Goal: Task Accomplishment & Management: Use online tool/utility

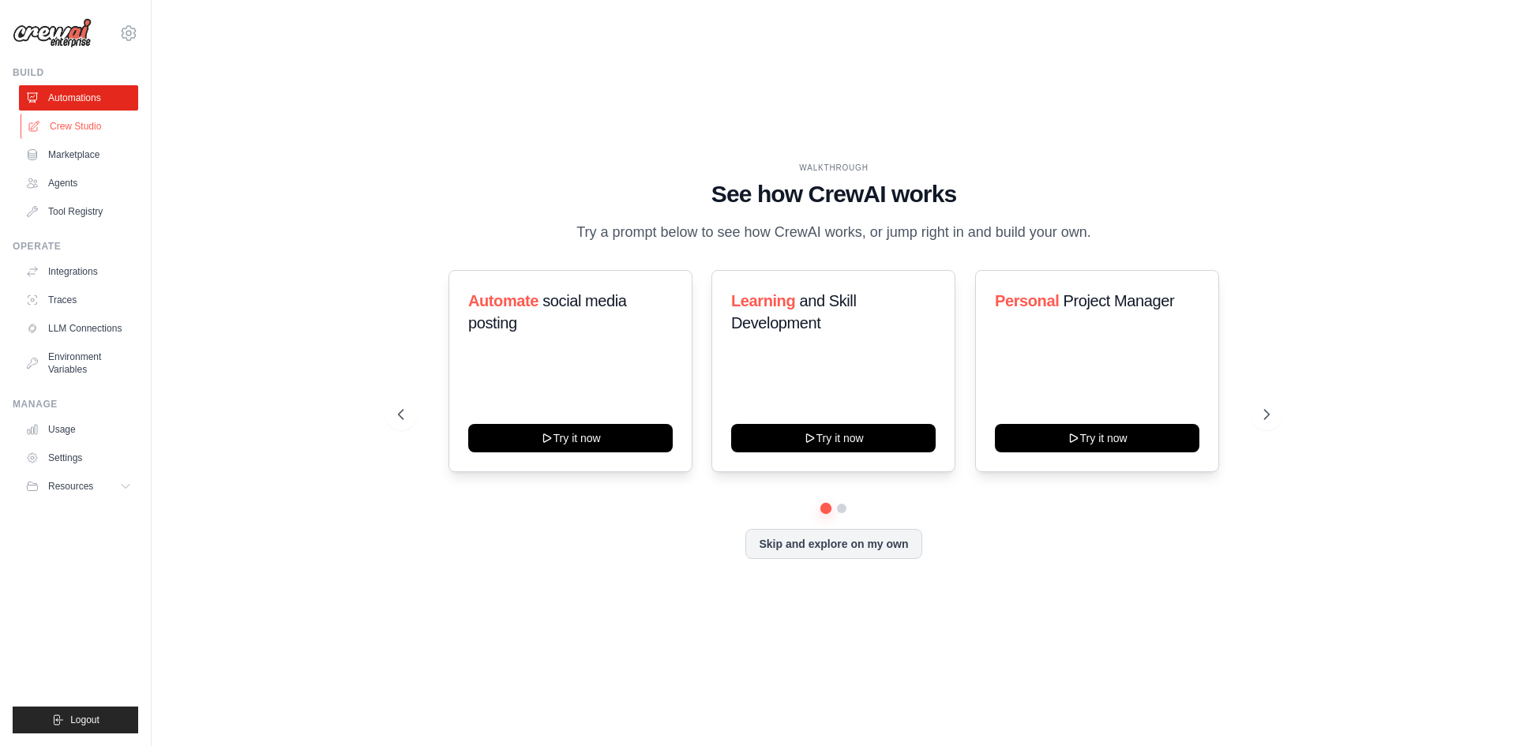
click at [70, 128] on link "Crew Studio" at bounding box center [80, 126] width 119 height 25
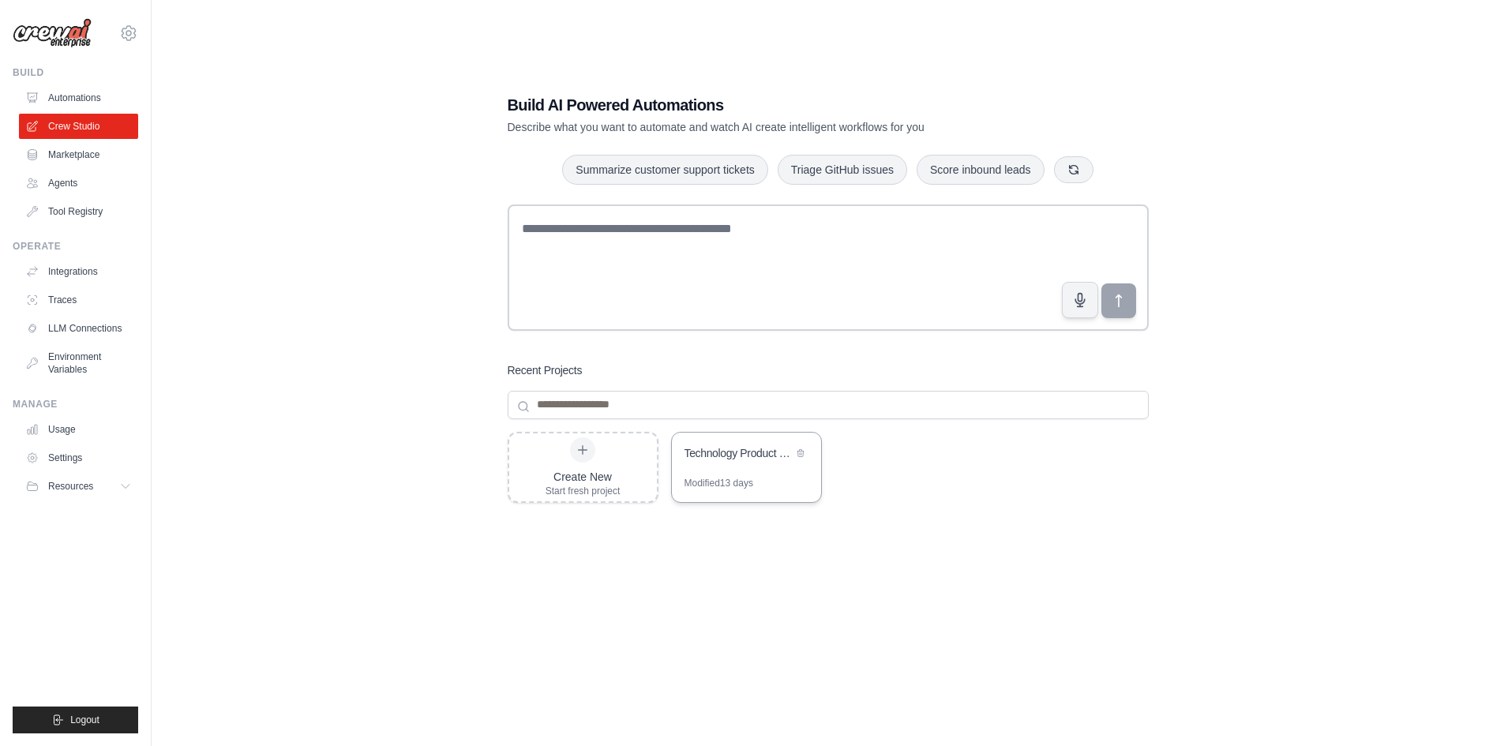
click at [729, 457] on div "Technology Product Research Automation" at bounding box center [738, 453] width 108 height 16
click at [610, 476] on div "Create New" at bounding box center [582, 477] width 75 height 16
click at [753, 466] on div "Technology Product Research Automation" at bounding box center [746, 455] width 149 height 44
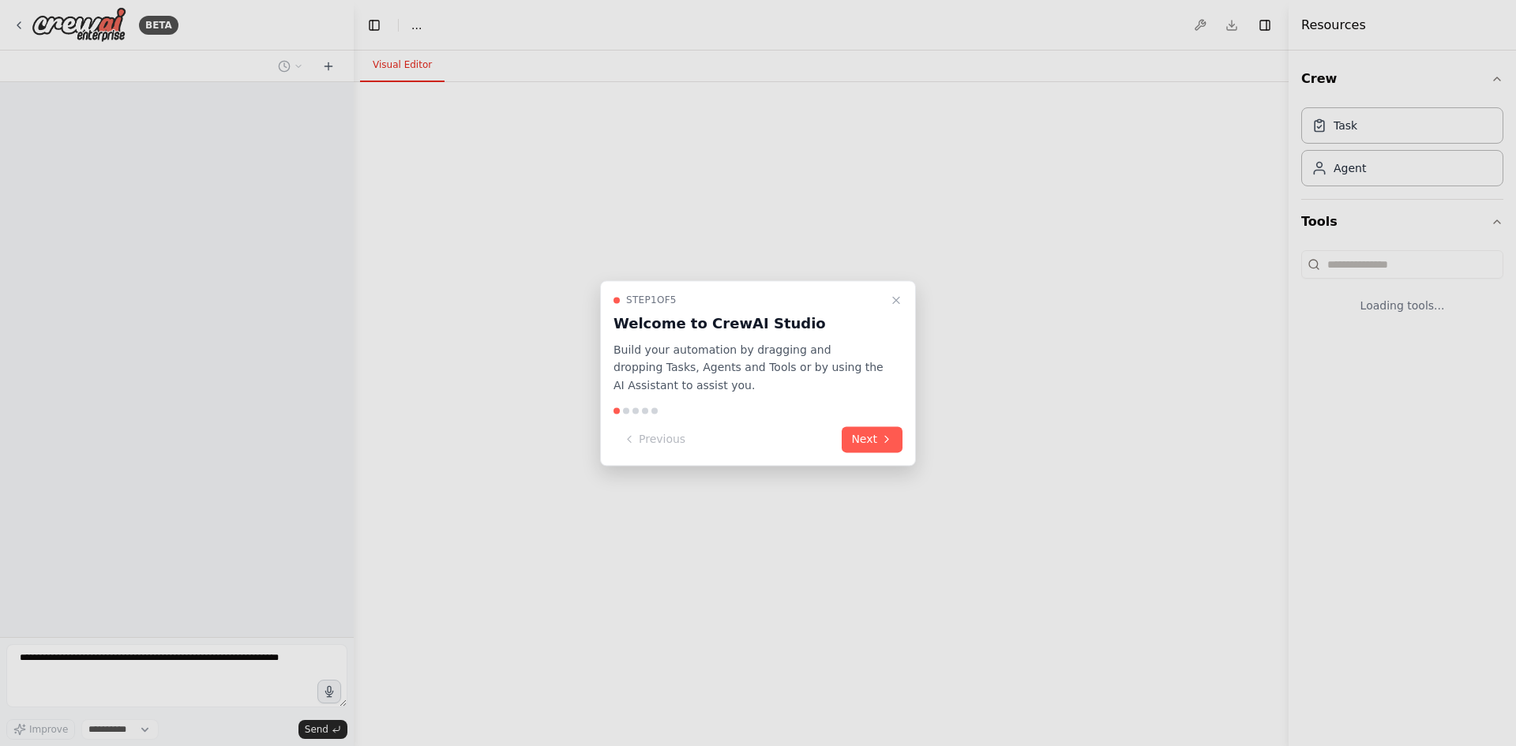
select select "****"
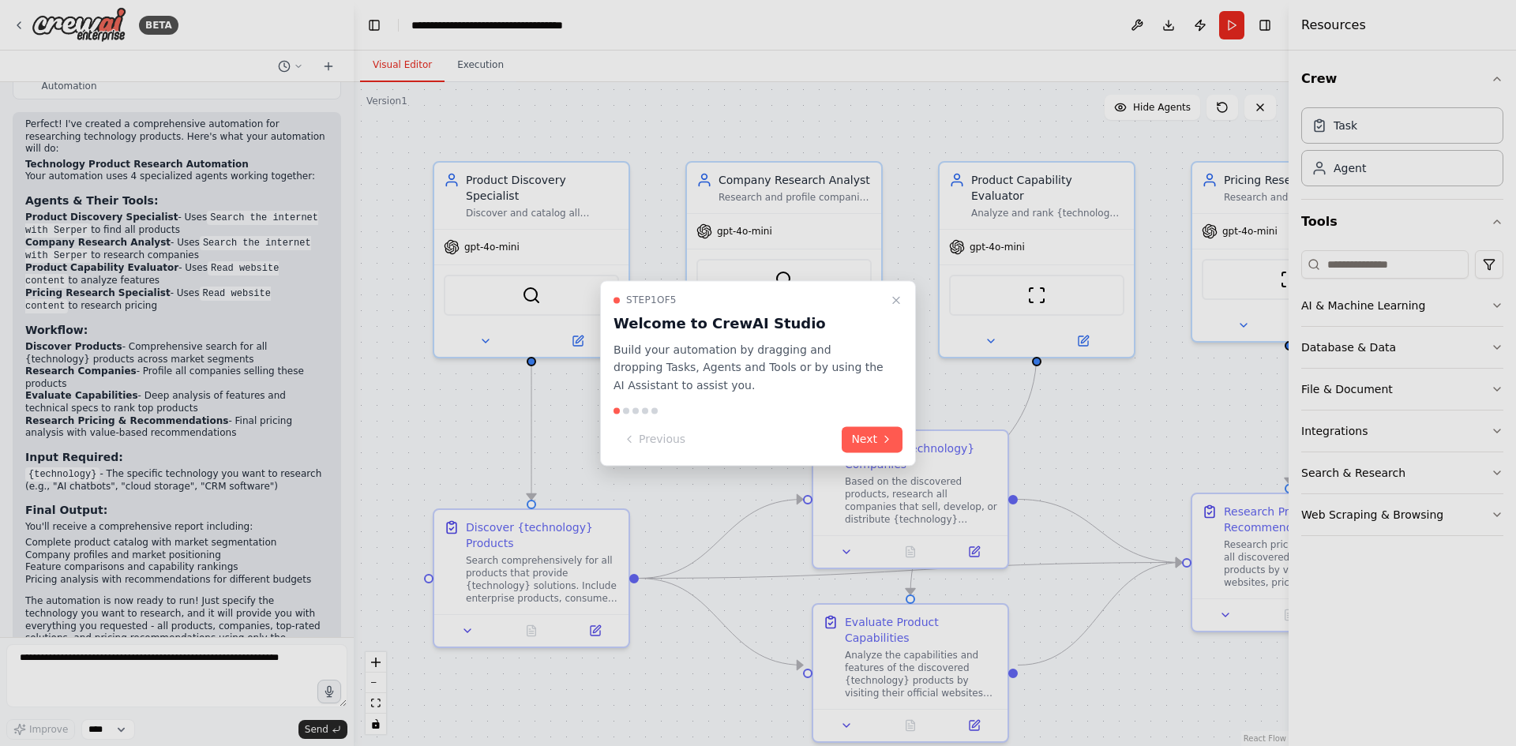
scroll to position [1293, 0]
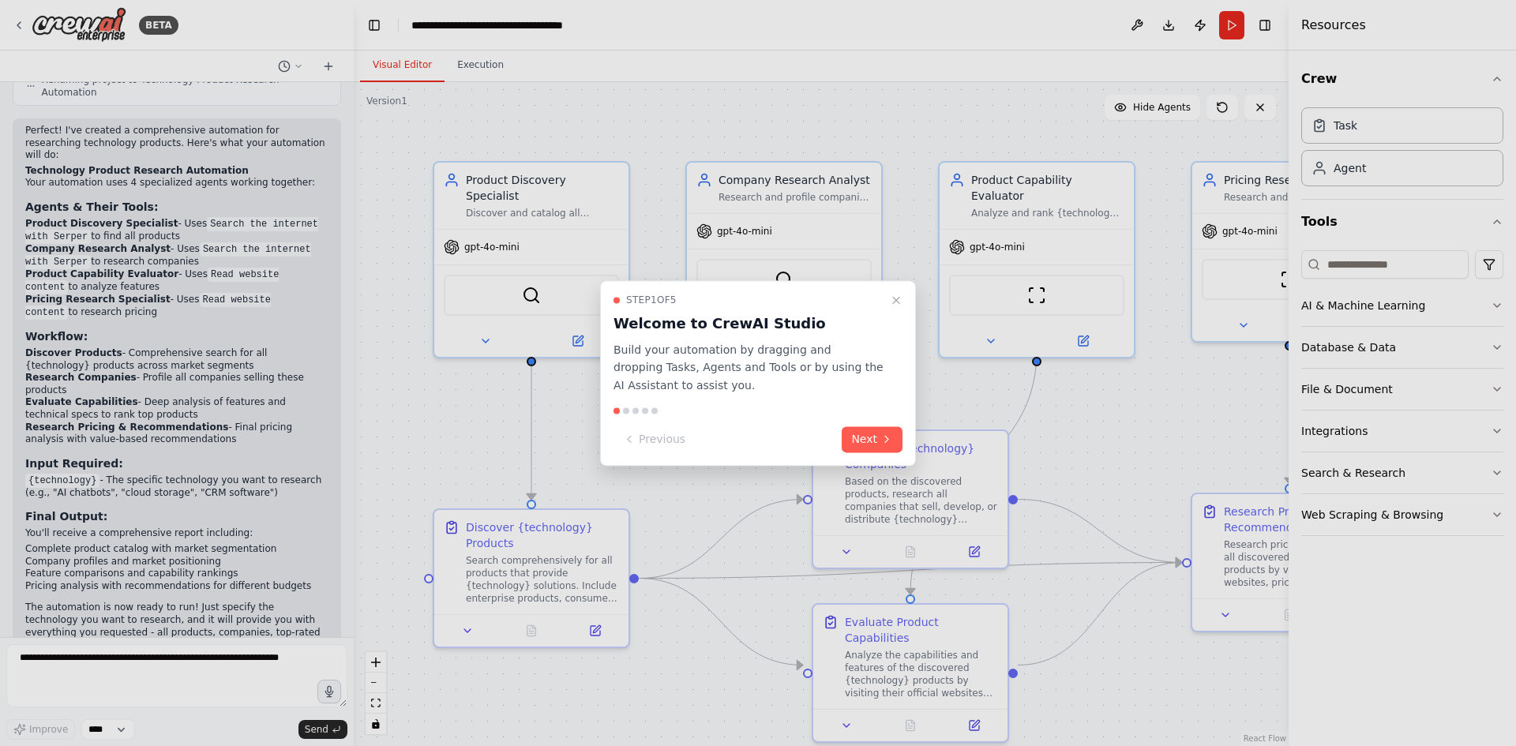
click at [627, 413] on div at bounding box center [626, 410] width 6 height 6
click at [871, 447] on button "Next" at bounding box center [872, 439] width 61 height 26
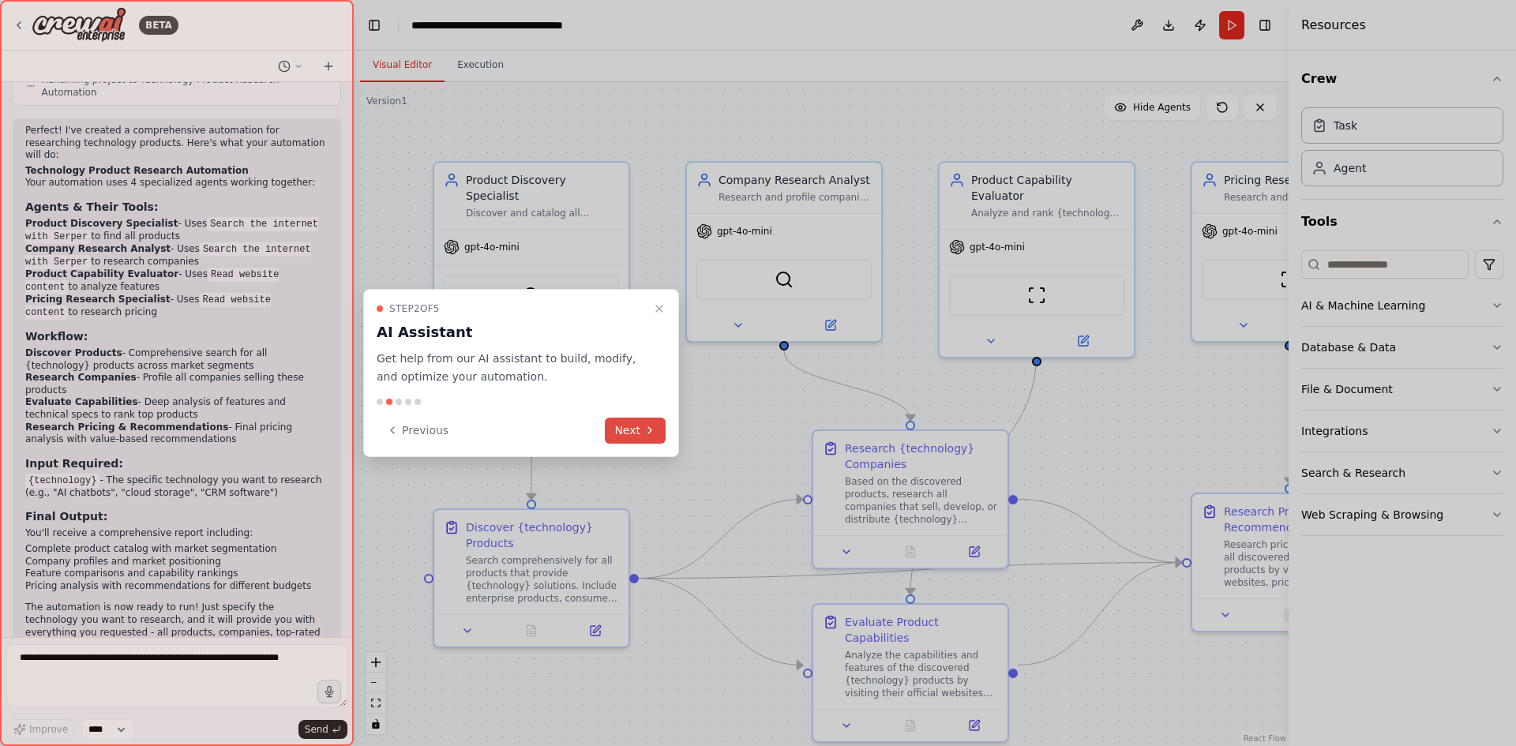
click at [639, 429] on button "Next" at bounding box center [635, 431] width 61 height 26
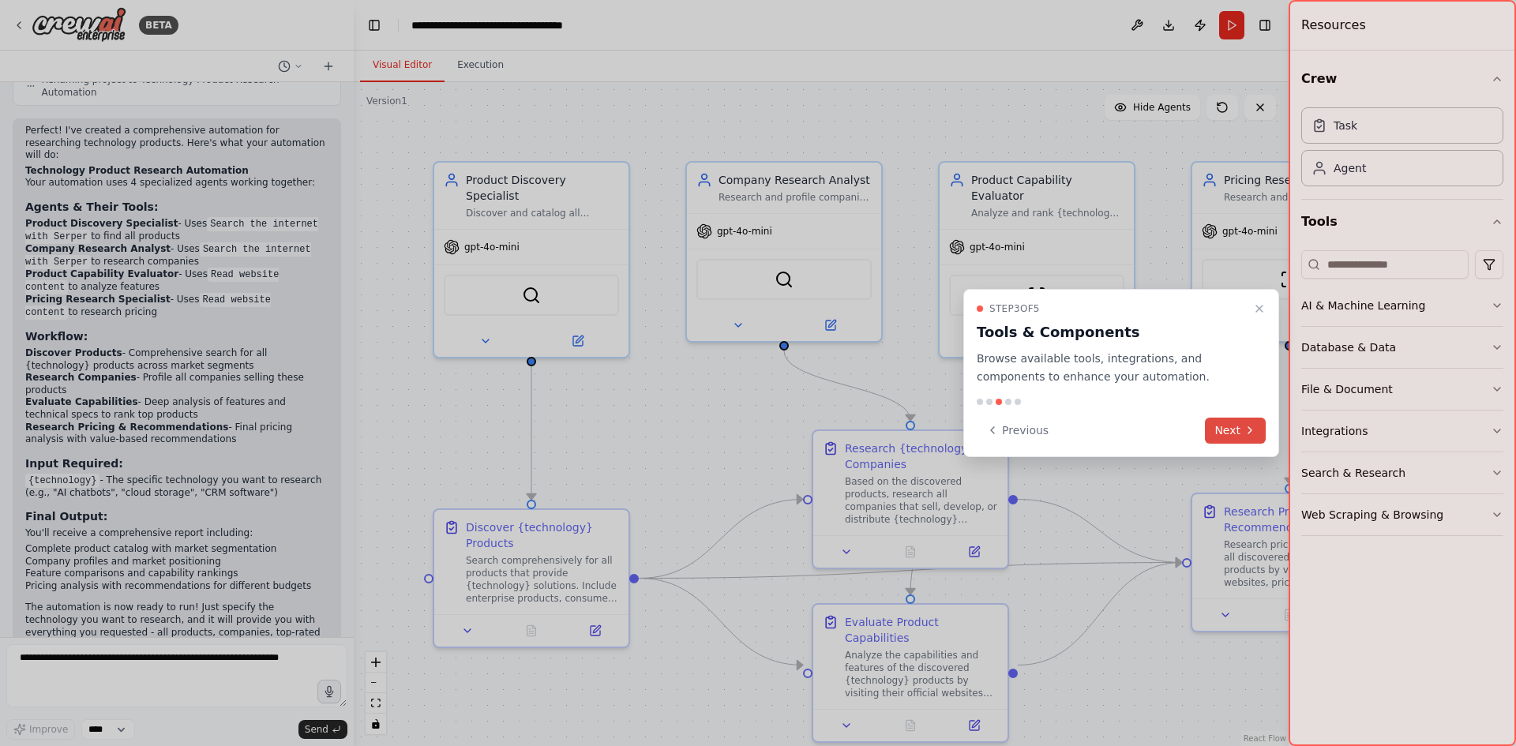
click at [1248, 427] on icon at bounding box center [1249, 430] width 3 height 6
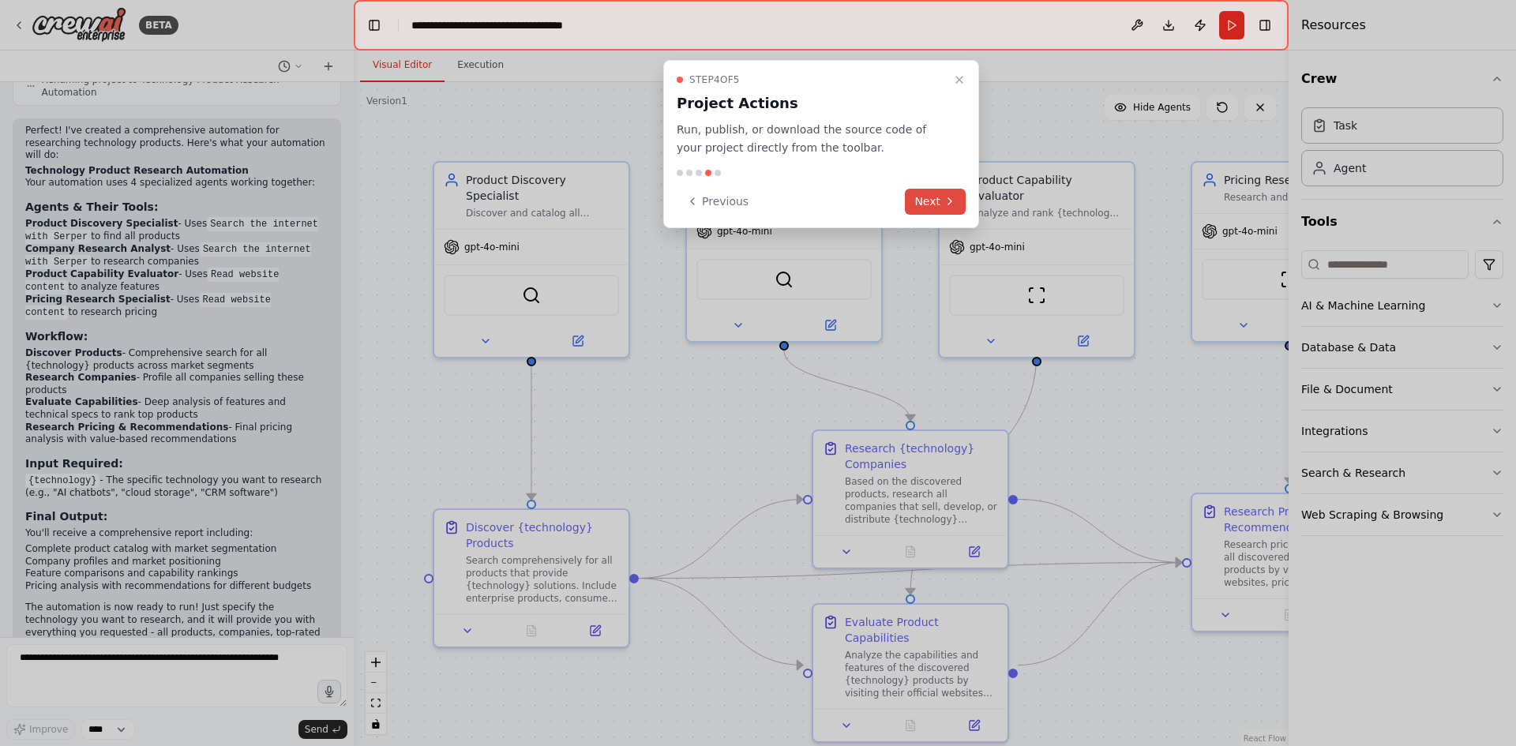
click at [940, 196] on button "Next" at bounding box center [935, 202] width 61 height 26
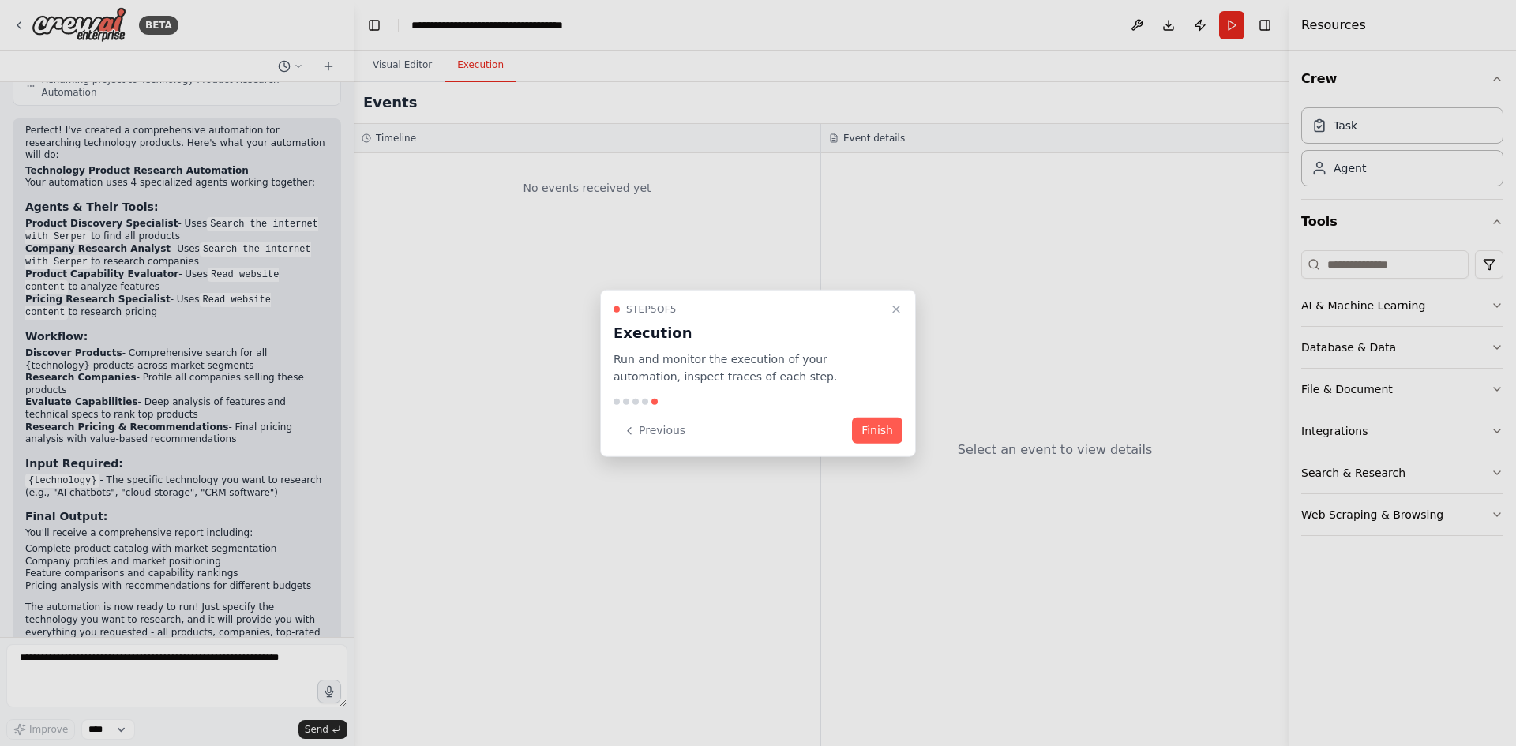
click at [610, 358] on div "Step 5 of 5 Execution Run and monitor the execution of your automation, inspect…" at bounding box center [758, 373] width 316 height 168
drag, startPoint x: 610, startPoint y: 358, endPoint x: 727, endPoint y: 377, distance: 118.5
click at [727, 377] on div "Step 5 of 5 Execution Run and monitor the execution of your automation, inspect…" at bounding box center [758, 373] width 316 height 168
click at [727, 377] on p "Run and monitor the execution of your automation, inspect traces of each step." at bounding box center [748, 368] width 270 height 36
click at [864, 428] on button "Finish" at bounding box center [877, 431] width 51 height 26
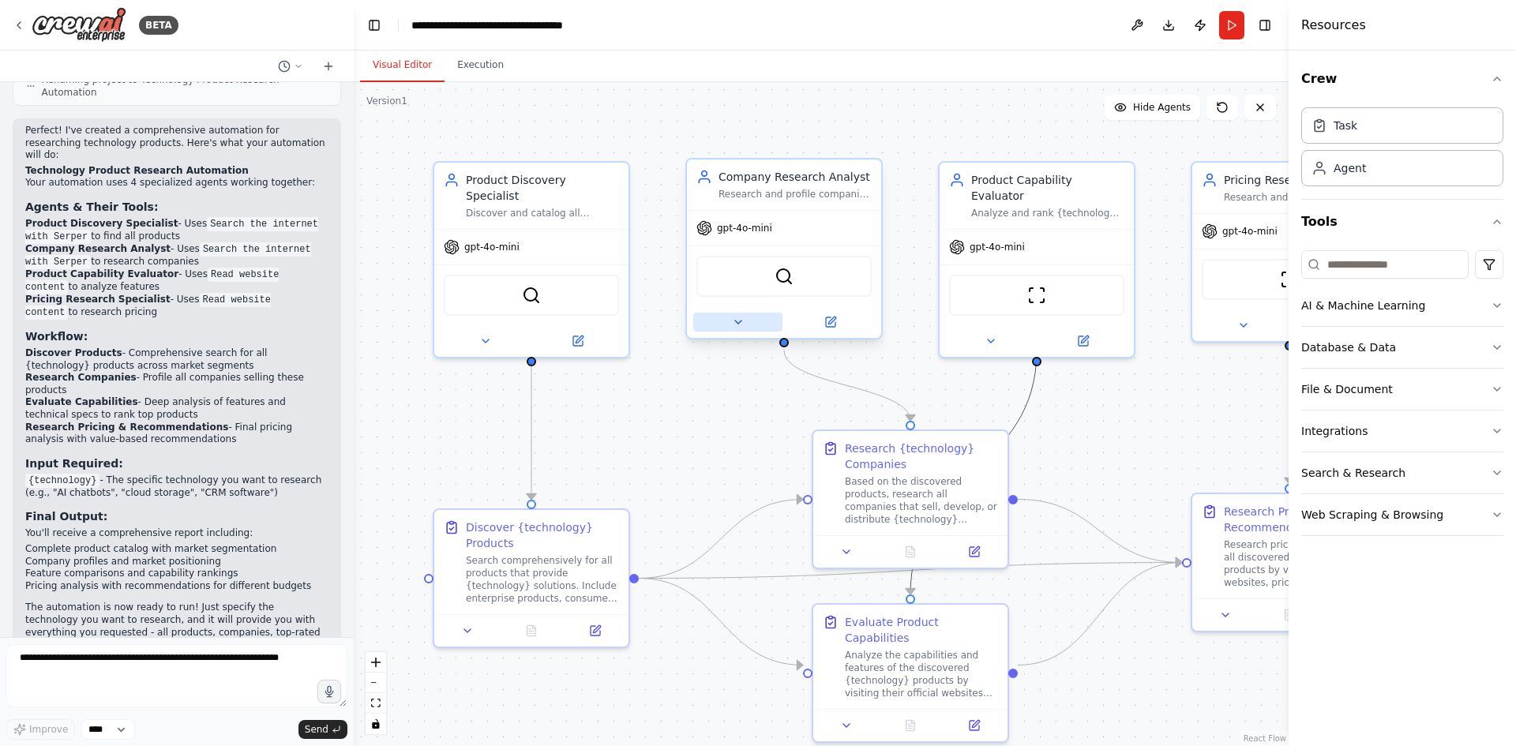
drag, startPoint x: 1029, startPoint y: 407, endPoint x: 782, endPoint y: 331, distance: 259.4
click at [782, 331] on div ".deletable-edge-delete-btn { width: 20px; height: 20px; border: 0px solid #ffff…" at bounding box center [821, 414] width 935 height 664
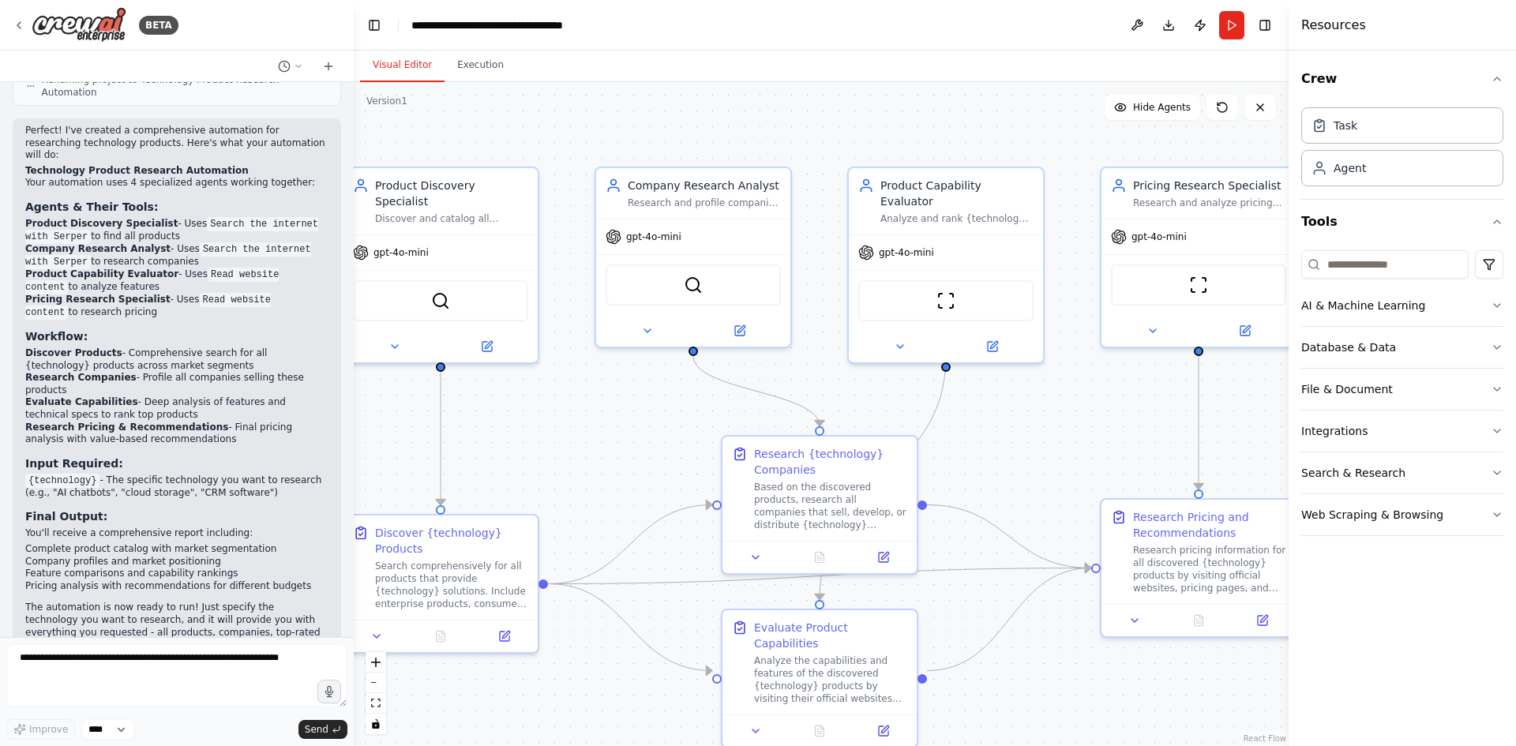
drag, startPoint x: 1084, startPoint y: 392, endPoint x: 993, endPoint y: 397, distance: 91.0
click at [993, 397] on div ".deletable-edge-delete-btn { width: 20px; height: 20px; border: 0px solid #ffff…" at bounding box center [821, 414] width 935 height 664
click at [1395, 300] on div "AI & Machine Learning" at bounding box center [1363, 306] width 124 height 16
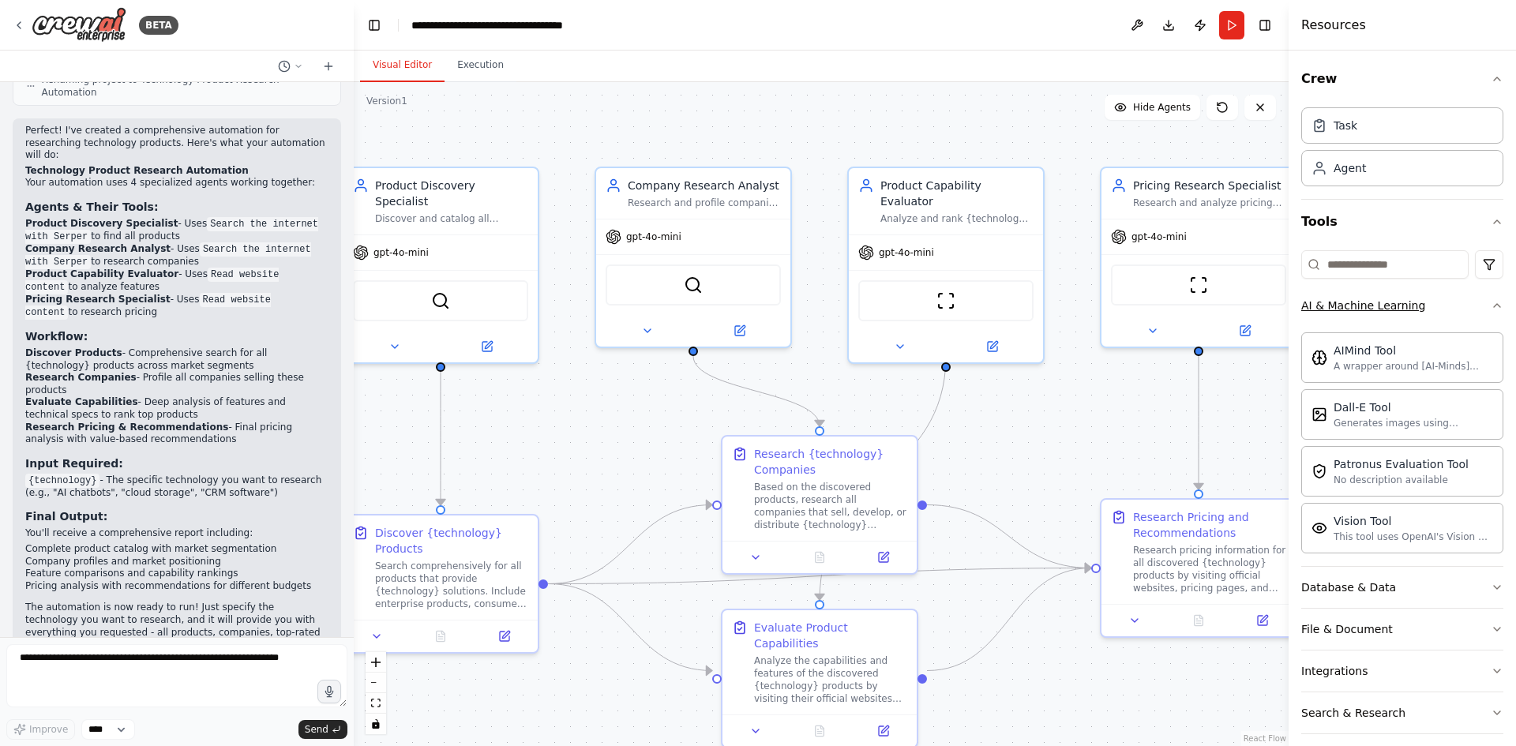
click at [1395, 300] on div "AI & Machine Learning" at bounding box center [1363, 306] width 124 height 16
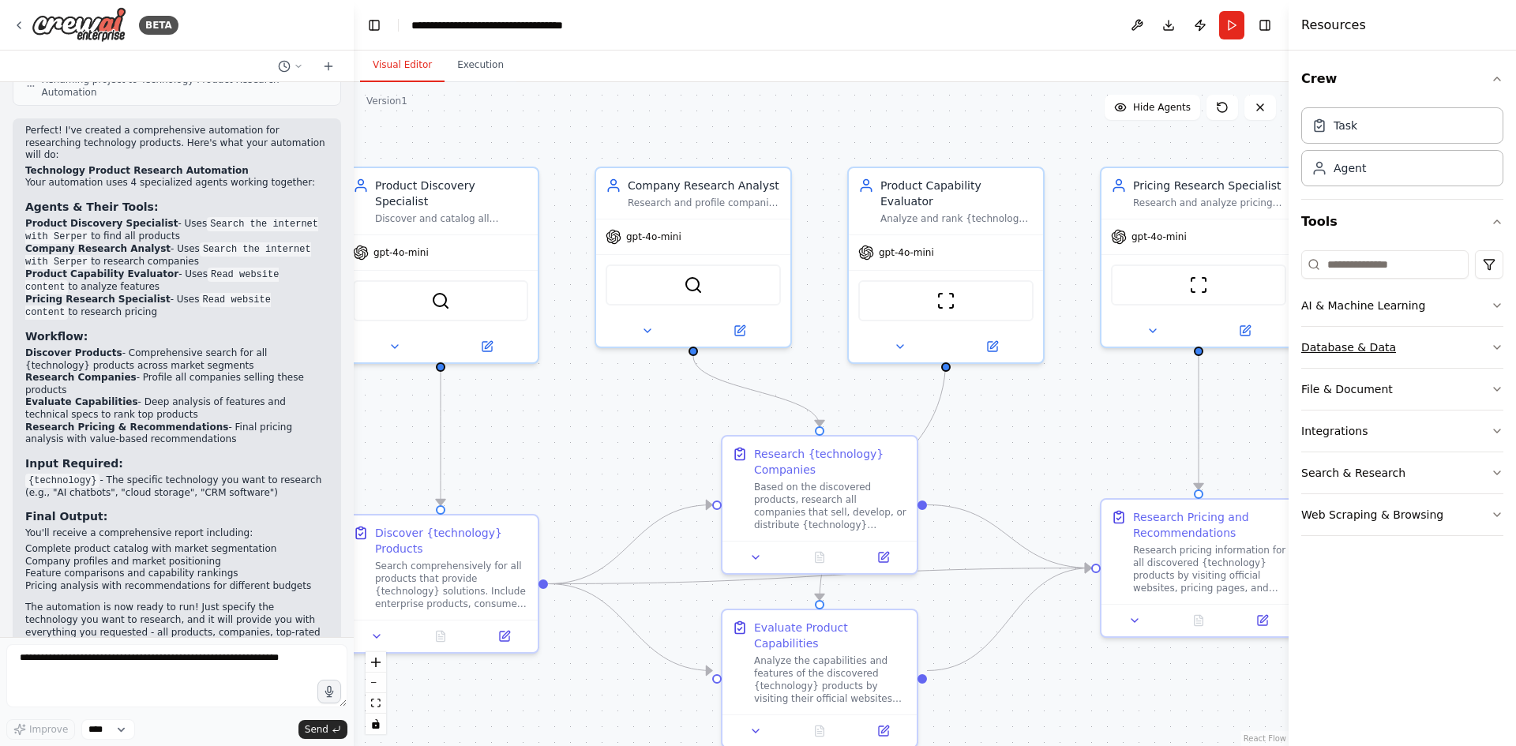
click at [1384, 354] on div "Database & Data" at bounding box center [1348, 347] width 95 height 16
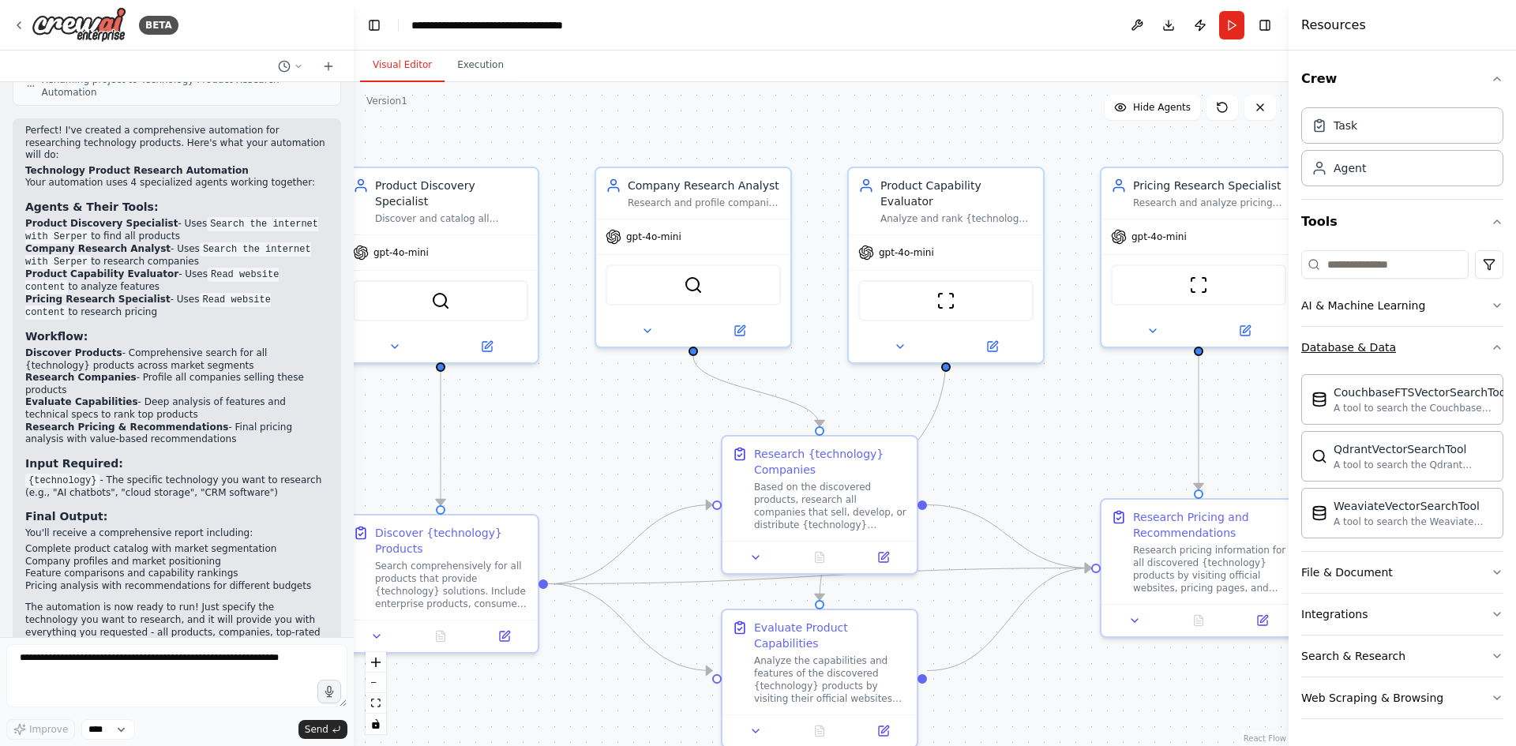
click at [1384, 354] on div "Database & Data" at bounding box center [1348, 347] width 95 height 16
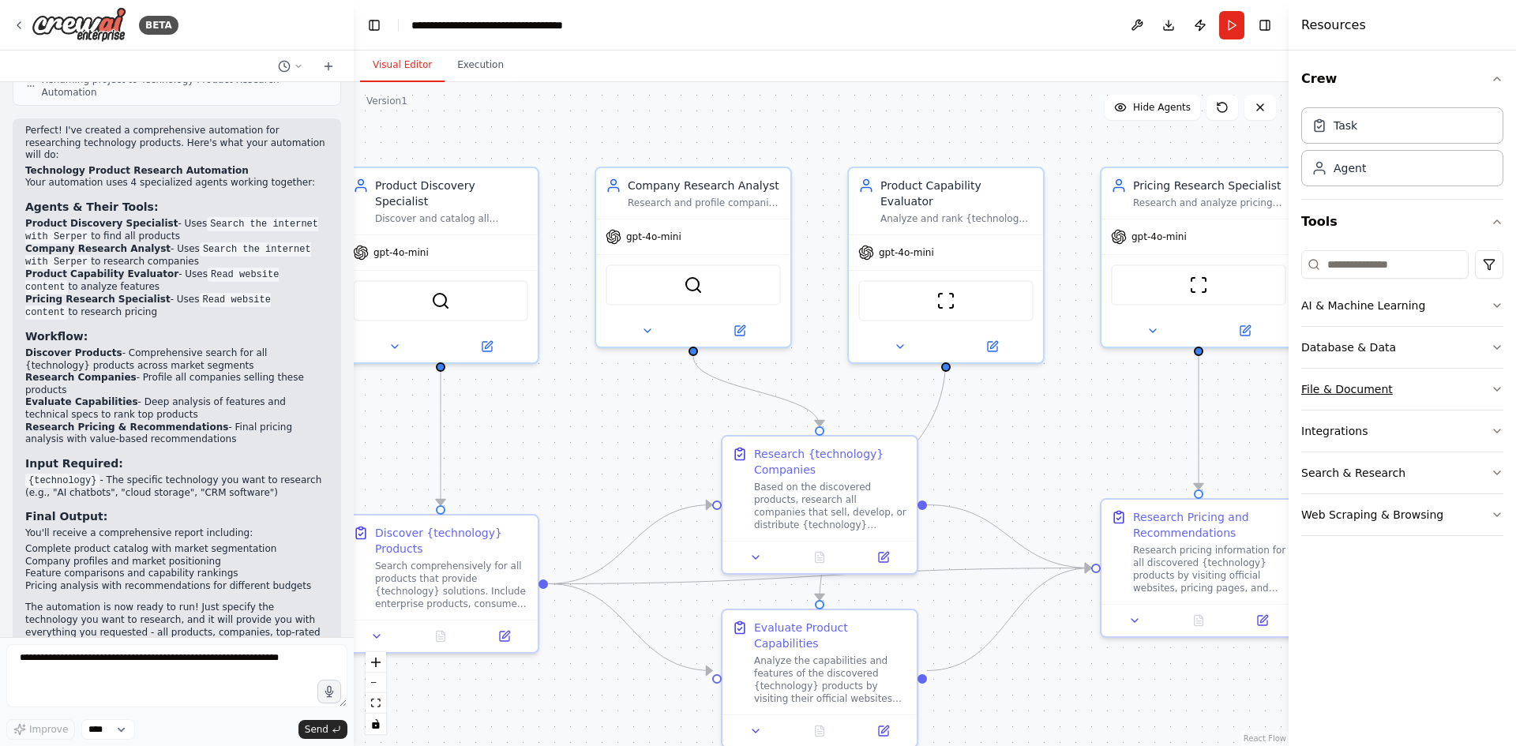
click at [1377, 392] on div "File & Document" at bounding box center [1347, 389] width 92 height 16
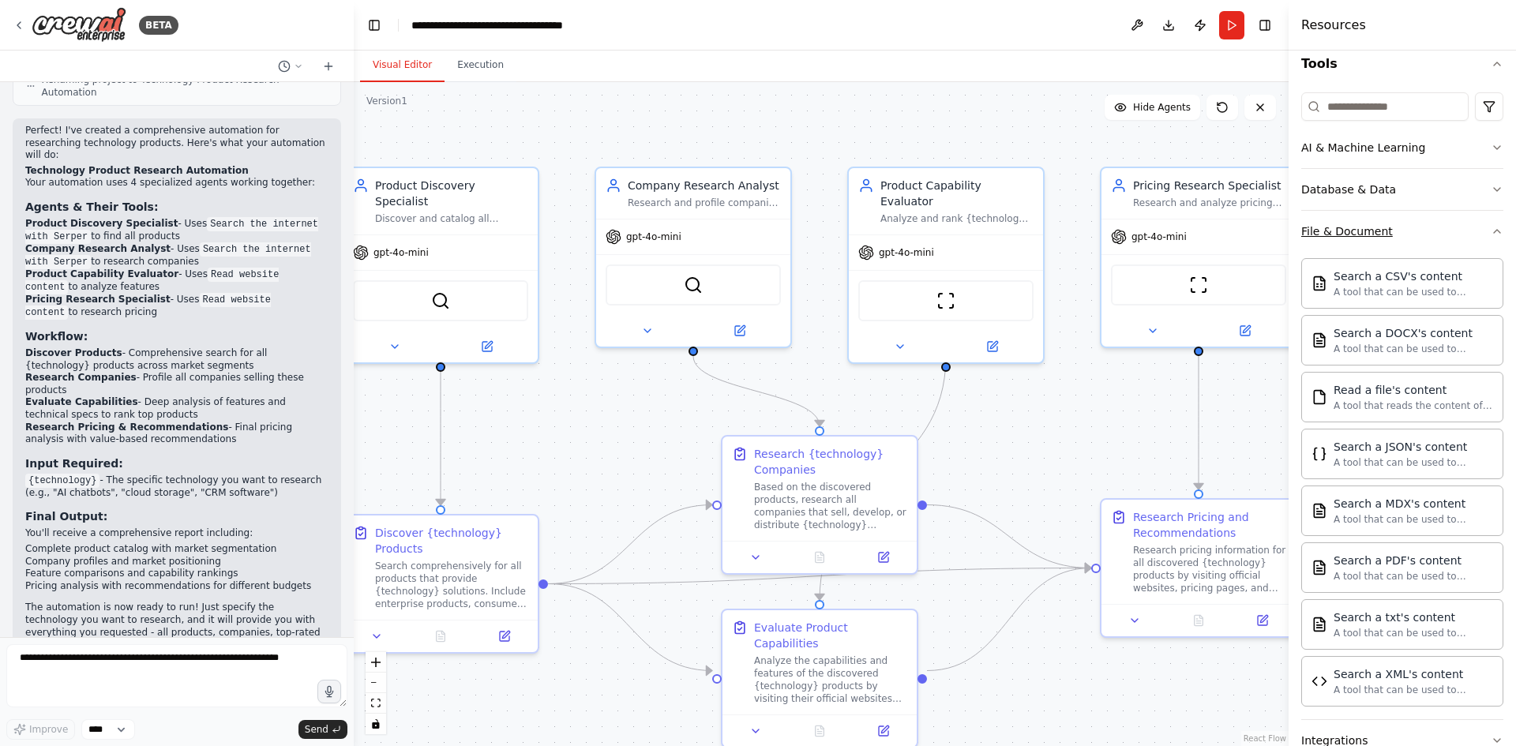
scroll to position [79, 0]
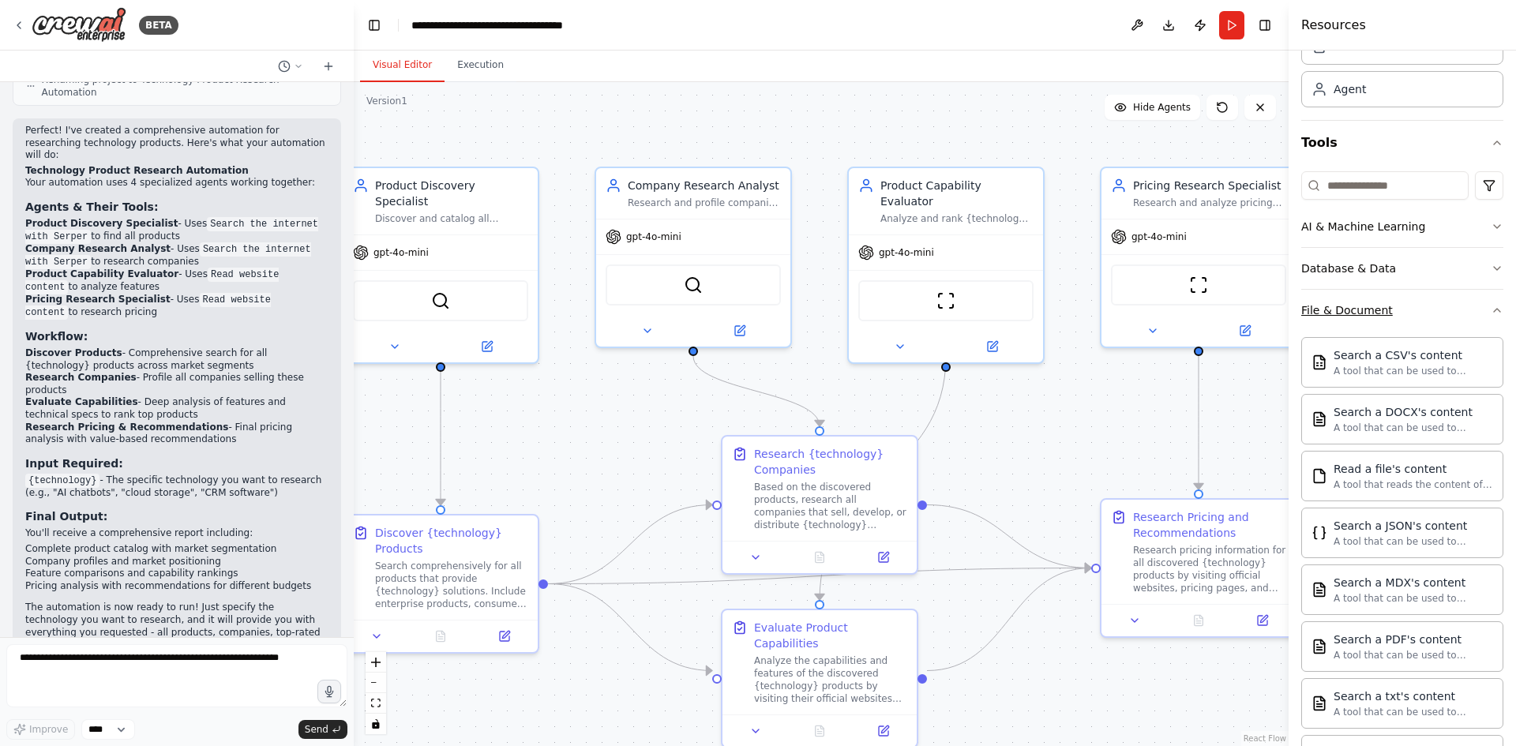
click at [1353, 312] on div "File & Document" at bounding box center [1347, 310] width 92 height 16
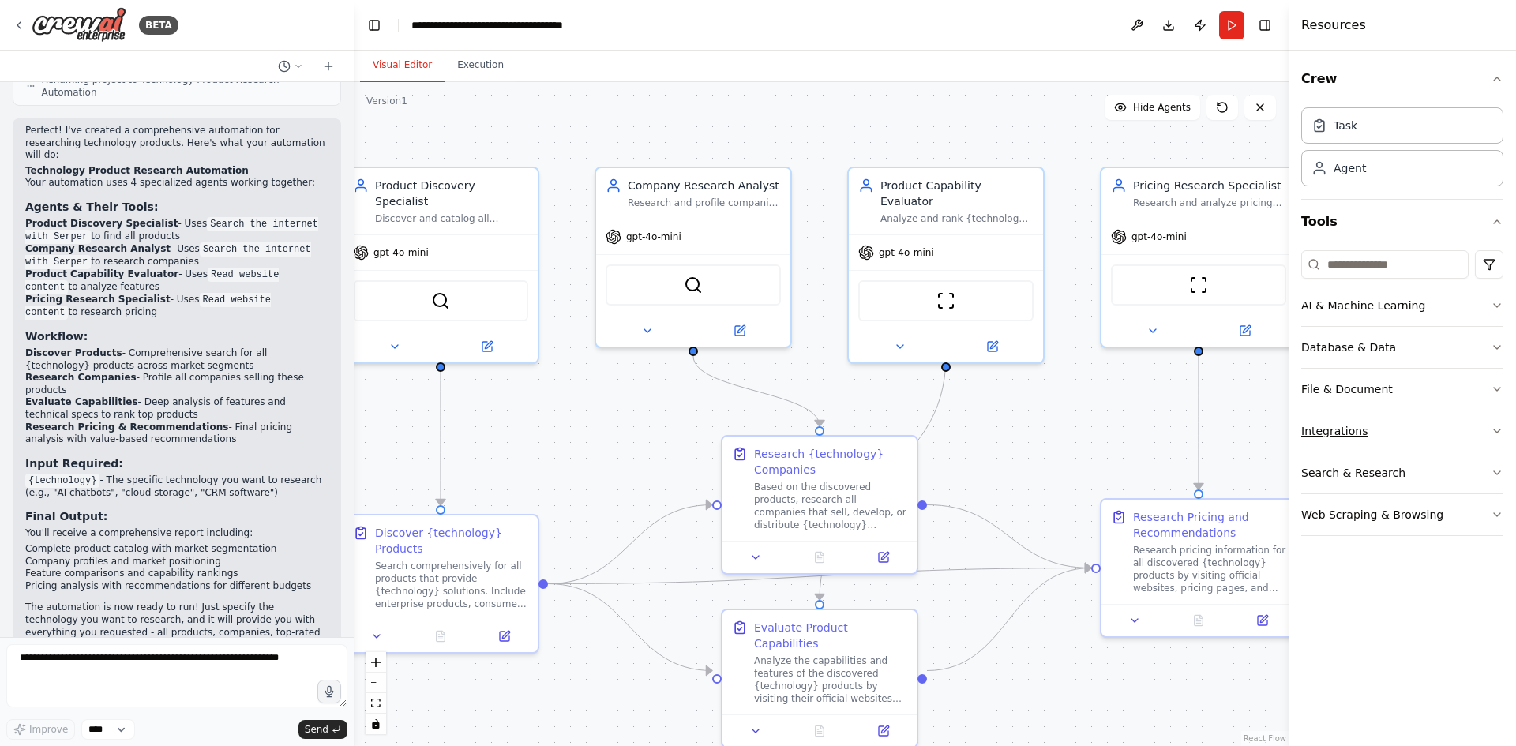
click at [1347, 434] on div "Integrations" at bounding box center [1334, 431] width 66 height 16
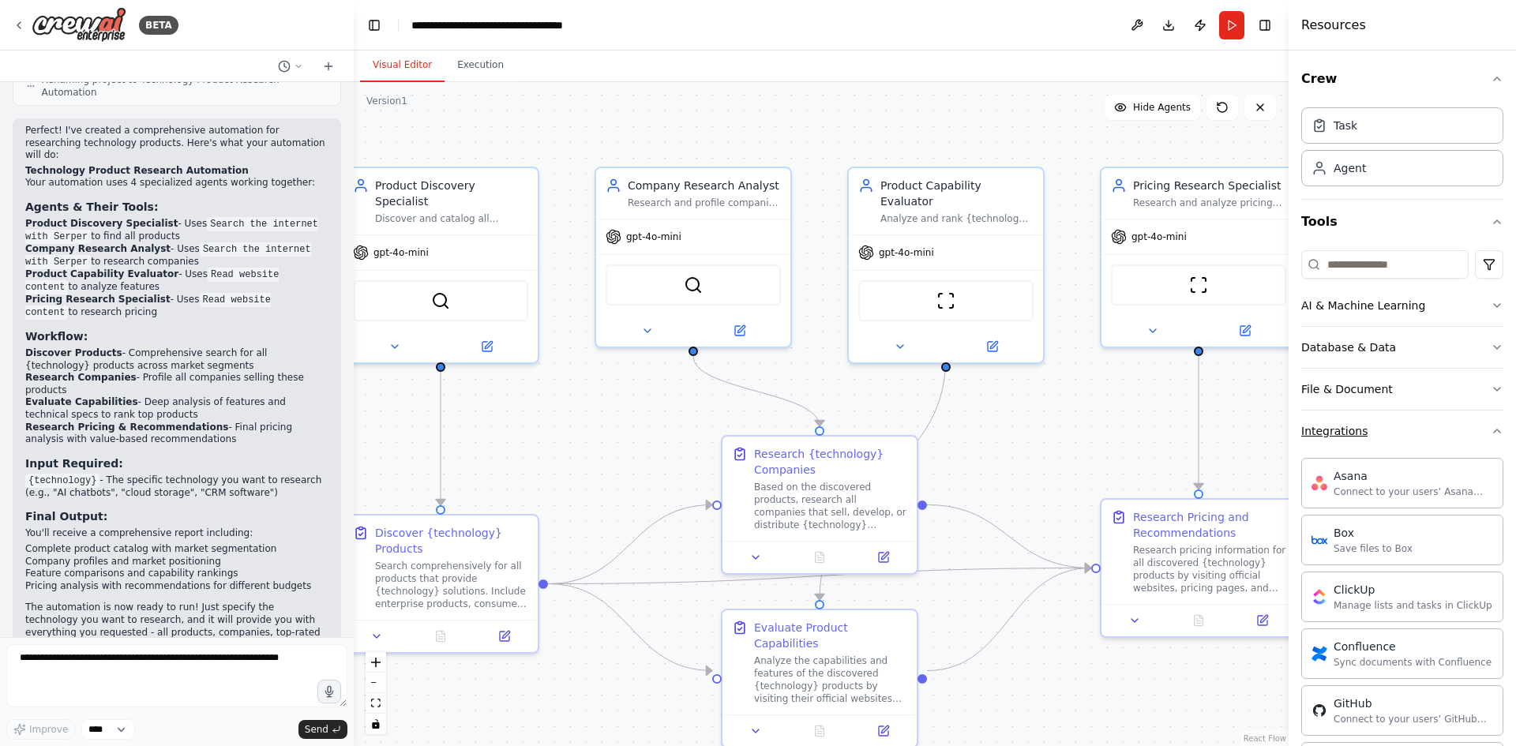
click at [1340, 442] on button "Integrations" at bounding box center [1402, 431] width 202 height 41
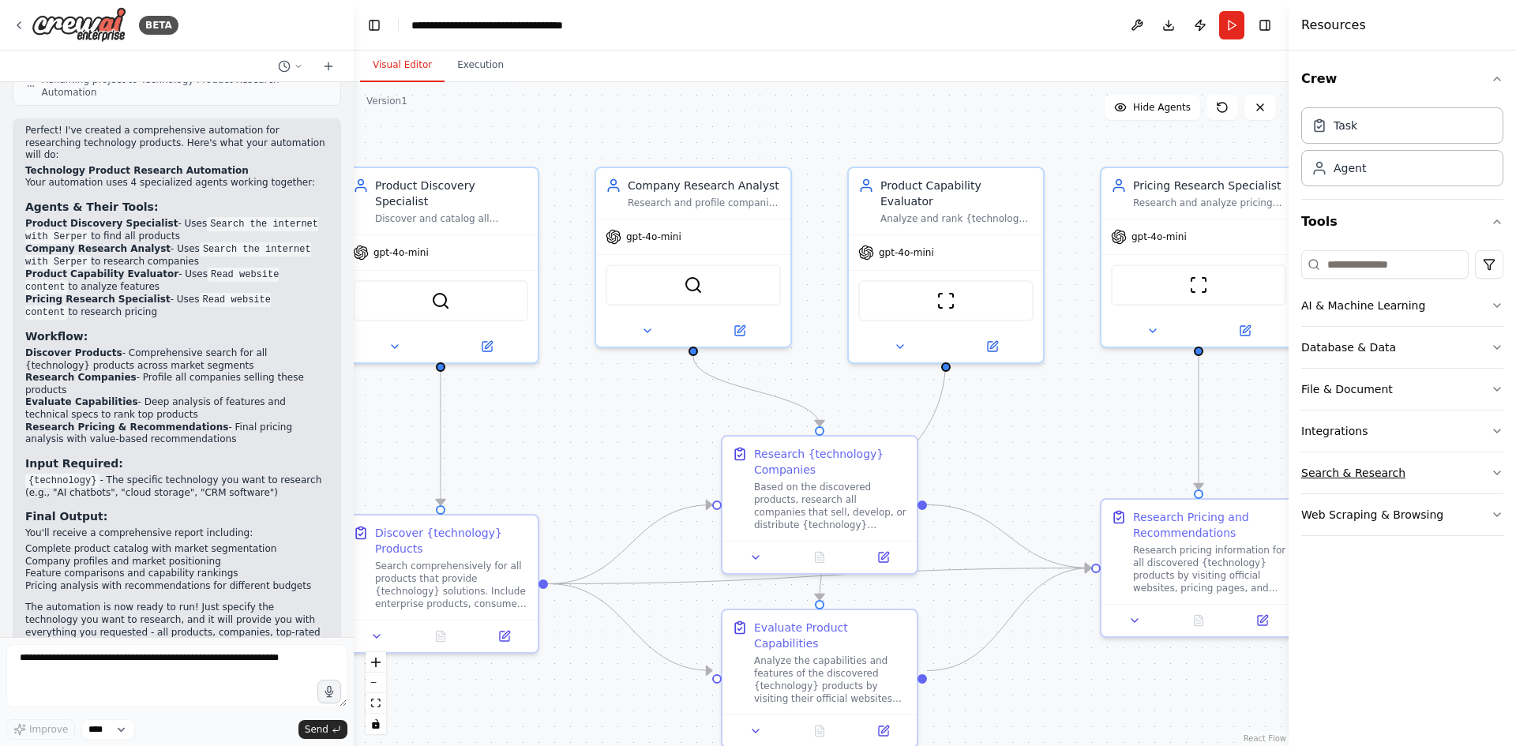
click at [1340, 467] on div "Search & Research" at bounding box center [1353, 473] width 104 height 16
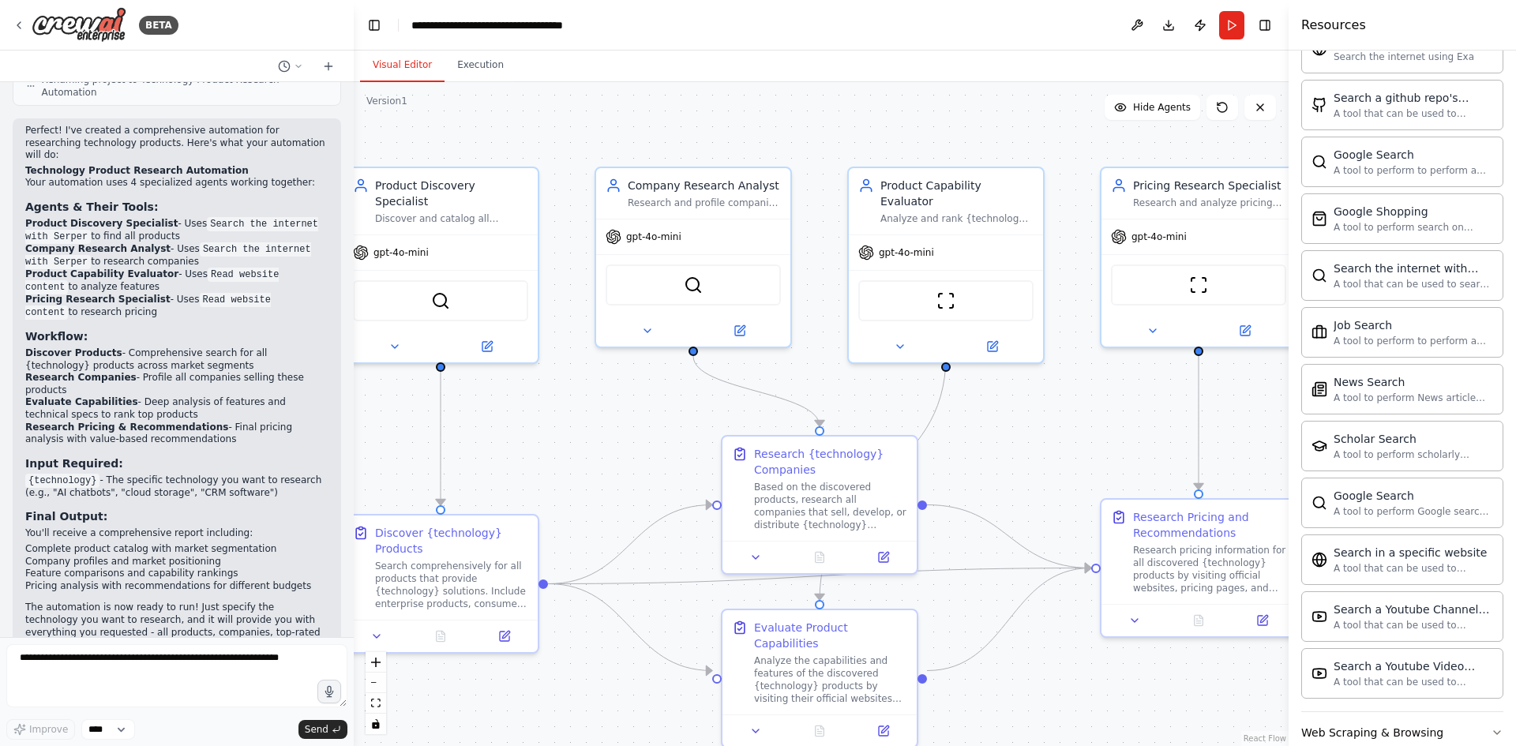
scroll to position [624, 0]
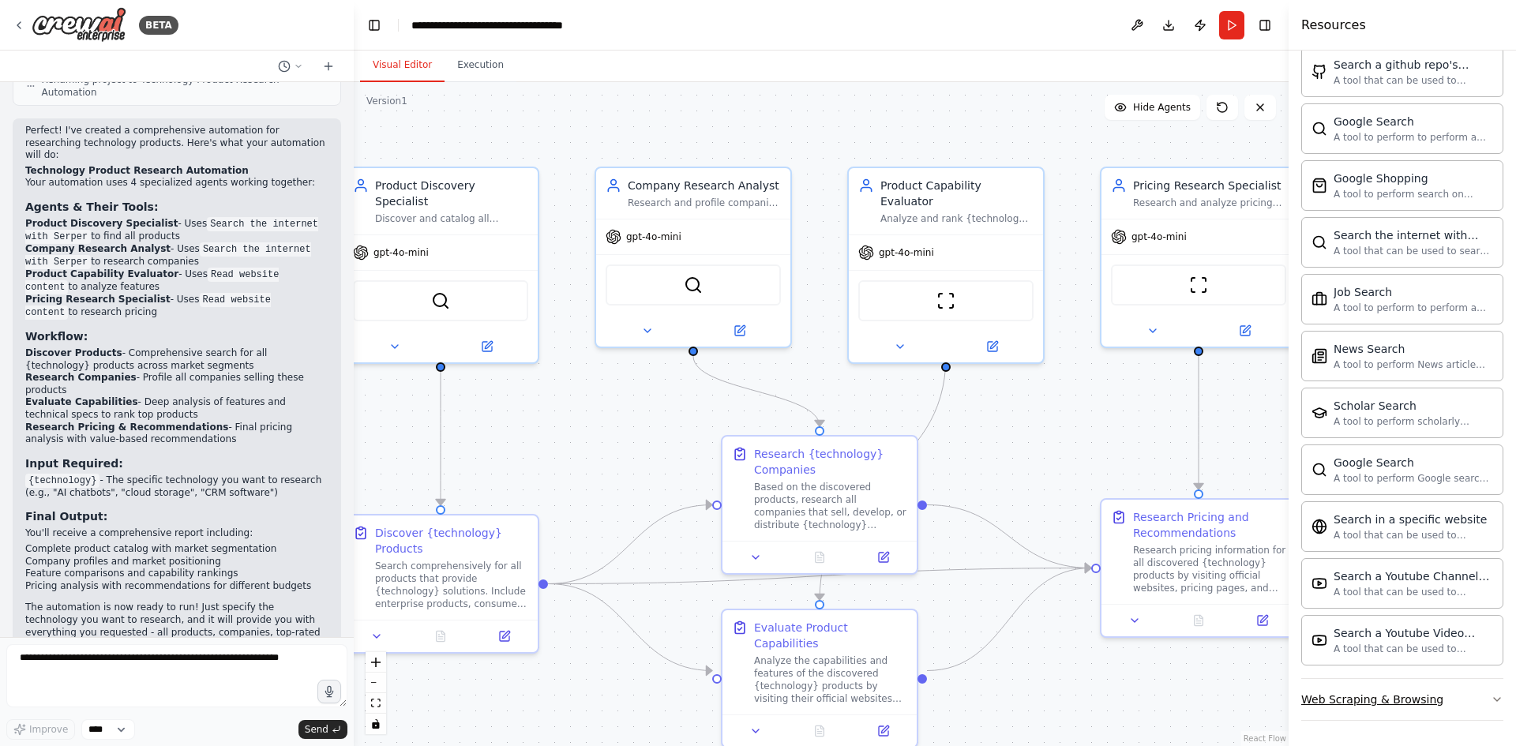
click at [1376, 695] on div "Web Scraping & Browsing" at bounding box center [1372, 700] width 142 height 16
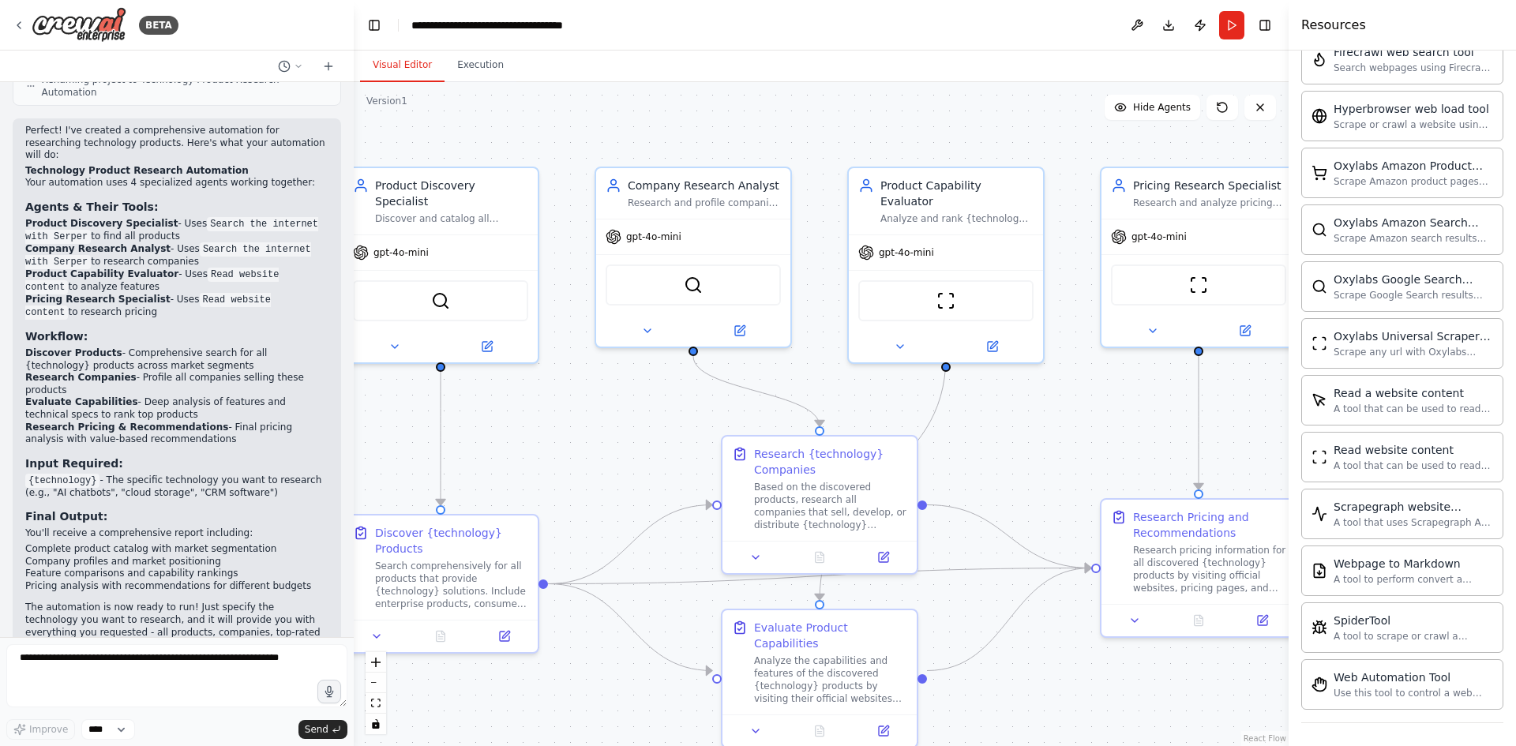
scroll to position [1489, 0]
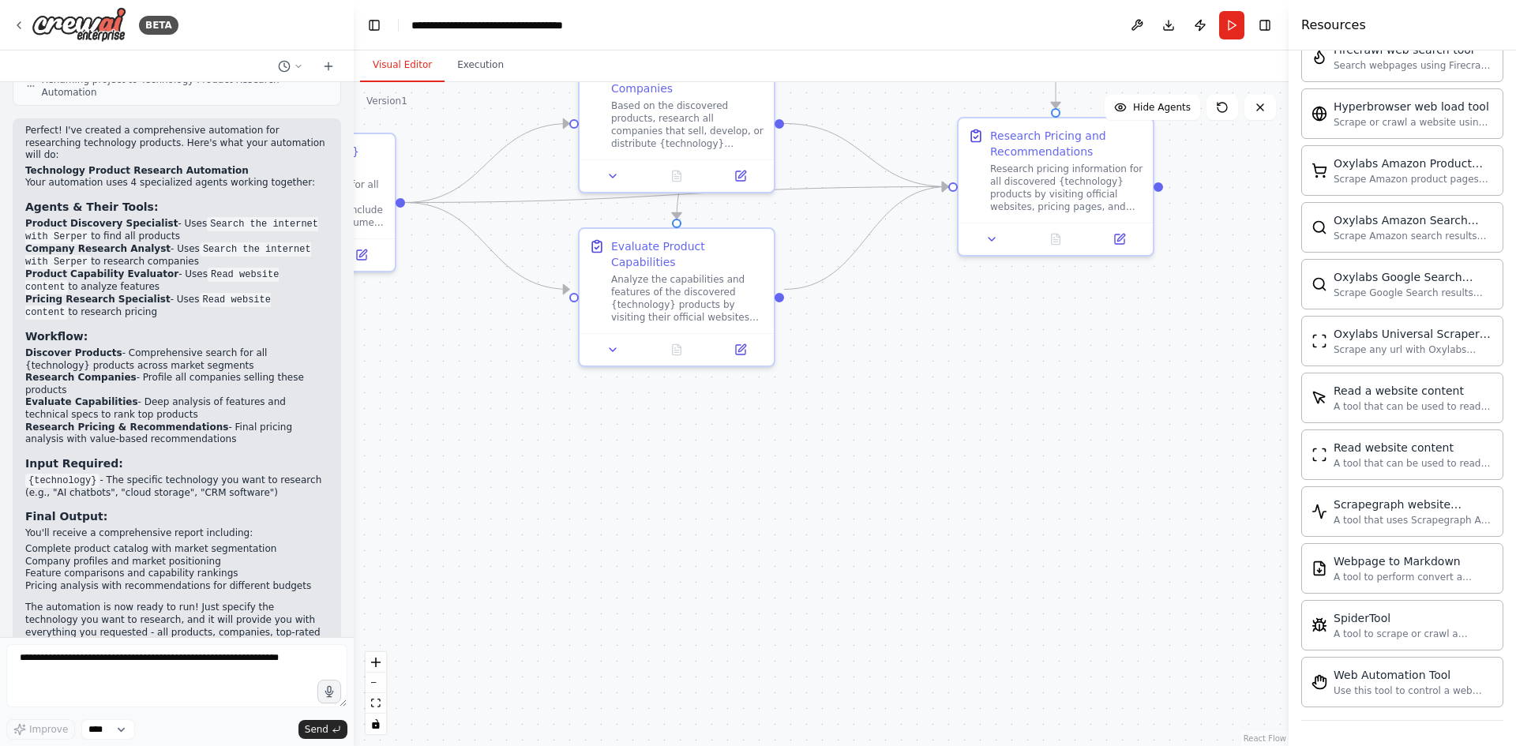
drag, startPoint x: 1147, startPoint y: 679, endPoint x: 1004, endPoint y: 298, distance: 407.2
click at [1004, 298] on div ".deletable-edge-delete-btn { width: 20px; height: 20px; border: 0px solid #ffff…" at bounding box center [821, 414] width 935 height 664
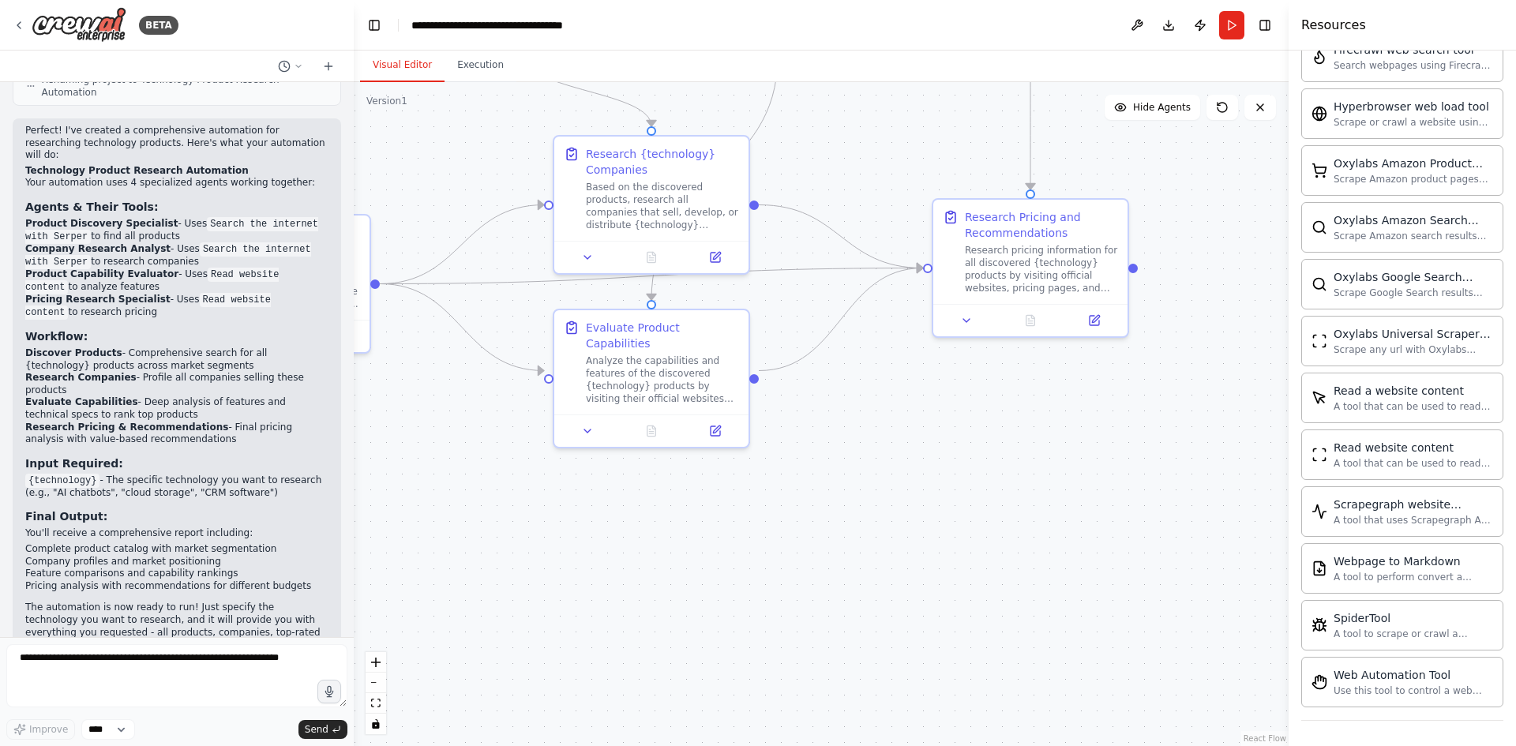
drag, startPoint x: 1175, startPoint y: 380, endPoint x: 1149, endPoint y: 461, distance: 85.1
click at [1149, 461] on div ".deletable-edge-delete-btn { width: 20px; height: 20px; border: 0px solid #ffff…" at bounding box center [821, 414] width 935 height 664
click at [1365, 692] on div "Use this tool to control a web browser and interact with websites using natural…" at bounding box center [1412, 690] width 159 height 13
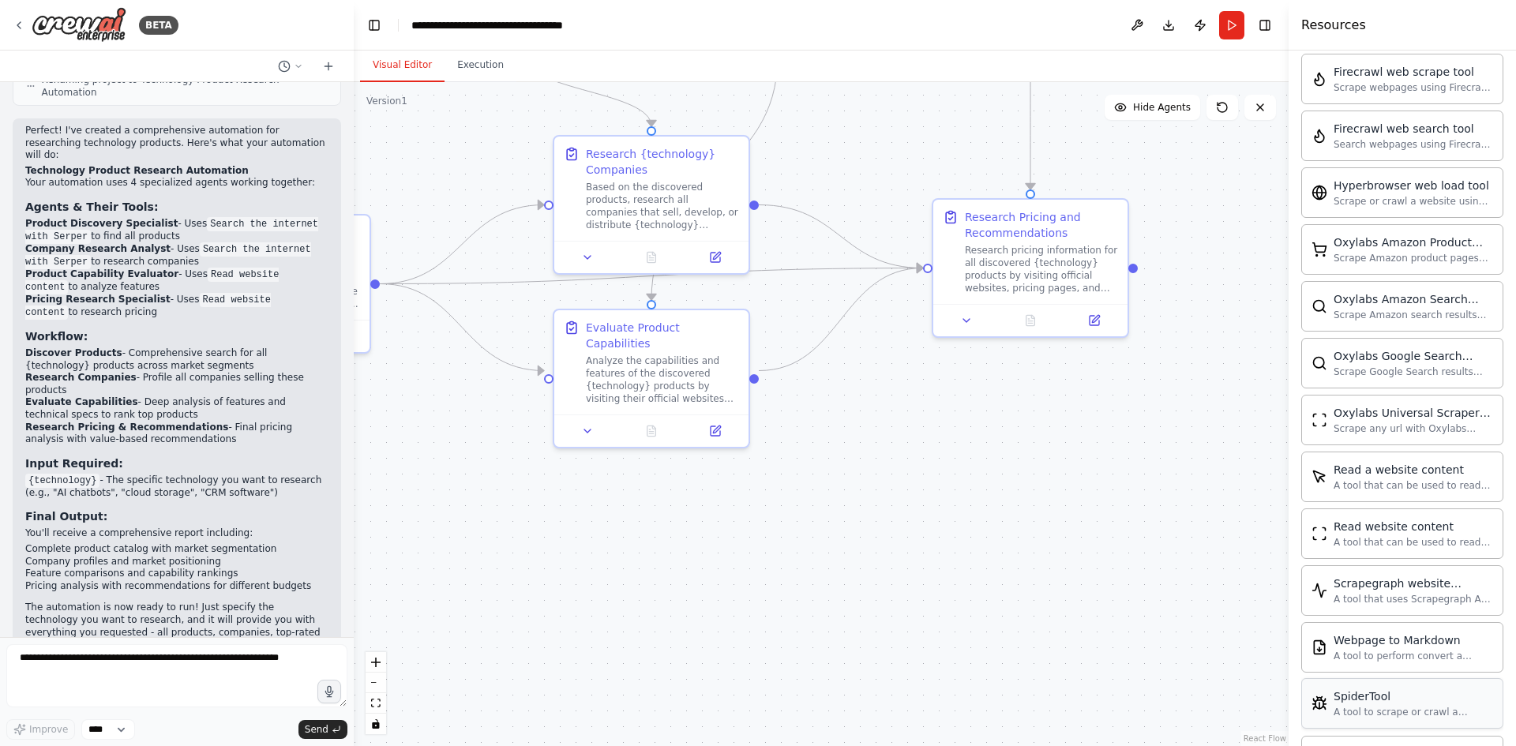
scroll to position [1252, 0]
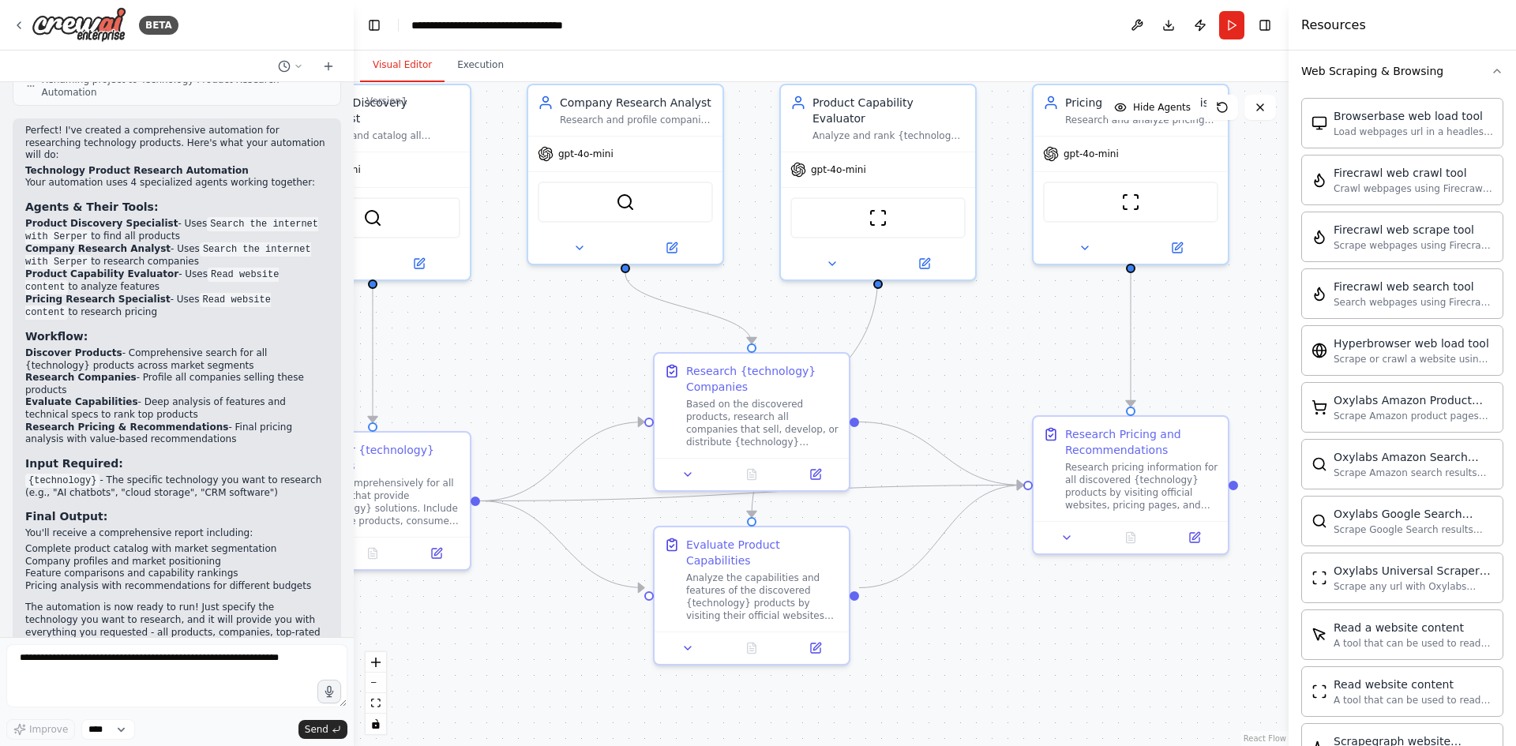
drag, startPoint x: 884, startPoint y: 460, endPoint x: 984, endPoint y: 679, distance: 240.6
click at [984, 679] on div ".deletable-edge-delete-btn { width: 20px; height: 20px; border: 0px solid #ffff…" at bounding box center [821, 414] width 935 height 664
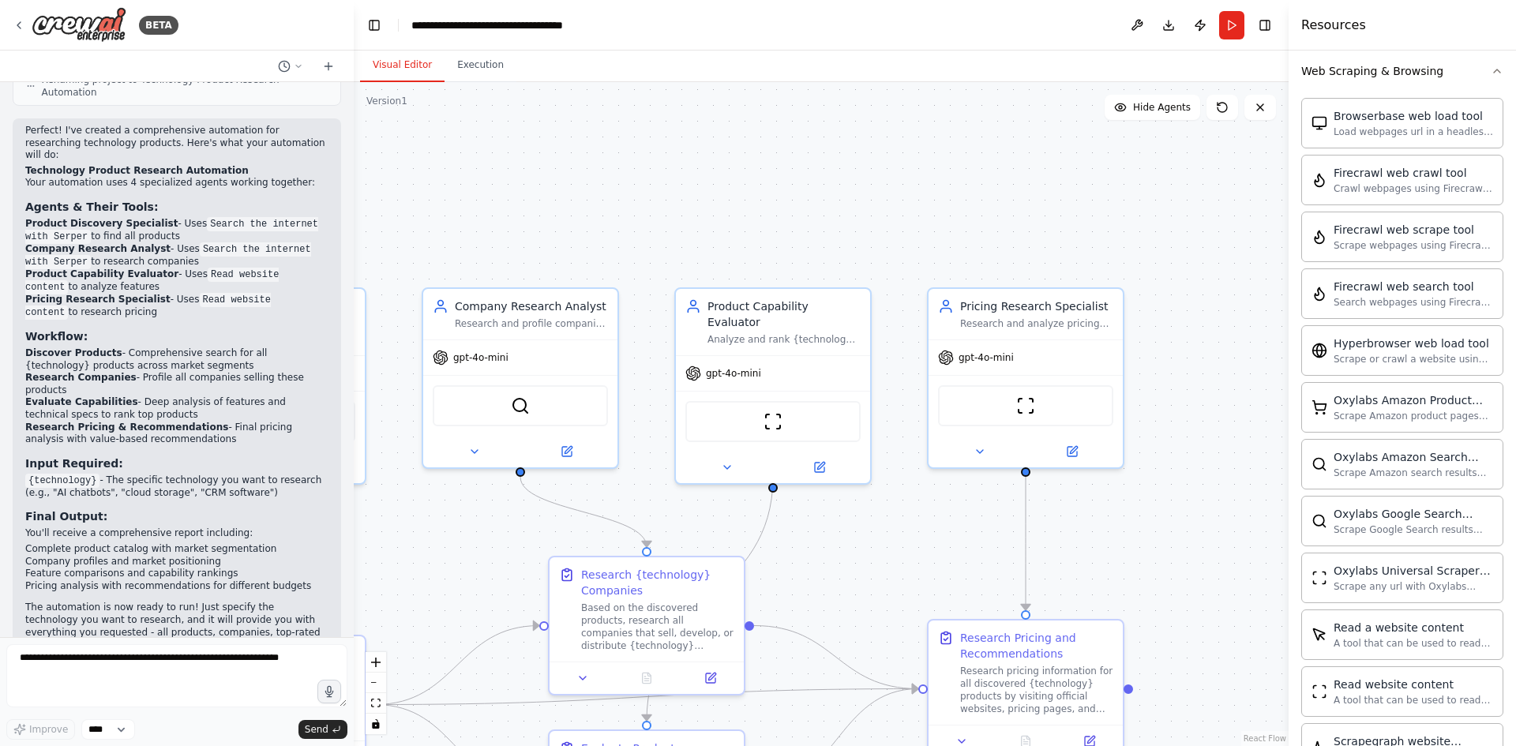
drag, startPoint x: 1016, startPoint y: 321, endPoint x: 911, endPoint y: 523, distance: 227.7
click at [911, 523] on div ".deletable-edge-delete-btn { width: 20px; height: 20px; border: 0px solid #ffff…" at bounding box center [821, 414] width 935 height 664
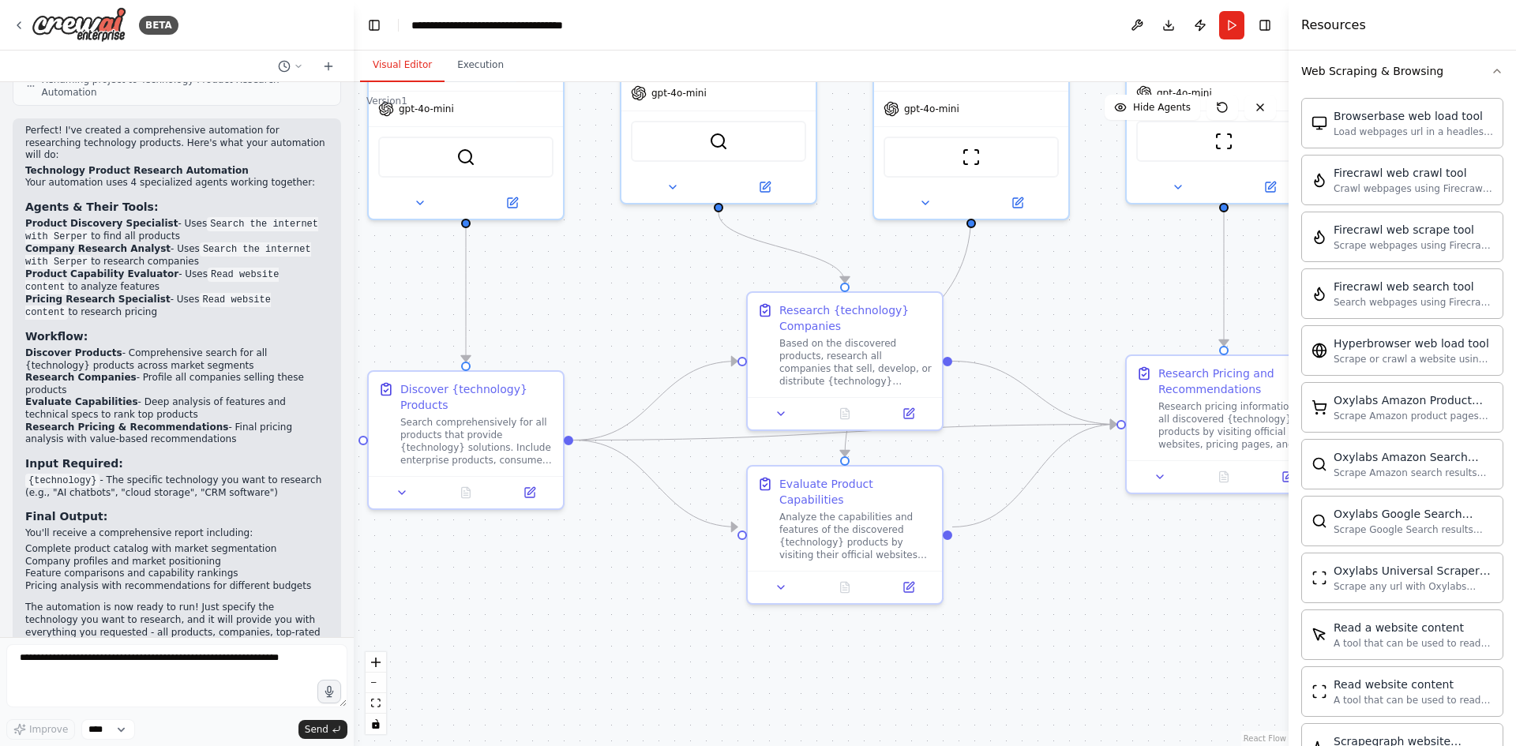
drag, startPoint x: 899, startPoint y: 526, endPoint x: 1097, endPoint y: 261, distance: 330.5
click at [1097, 261] on div ".deletable-edge-delete-btn { width: 20px; height: 20px; border: 0px solid #ffff…" at bounding box center [821, 414] width 935 height 664
click at [15, 16] on div "BETA" at bounding box center [96, 25] width 166 height 36
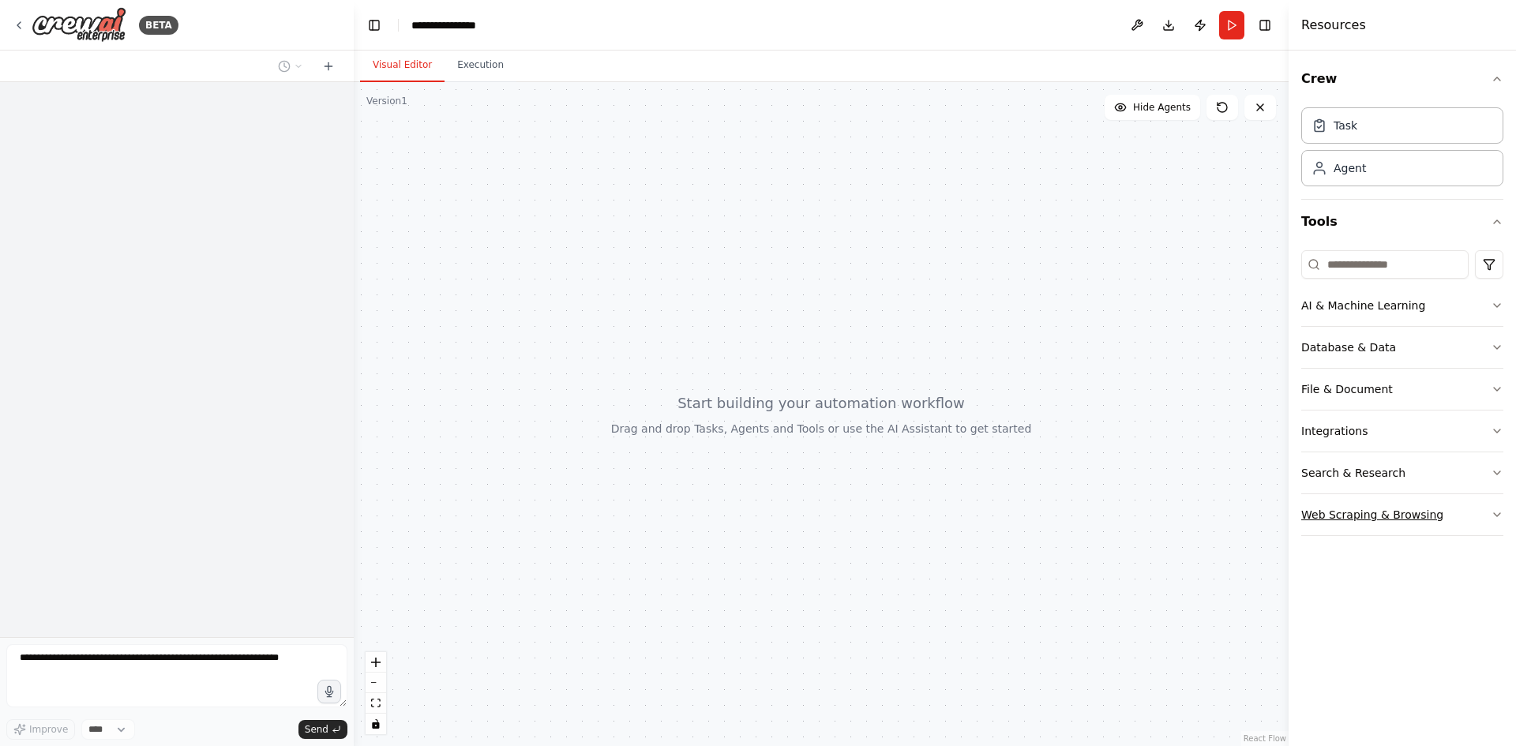
click at [1333, 513] on div "Web Scraping & Browsing" at bounding box center [1372, 515] width 142 height 16
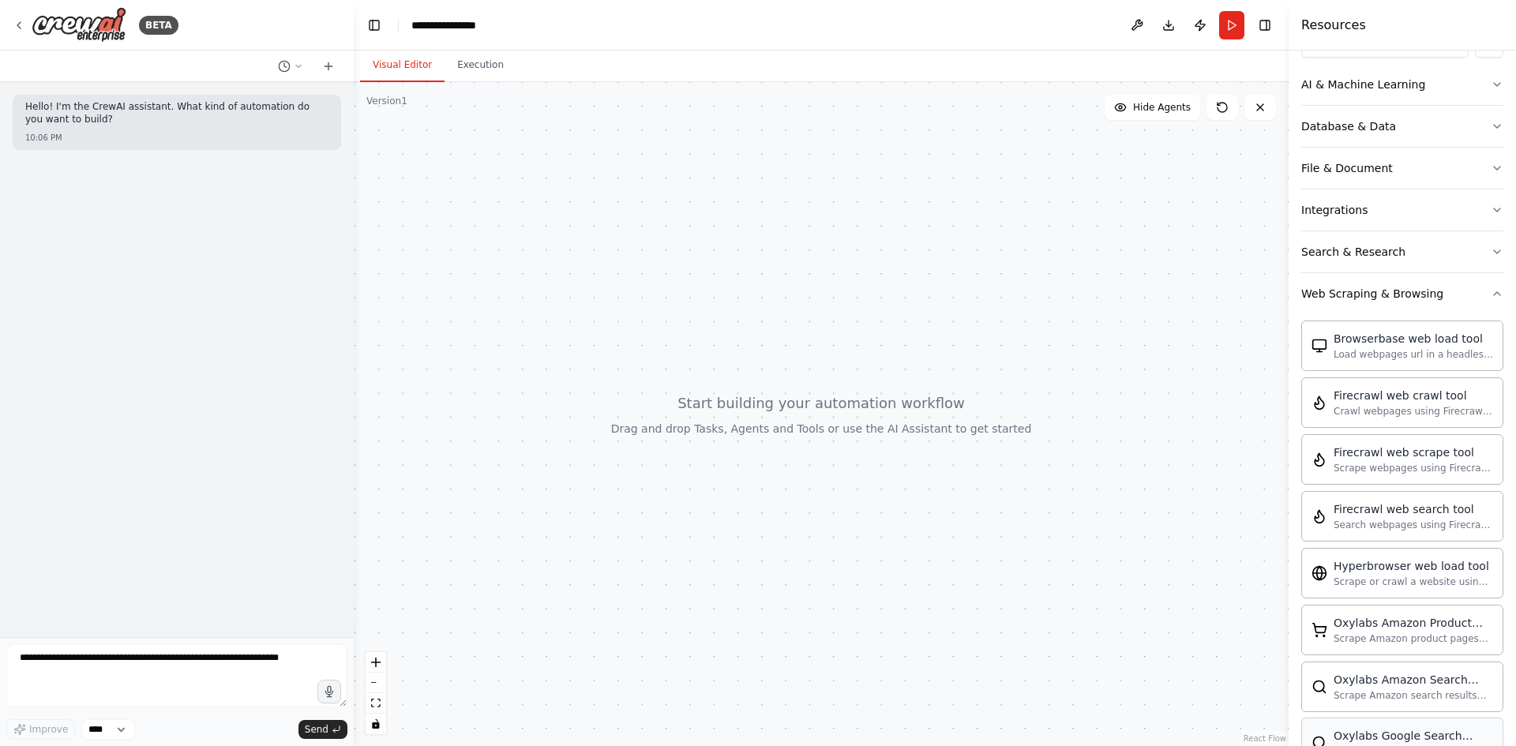
scroll to position [207, 0]
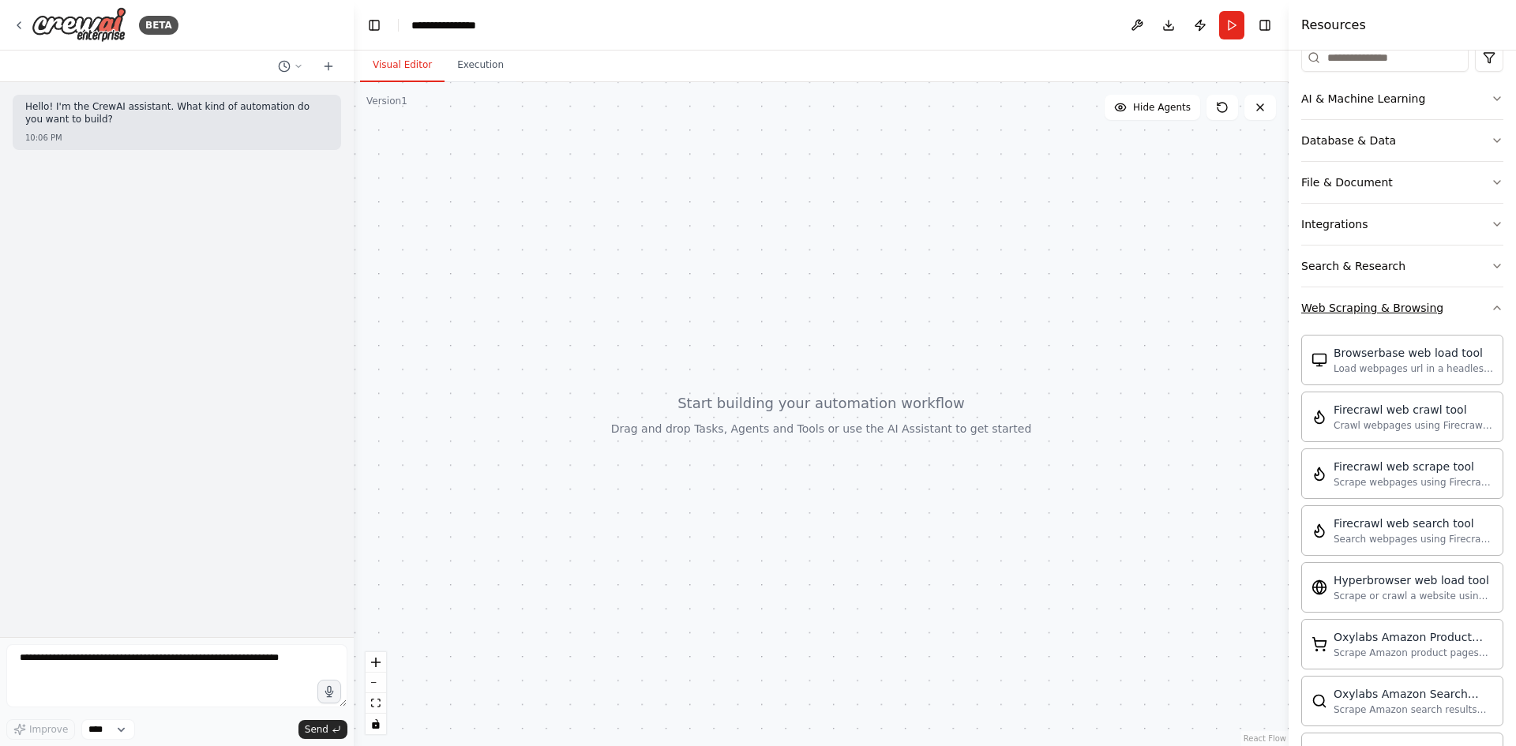
click at [1409, 304] on div "Web Scraping & Browsing" at bounding box center [1372, 308] width 142 height 16
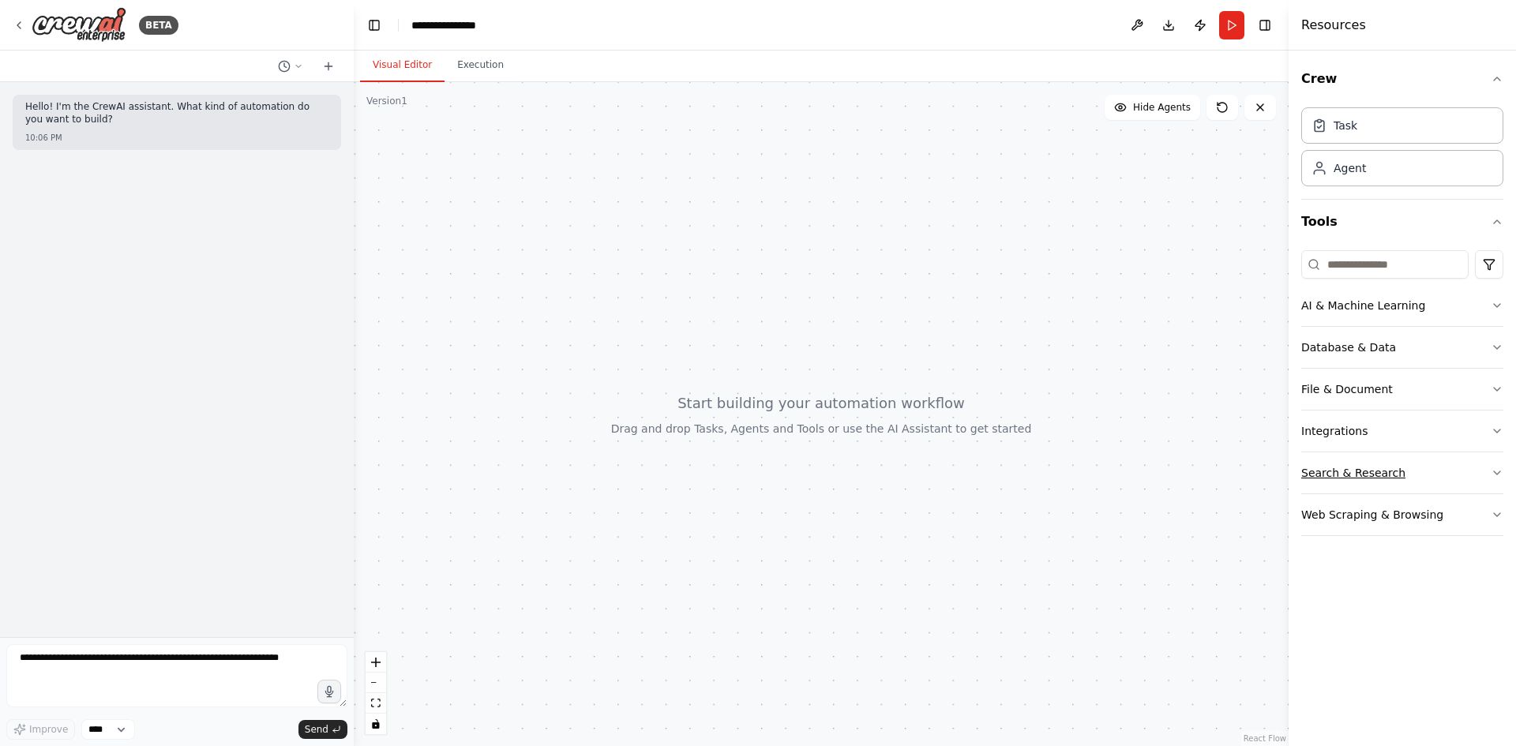
click at [1364, 463] on button "Search & Research" at bounding box center [1402, 472] width 202 height 41
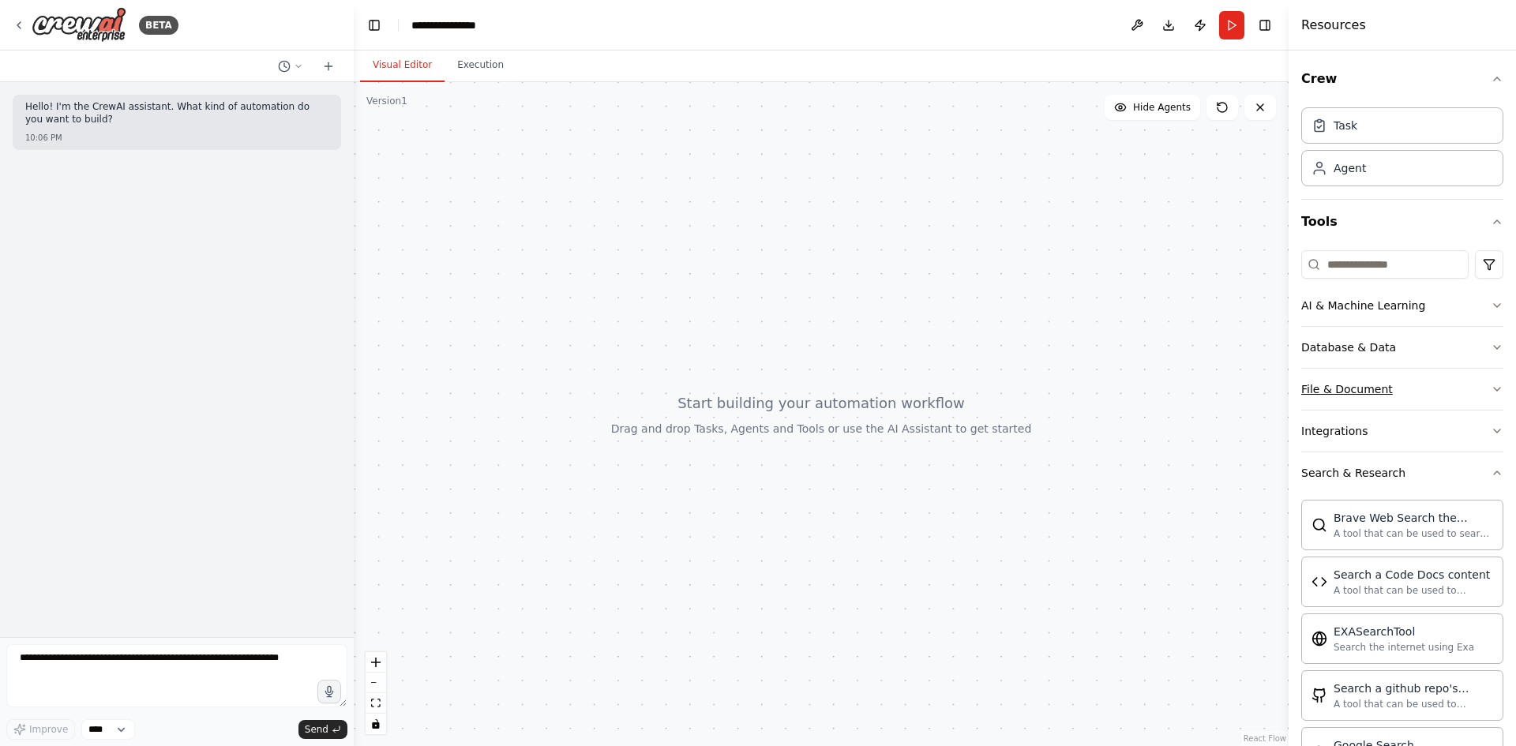
click at [1333, 399] on button "File & Document" at bounding box center [1402, 389] width 202 height 41
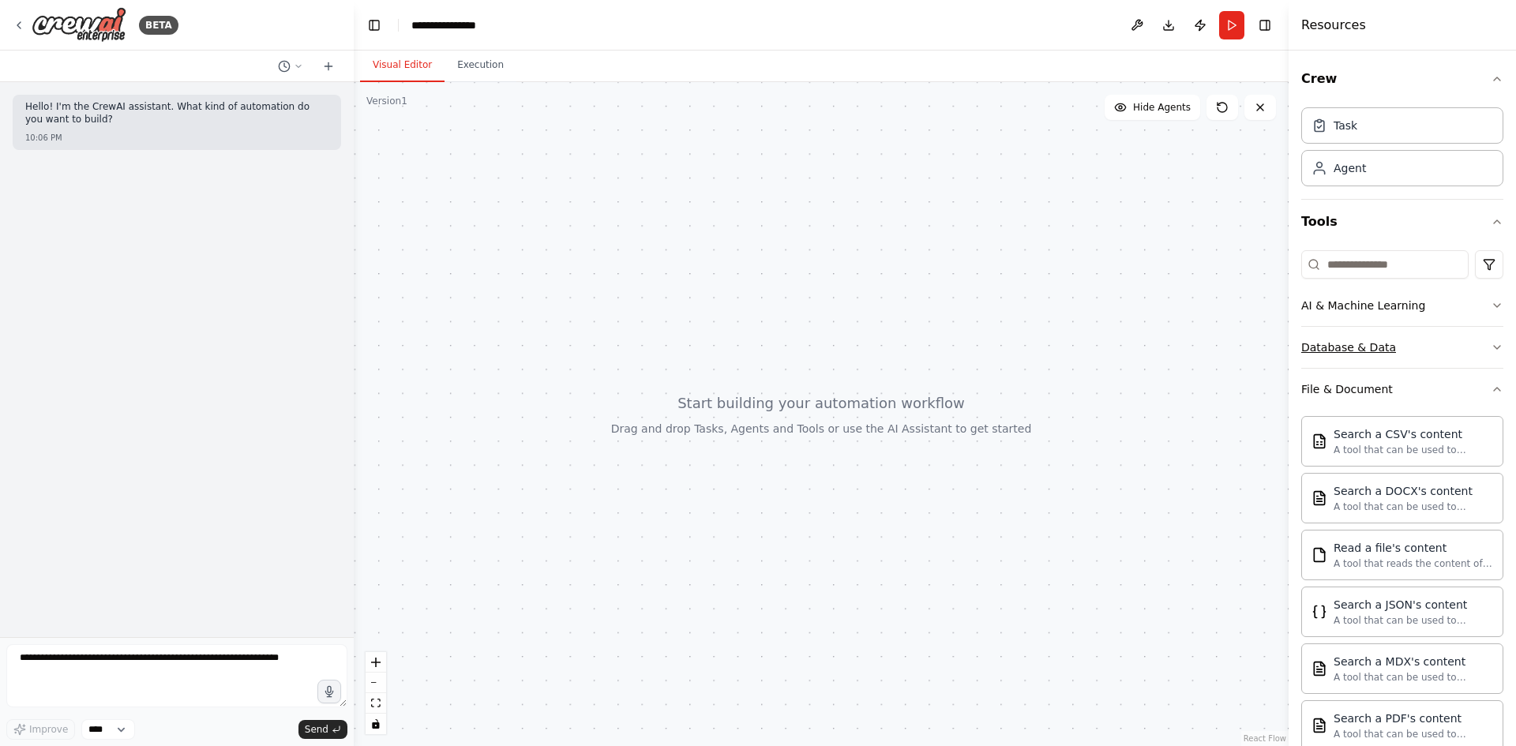
click at [1389, 348] on button "Database & Data" at bounding box center [1402, 347] width 202 height 41
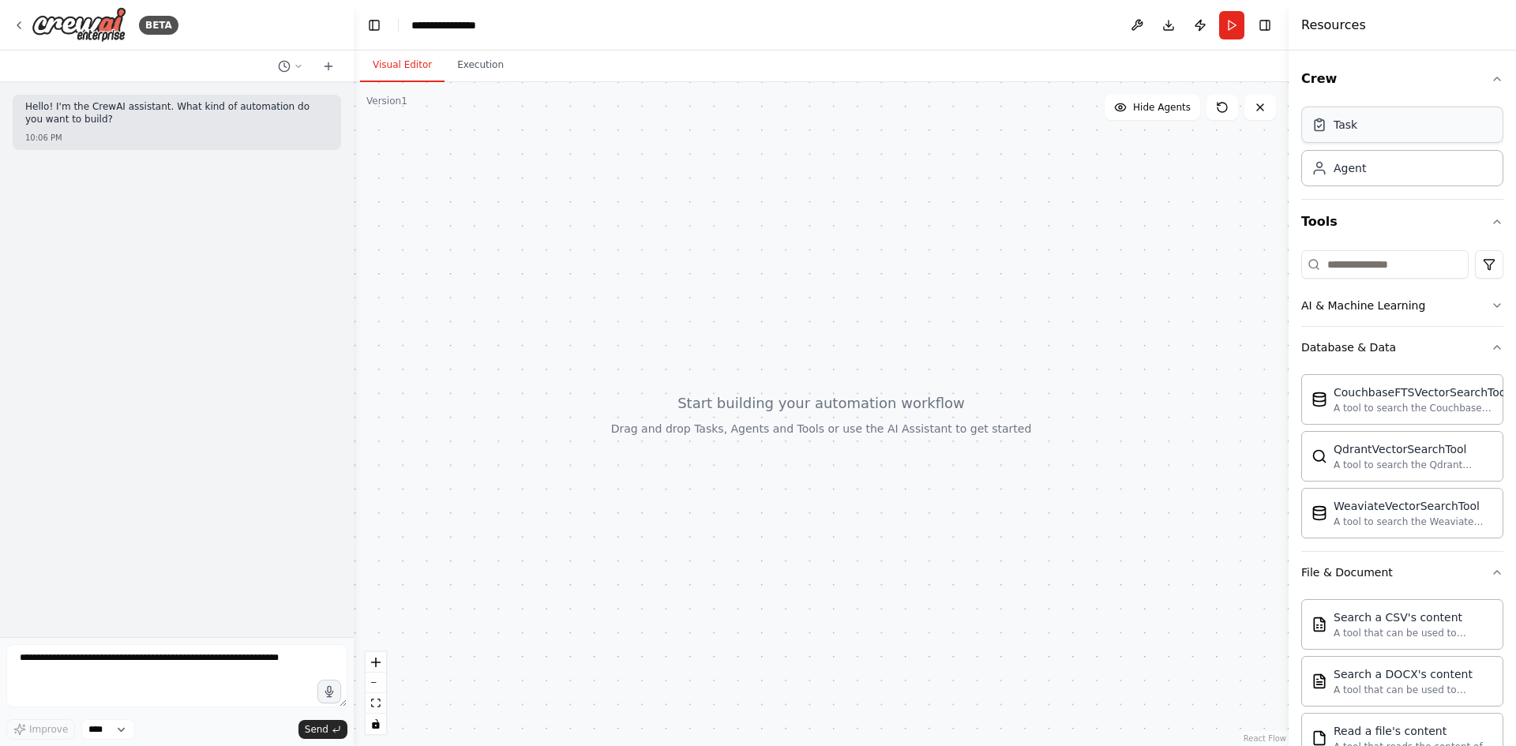
click at [1383, 128] on div "Task" at bounding box center [1402, 125] width 202 height 36
click at [1368, 159] on div "Agent" at bounding box center [1402, 167] width 202 height 36
click at [1352, 165] on div "Agent" at bounding box center [1349, 167] width 32 height 16
drag, startPoint x: 1352, startPoint y: 165, endPoint x: 1089, endPoint y: 197, distance: 265.6
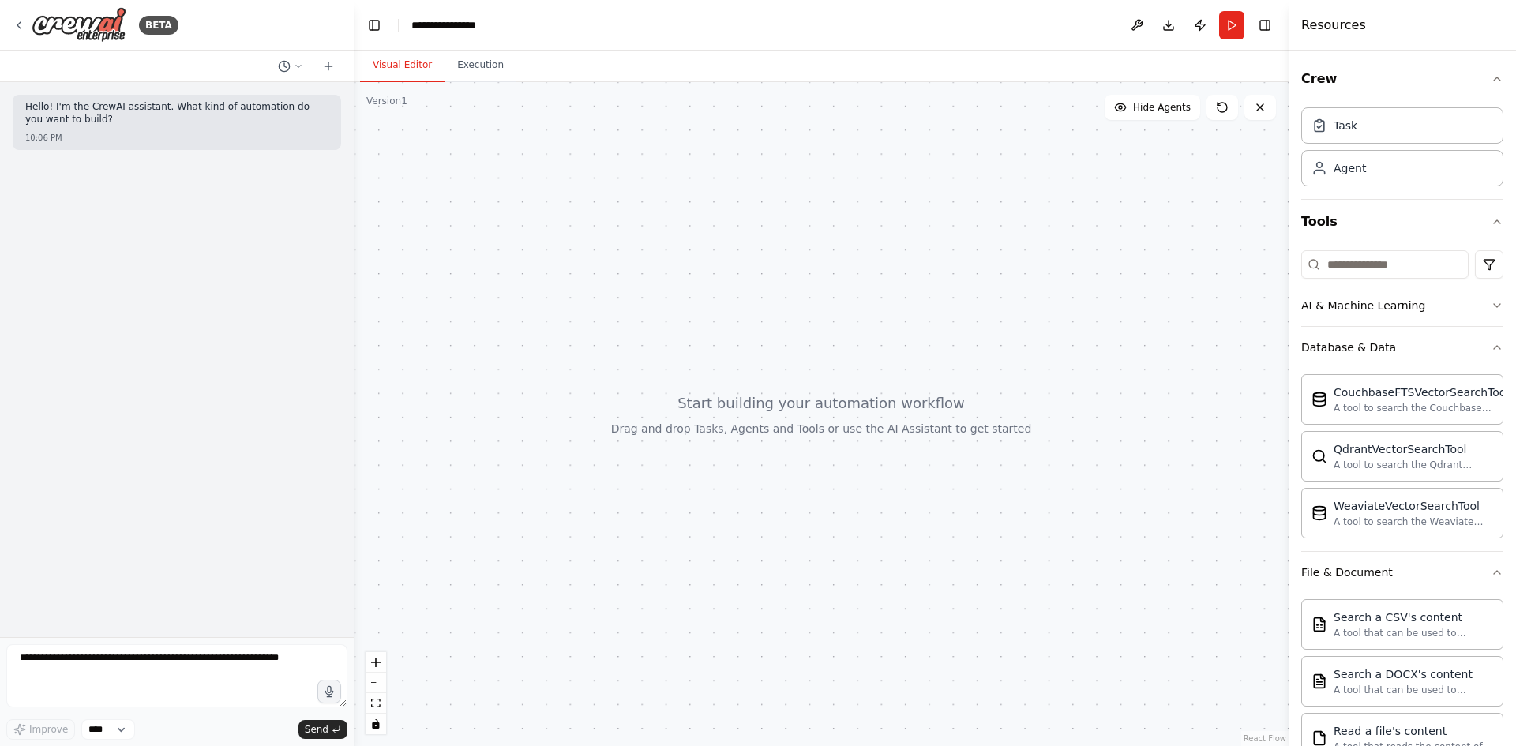
click at [1089, 197] on div "**********" at bounding box center [758, 373] width 1516 height 746
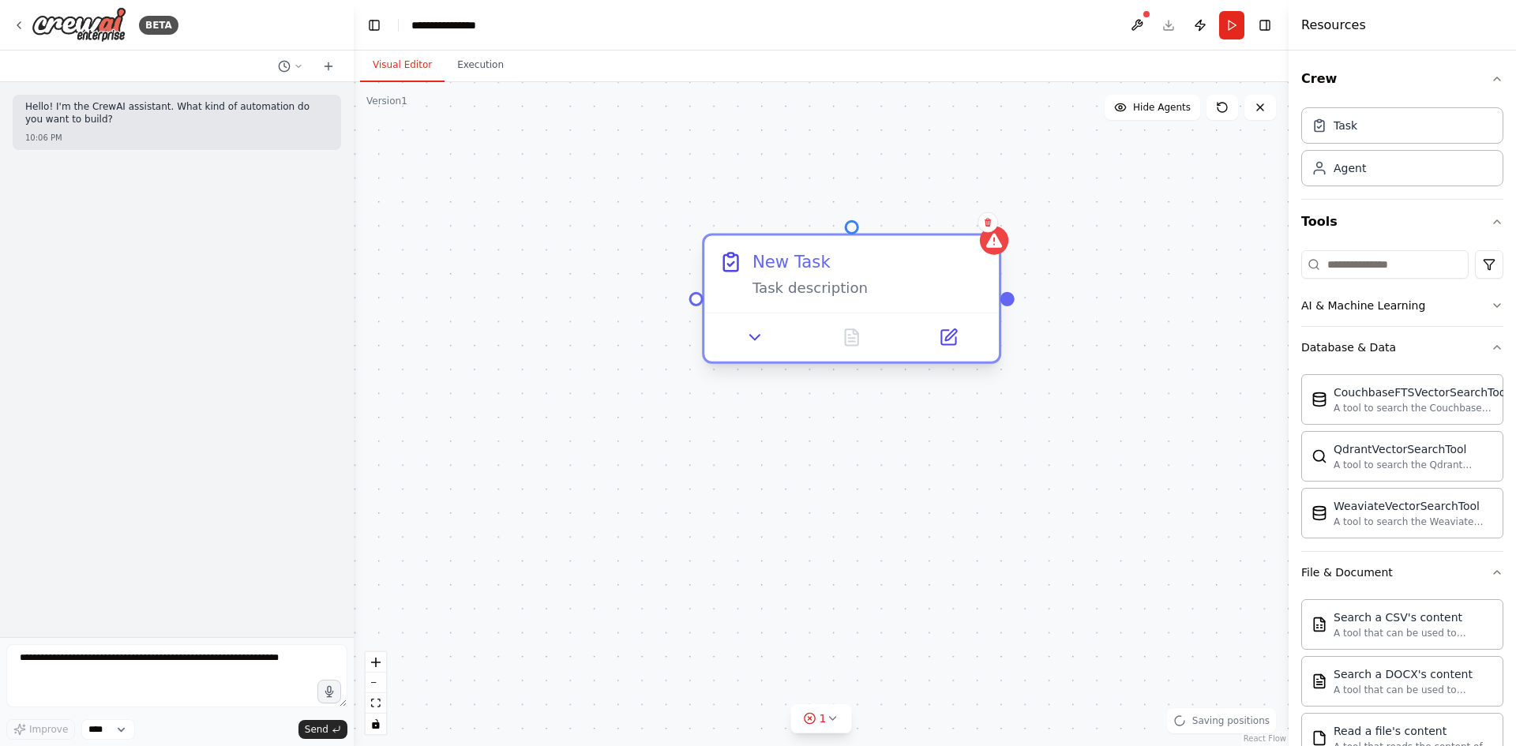
drag, startPoint x: 1138, startPoint y: 279, endPoint x: 897, endPoint y: 283, distance: 240.8
click at [897, 283] on div "Task description" at bounding box center [868, 288] width 232 height 19
click at [759, 339] on icon at bounding box center [754, 337] width 19 height 19
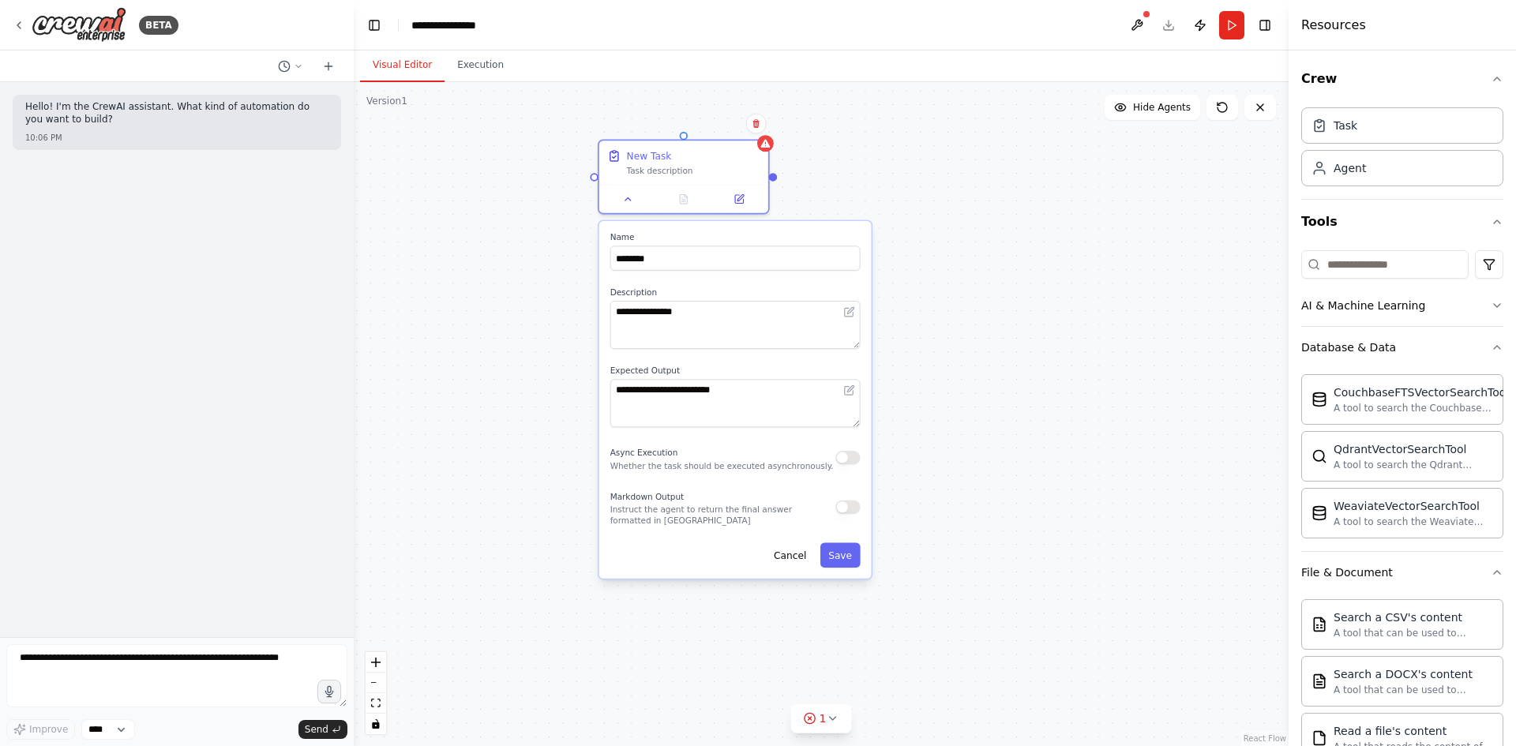
drag, startPoint x: 1223, startPoint y: 517, endPoint x: 1029, endPoint y: 322, distance: 274.6
click at [1029, 322] on div "**********" at bounding box center [821, 414] width 935 height 664
click at [812, 555] on button "Cancel" at bounding box center [790, 555] width 49 height 24
click at [743, 201] on icon at bounding box center [738, 196] width 11 height 11
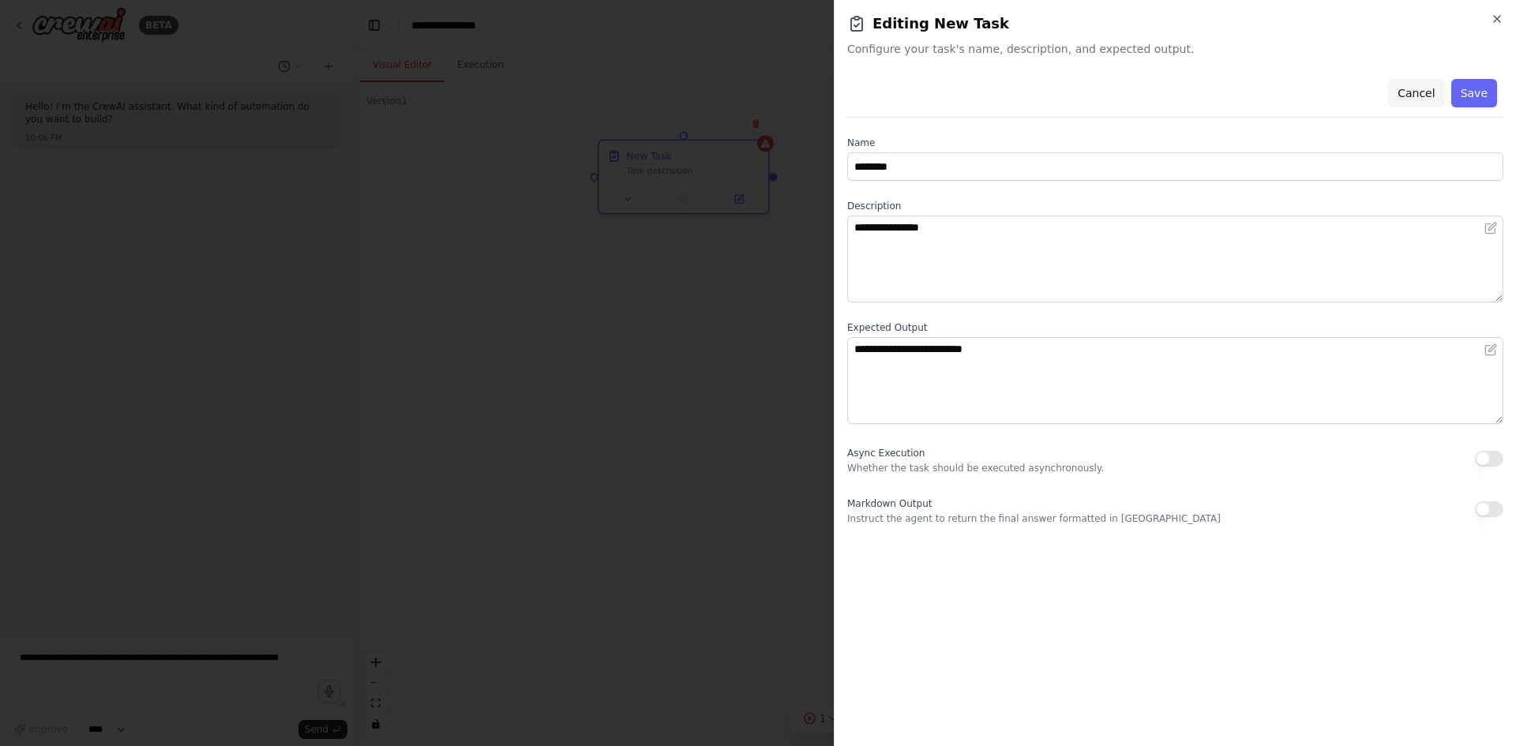
click at [1436, 95] on button "Cancel" at bounding box center [1416, 93] width 56 height 28
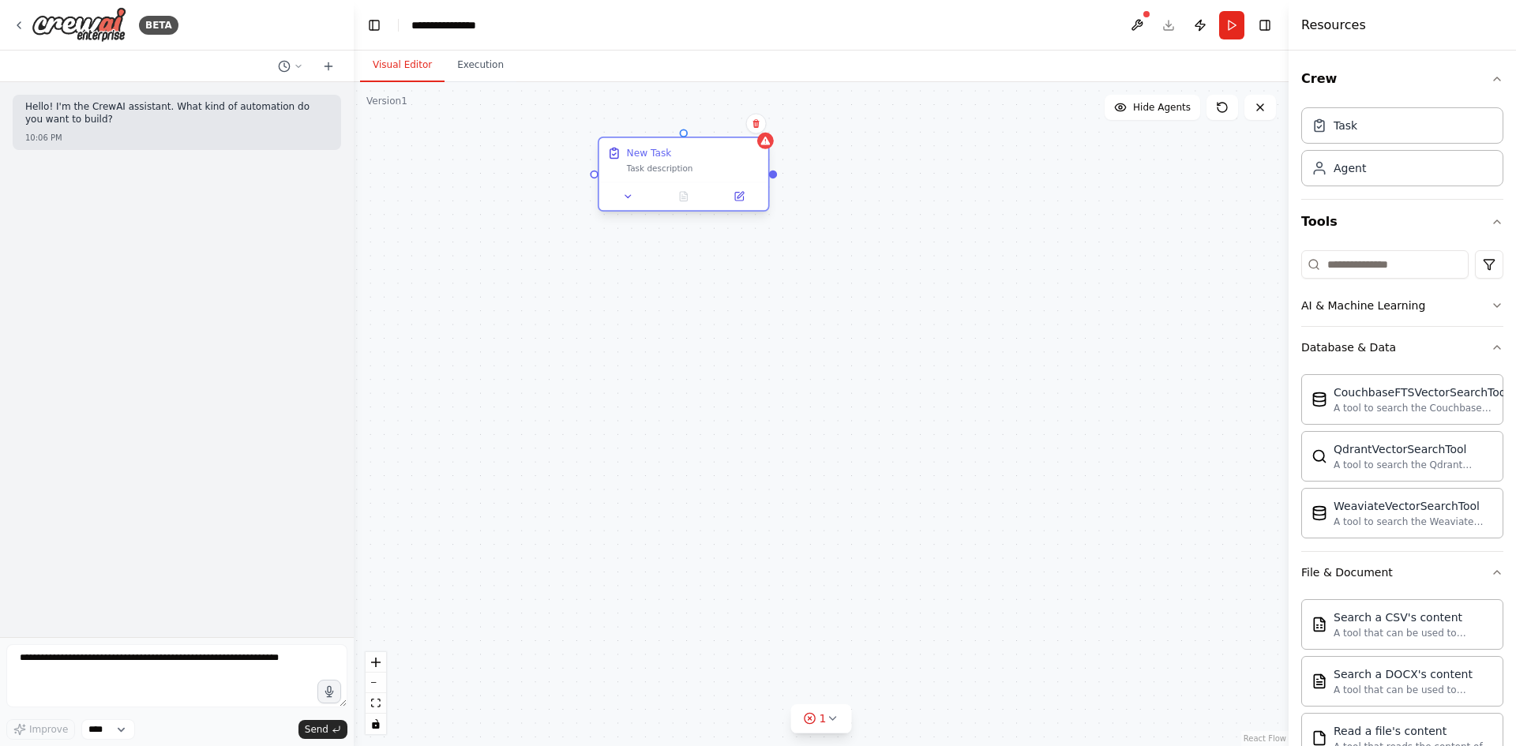
click at [731, 166] on div "Task description" at bounding box center [693, 168] width 133 height 11
drag, startPoint x: 1086, startPoint y: 294, endPoint x: 976, endPoint y: 243, distance: 121.5
click at [976, 243] on div "Role of the agent Goal of the agent" at bounding box center [958, 229] width 169 height 44
click at [929, 309] on span "Drop tools here" at bounding box center [959, 306] width 64 height 13
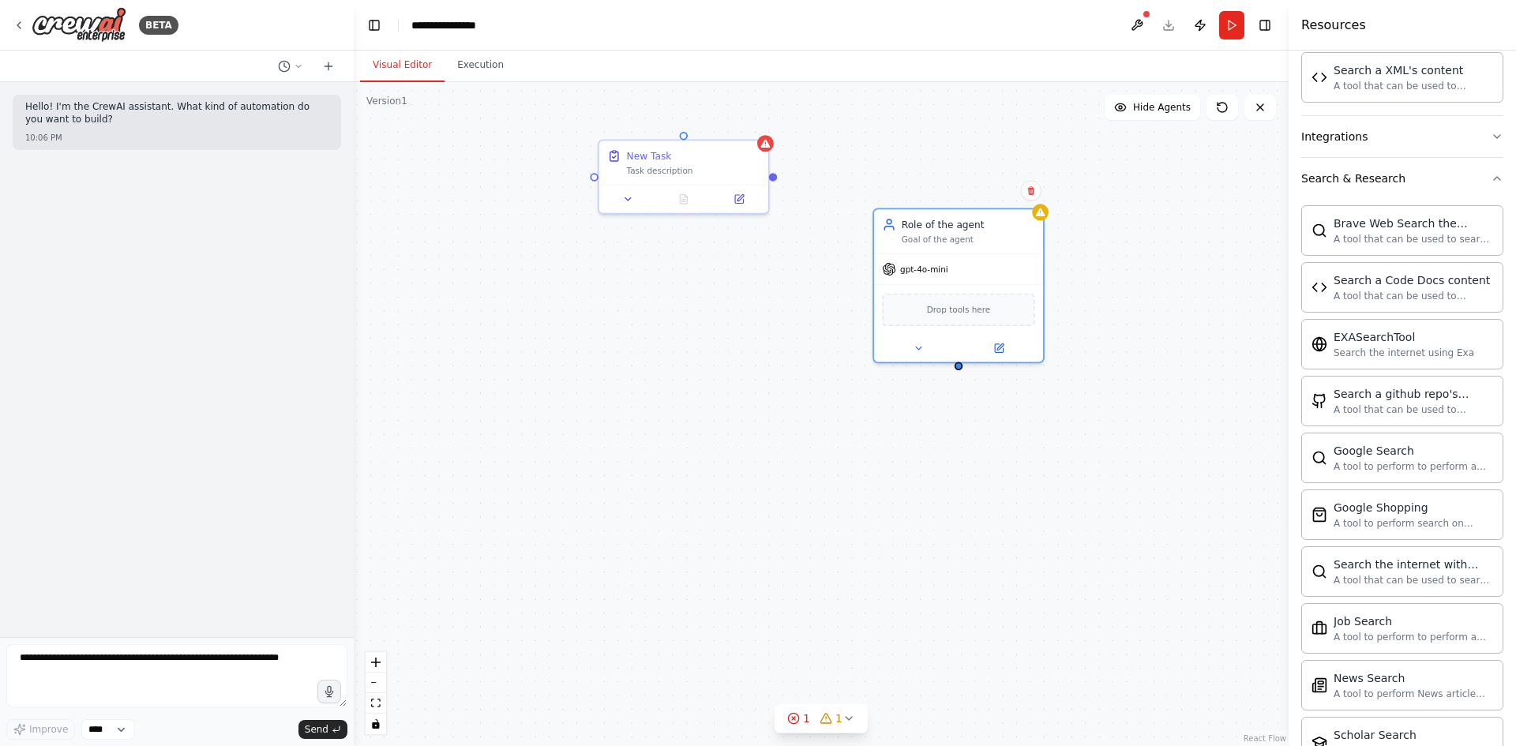
scroll to position [1274, 0]
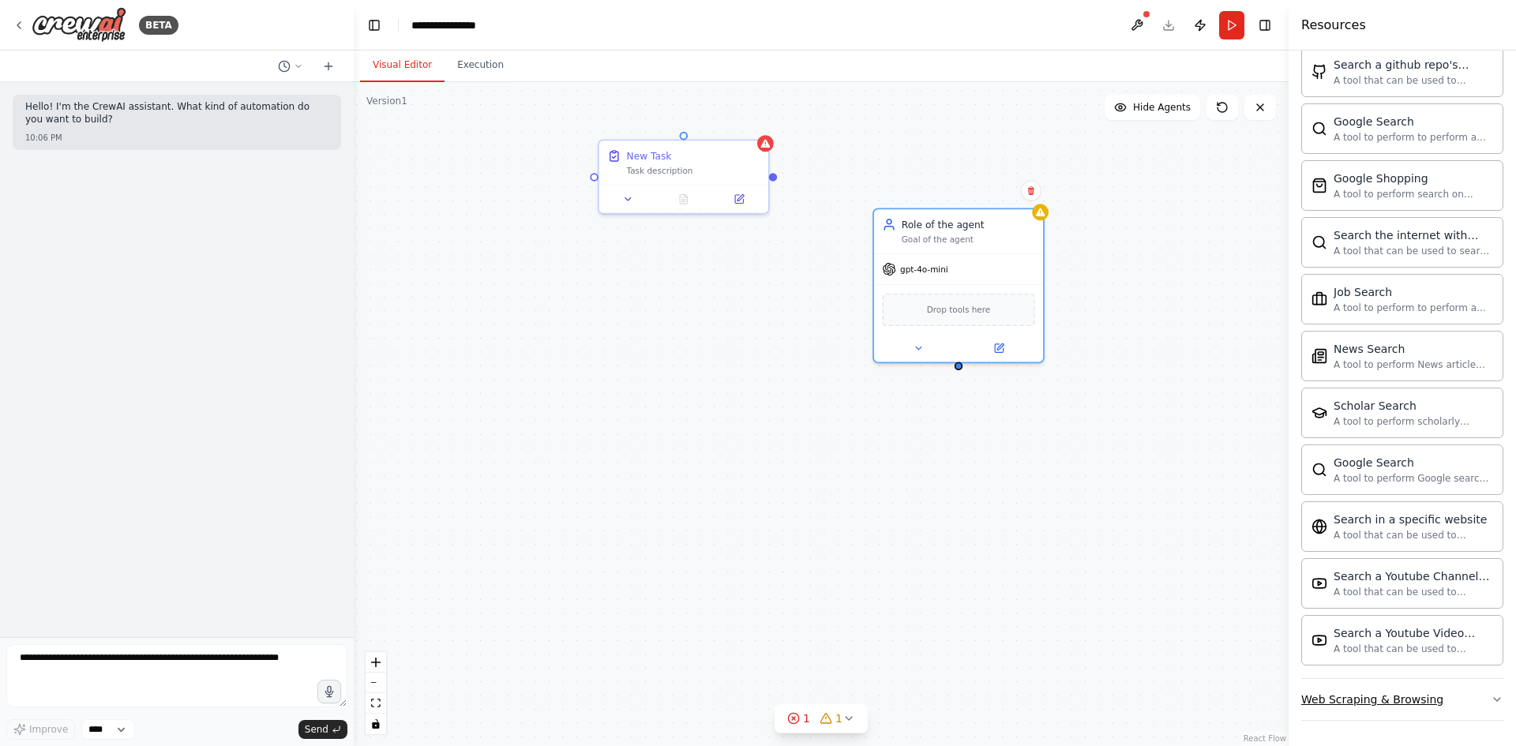
click at [1371, 699] on div "Web Scraping & Browsing" at bounding box center [1372, 700] width 142 height 16
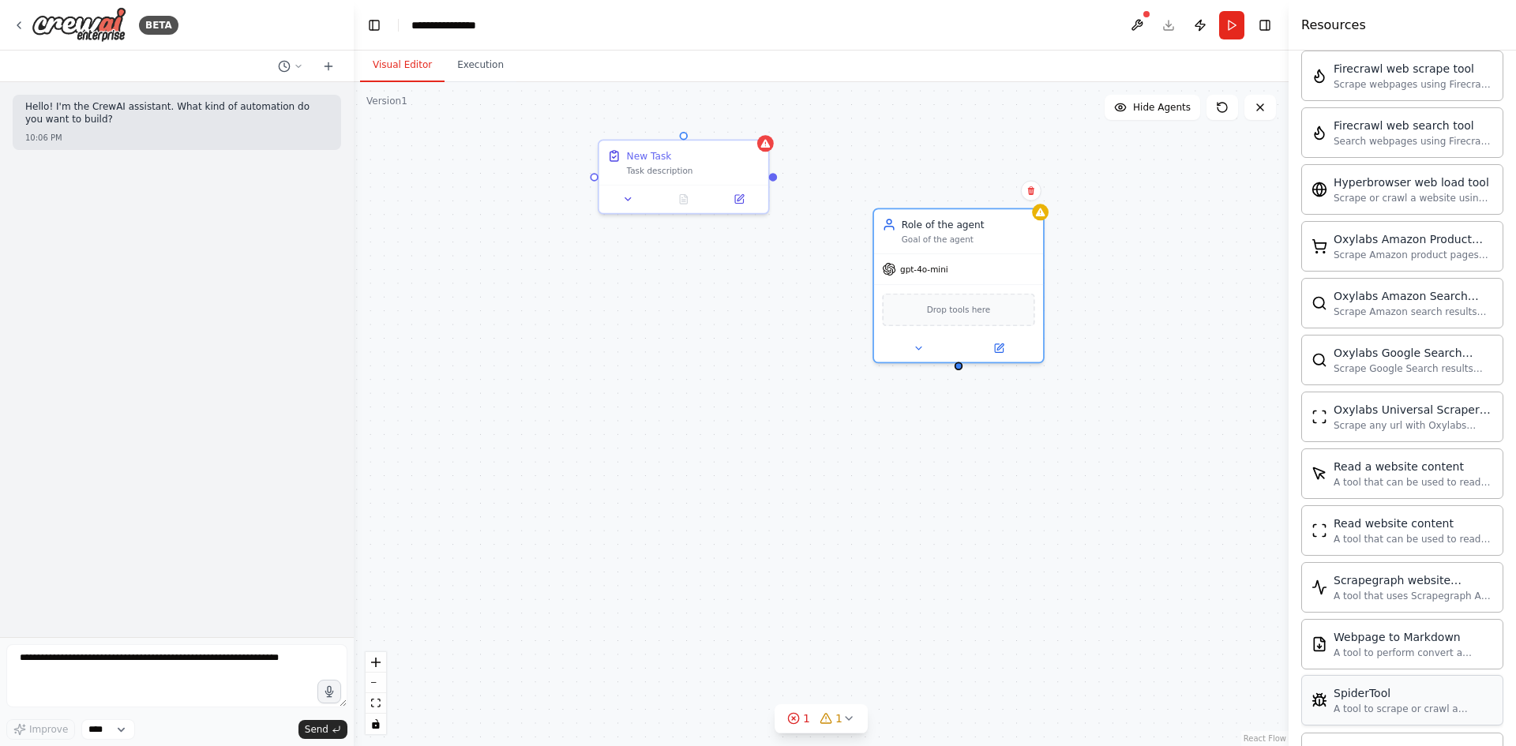
scroll to position [2139, 0]
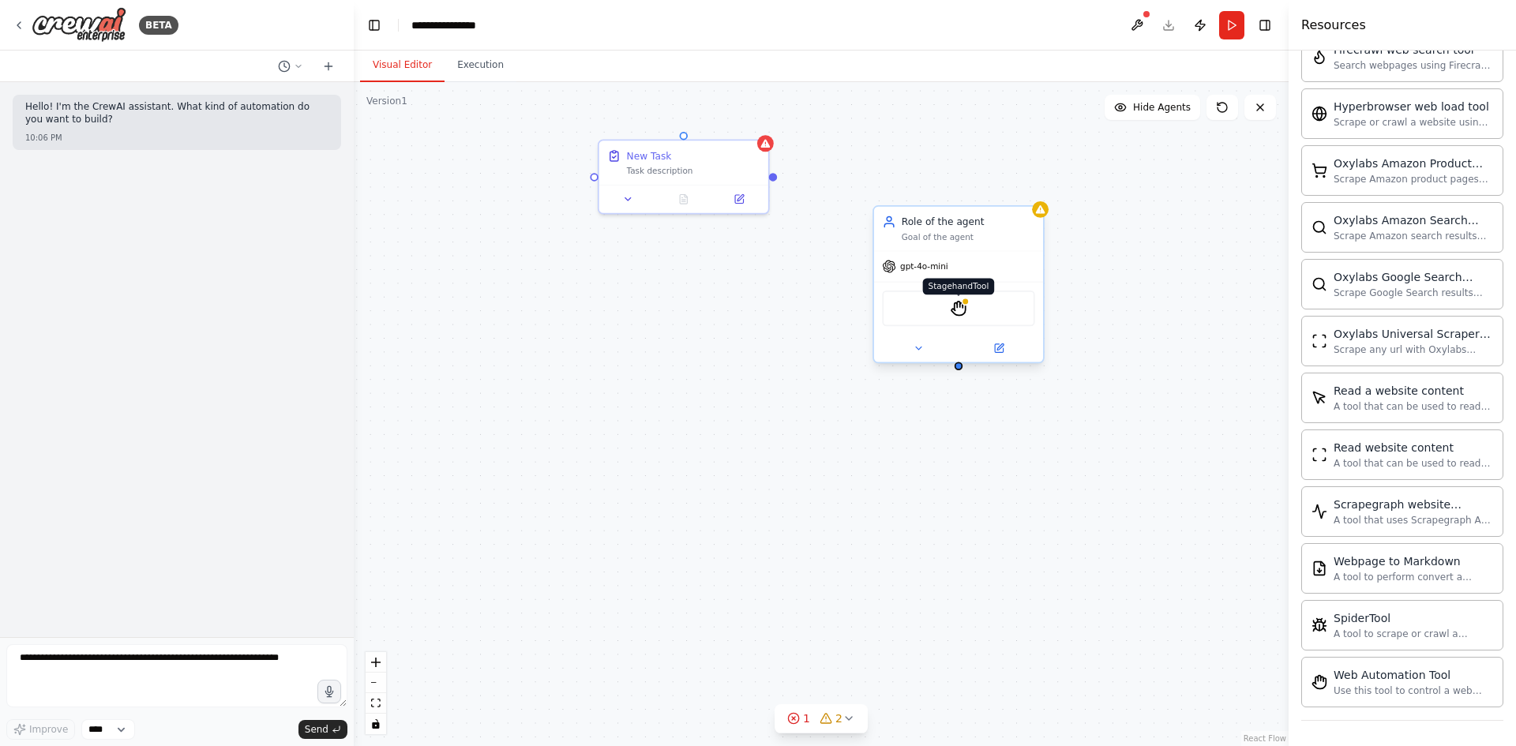
click at [962, 306] on img at bounding box center [958, 308] width 17 height 17
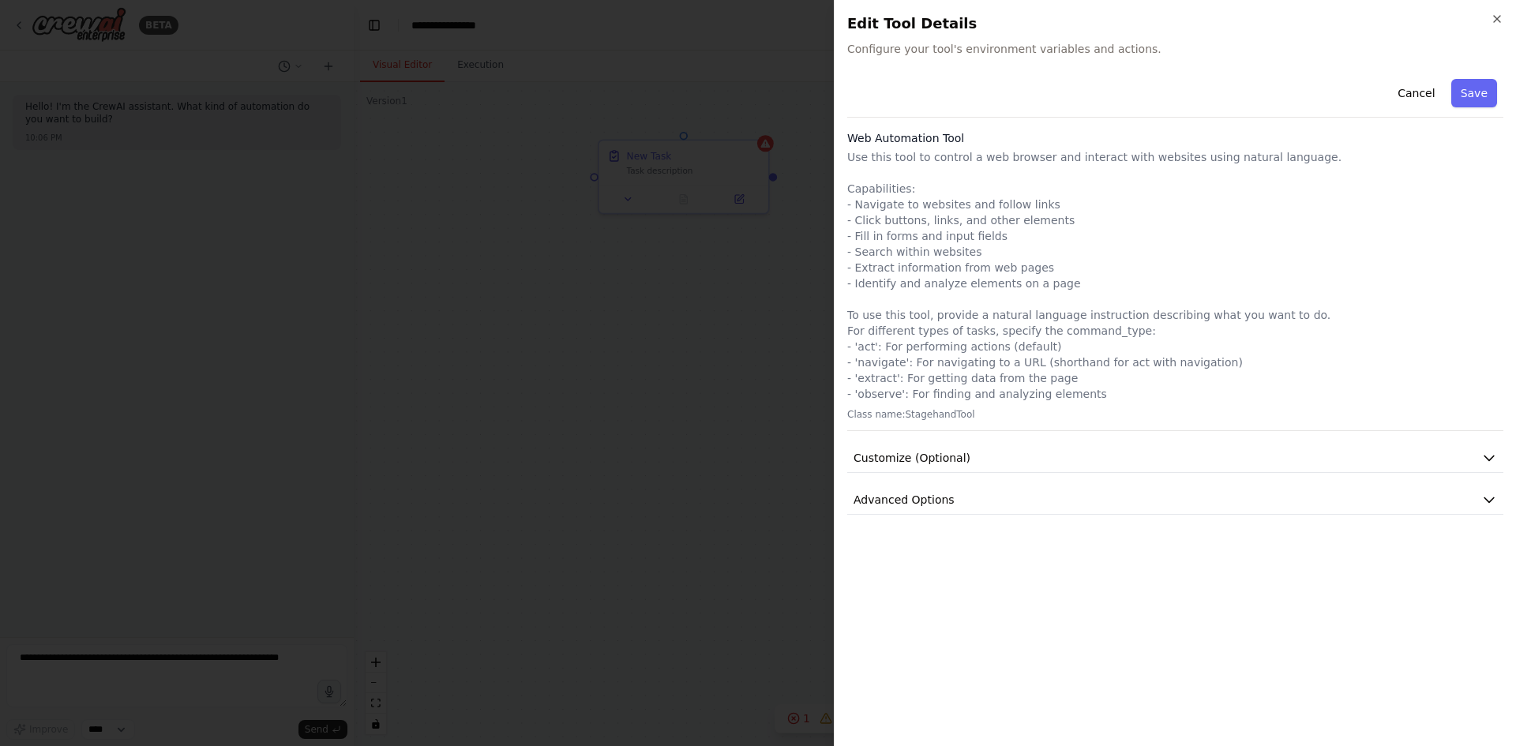
click at [865, 157] on p "Use this tool to control a web browser and interact with websites using natural…" at bounding box center [1175, 275] width 656 height 253
drag, startPoint x: 865, startPoint y: 157, endPoint x: 1216, endPoint y: 165, distance: 350.6
click at [1216, 165] on p "Use this tool to control a web browser and interact with websites using natural…" at bounding box center [1175, 275] width 656 height 253
click at [854, 204] on p "Use this tool to control a web browser and interact with websites using natural…" at bounding box center [1175, 275] width 656 height 253
drag, startPoint x: 854, startPoint y: 204, endPoint x: 1044, endPoint y: 204, distance: 190.3
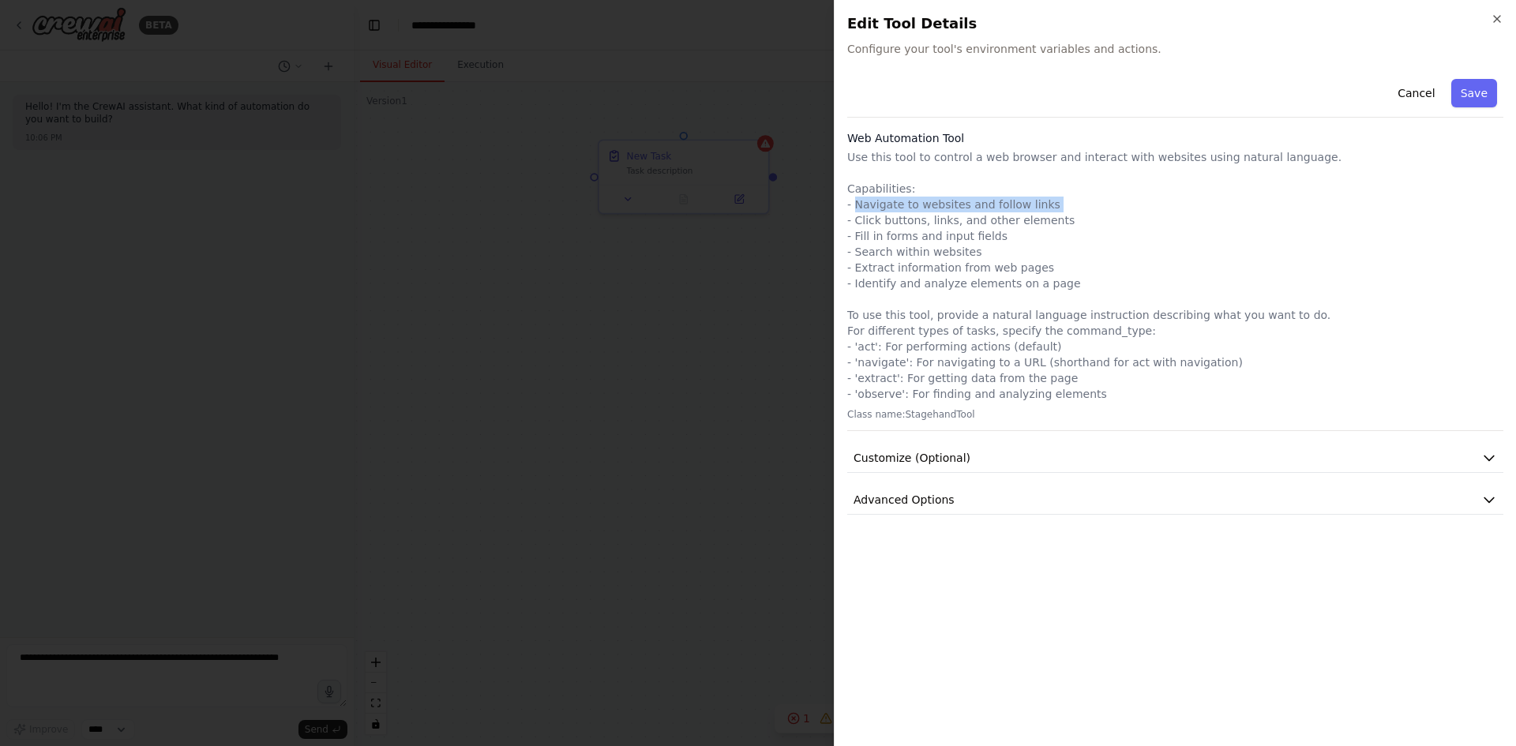
click at [1044, 204] on p "Use this tool to control a web browser and interact with websites using natural…" at bounding box center [1175, 275] width 656 height 253
click at [849, 216] on p "Use this tool to control a web browser and interact with websites using natural…" at bounding box center [1175, 275] width 656 height 253
drag, startPoint x: 849, startPoint y: 216, endPoint x: 1009, endPoint y: 217, distance: 159.5
click at [1009, 217] on p "Use this tool to control a web browser and interact with websites using natural…" at bounding box center [1175, 275] width 656 height 253
click at [866, 236] on p "Use this tool to control a web browser and interact with websites using natural…" at bounding box center [1175, 275] width 656 height 253
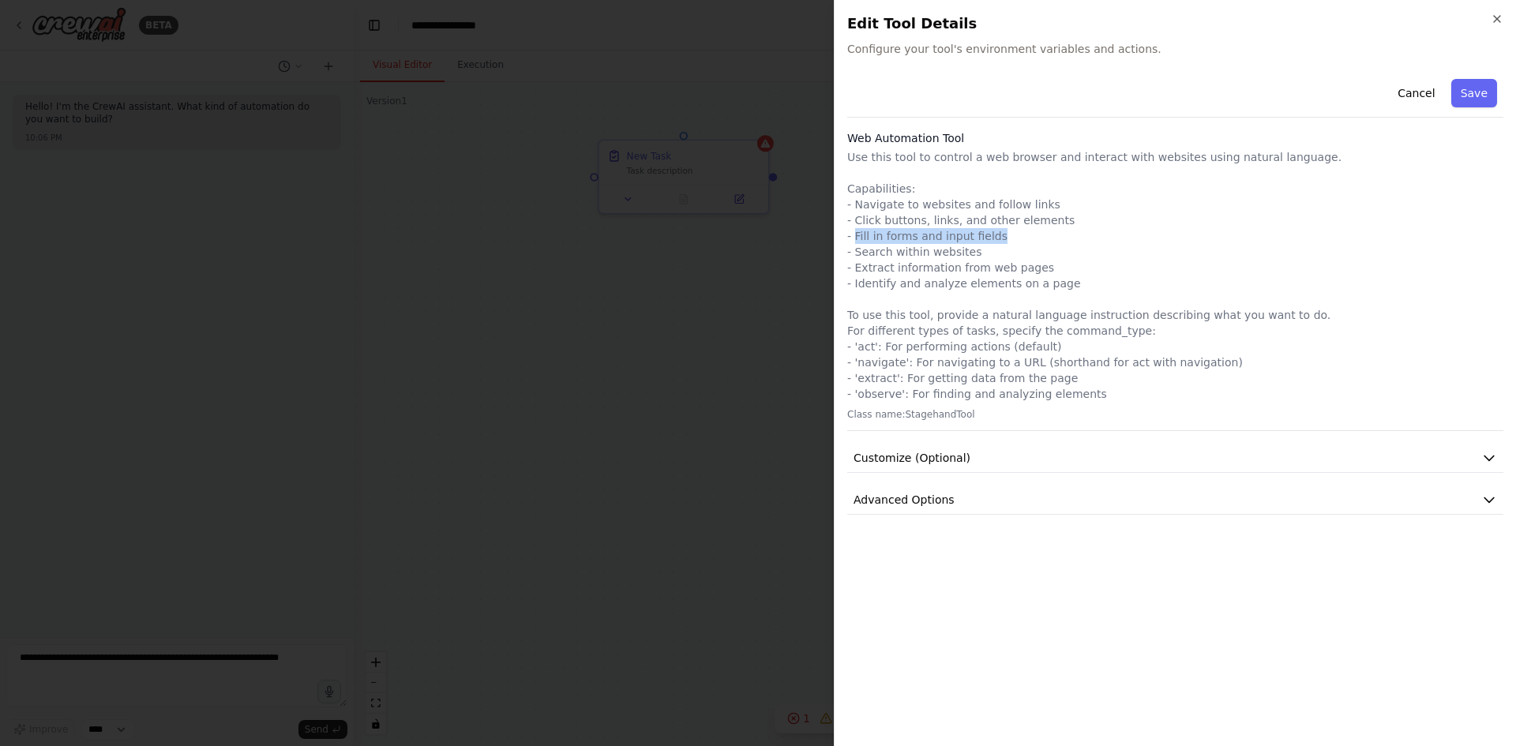
drag, startPoint x: 866, startPoint y: 236, endPoint x: 964, endPoint y: 236, distance: 97.9
click at [964, 236] on p "Use this tool to control a web browser and interact with websites using natural…" at bounding box center [1175, 275] width 656 height 253
click at [857, 247] on p "Use this tool to control a web browser and interact with websites using natural…" at bounding box center [1175, 275] width 656 height 253
drag, startPoint x: 857, startPoint y: 247, endPoint x: 938, endPoint y: 249, distance: 81.3
click at [938, 249] on p "Use this tool to control a web browser and interact with websites using natural…" at bounding box center [1175, 275] width 656 height 253
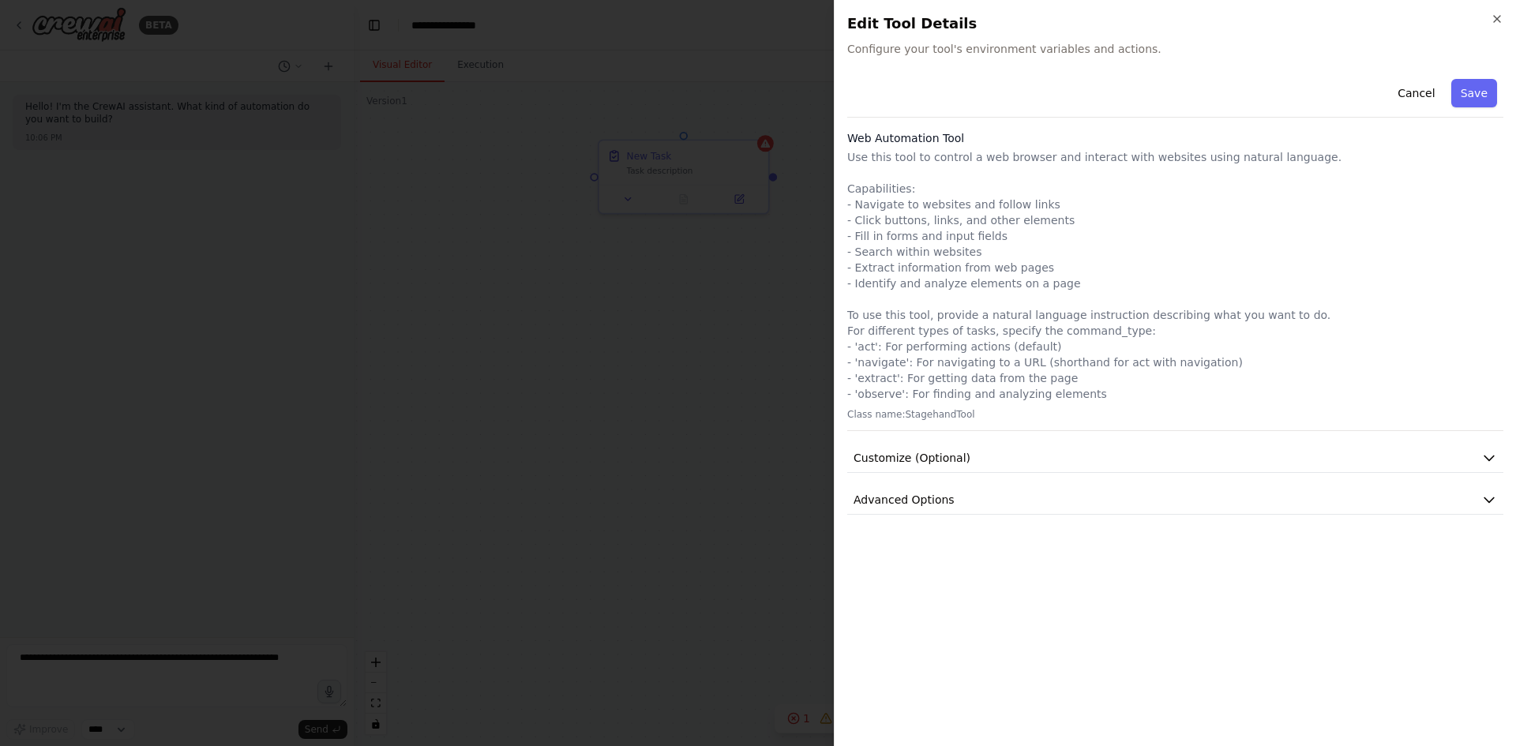
click at [872, 268] on p "Use this tool to control a web browser and interact with websites using natural…" at bounding box center [1175, 275] width 656 height 253
drag, startPoint x: 872, startPoint y: 268, endPoint x: 1025, endPoint y: 268, distance: 153.1
click at [1025, 268] on p "Use this tool to control a web browser and interact with websites using natural…" at bounding box center [1175, 275] width 656 height 253
click at [868, 283] on p "Use this tool to control a web browser and interact with websites using natural…" at bounding box center [1175, 275] width 656 height 253
drag, startPoint x: 868, startPoint y: 283, endPoint x: 1033, endPoint y: 280, distance: 165.8
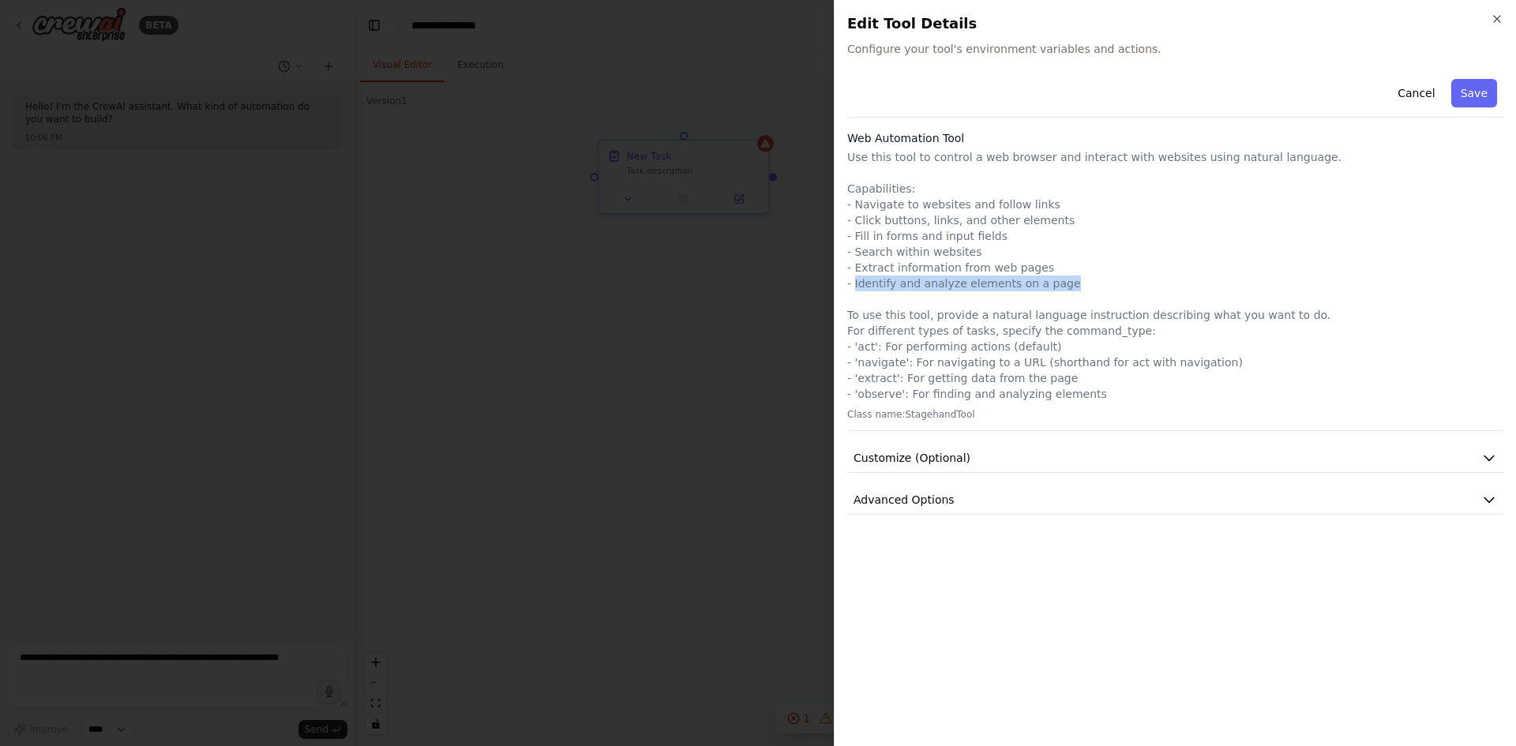
click at [1033, 280] on p "Use this tool to control a web browser and interact with websites using natural…" at bounding box center [1175, 275] width 656 height 253
click at [852, 320] on p "Use this tool to control a web browser and interact with websites using natural…" at bounding box center [1175, 275] width 656 height 253
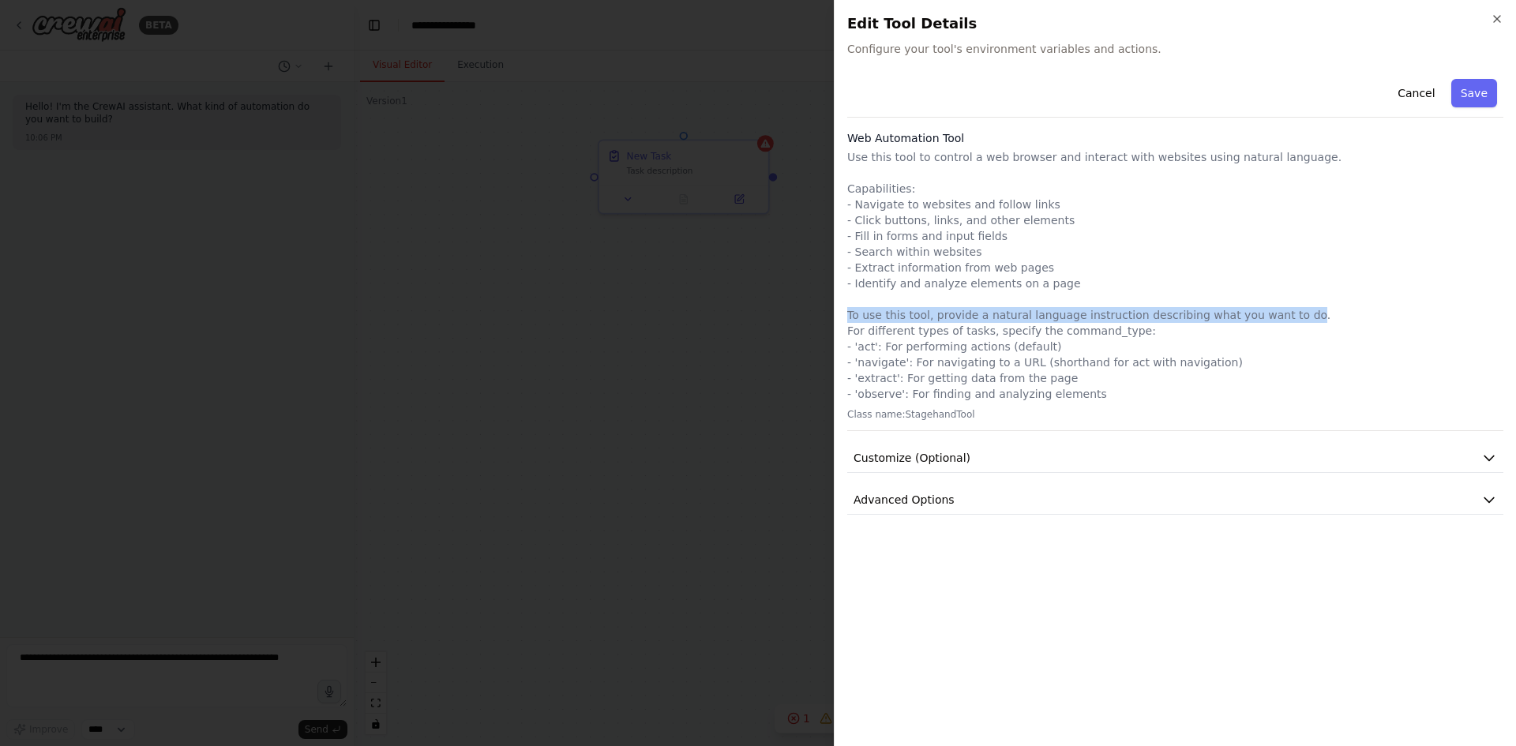
drag, startPoint x: 852, startPoint y: 320, endPoint x: 1258, endPoint y: 319, distance: 405.8
click at [1258, 319] on p "Use this tool to control a web browser and interact with websites using natural…" at bounding box center [1175, 275] width 656 height 253
click at [857, 336] on p "Use this tool to control a web browser and interact with websites using natural…" at bounding box center [1175, 275] width 656 height 253
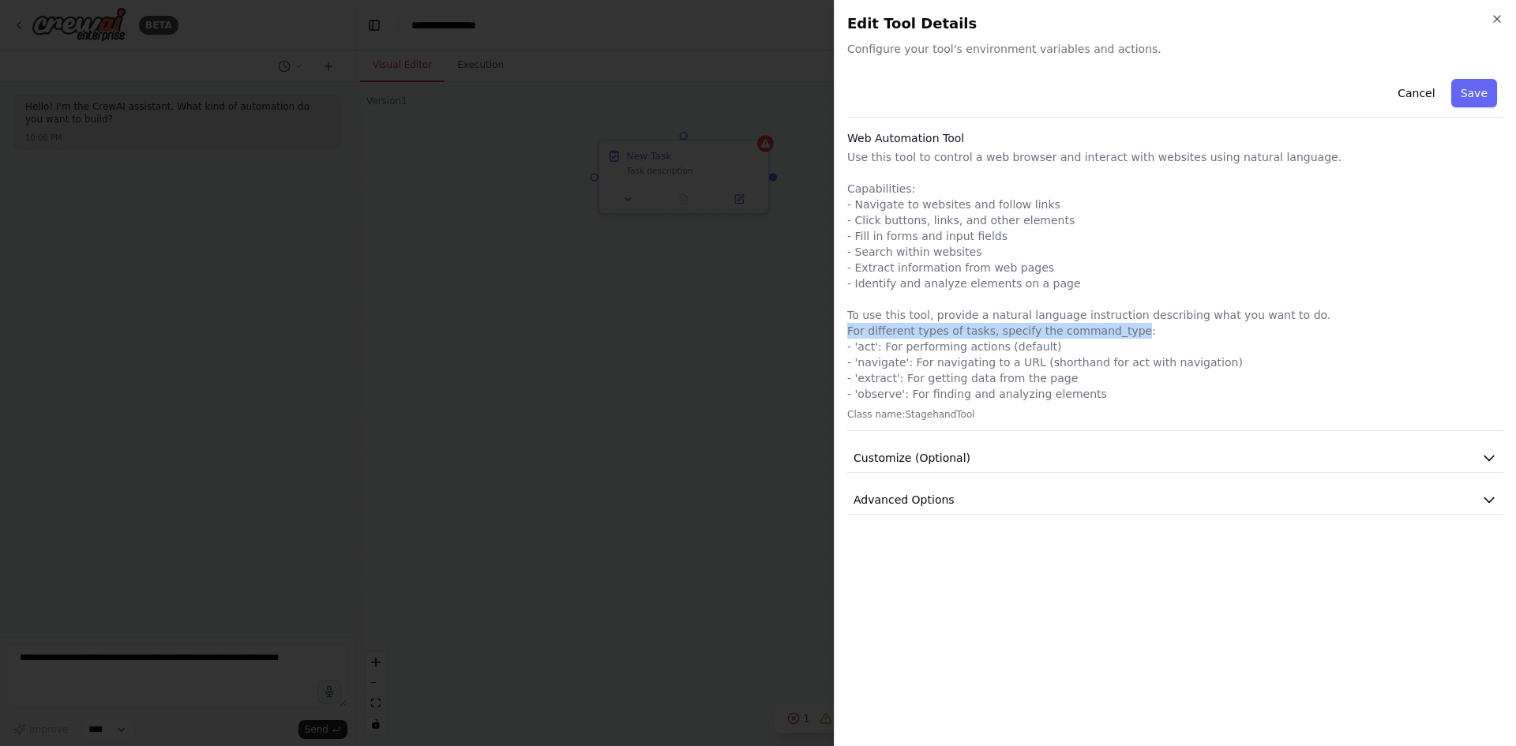
drag, startPoint x: 857, startPoint y: 336, endPoint x: 1089, endPoint y: 336, distance: 231.3
click at [1089, 336] on p "Use this tool to control a web browser and interact with websites using natural…" at bounding box center [1175, 275] width 656 height 253
click at [867, 348] on p "Use this tool to control a web browser and interact with websites using natural…" at bounding box center [1175, 275] width 656 height 253
drag, startPoint x: 867, startPoint y: 348, endPoint x: 978, endPoint y: 348, distance: 111.3
click at [978, 348] on p "Use this tool to control a web browser and interact with websites using natural…" at bounding box center [1175, 275] width 656 height 253
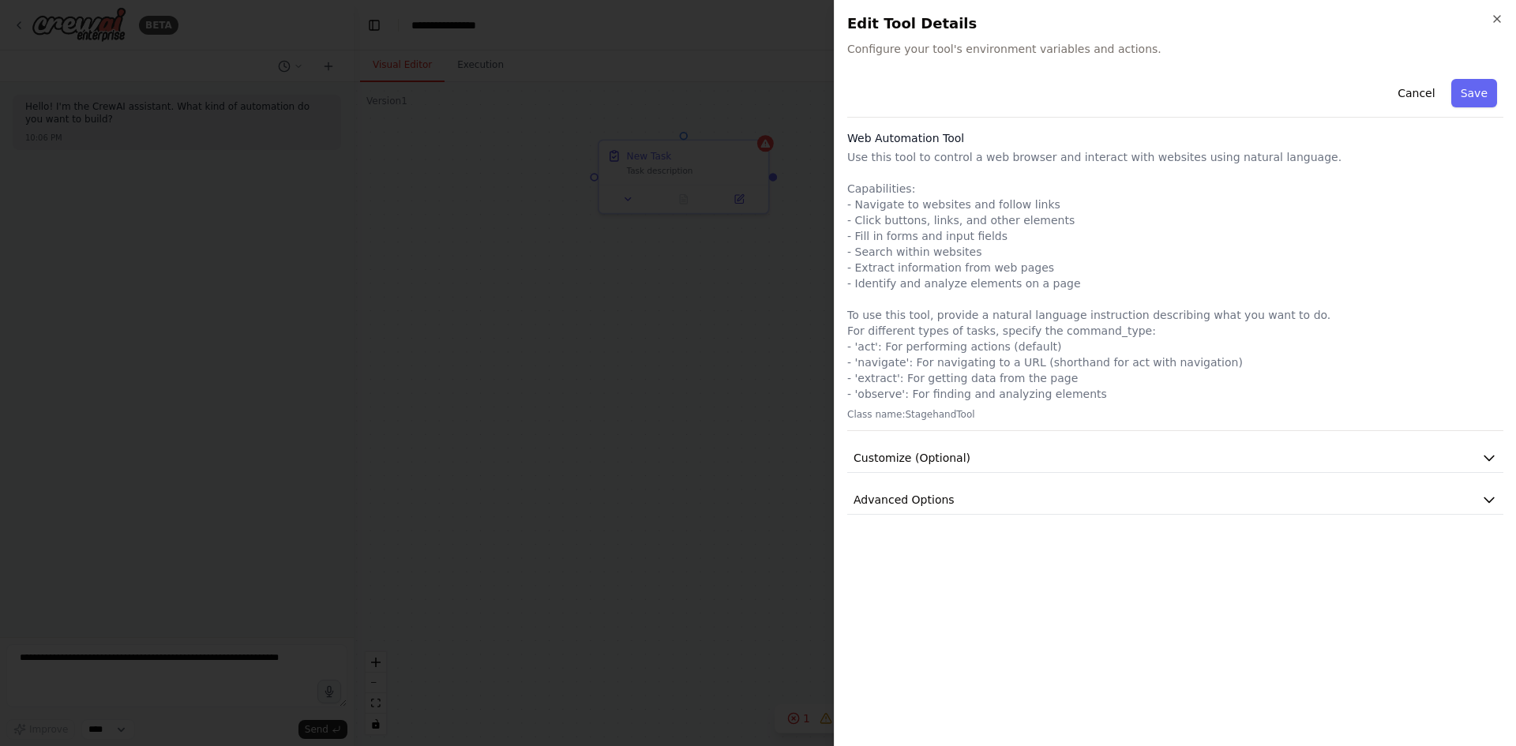
click at [1019, 348] on p "Use this tool to control a web browser and interact with websites using natural…" at bounding box center [1175, 275] width 656 height 253
click at [885, 362] on p "Use this tool to control a web browser and interact with websites using natural…" at bounding box center [1175, 275] width 656 height 253
drag, startPoint x: 885, startPoint y: 362, endPoint x: 1014, endPoint y: 360, distance: 128.7
click at [1014, 360] on p "Use this tool to control a web browser and interact with websites using natural…" at bounding box center [1175, 275] width 656 height 253
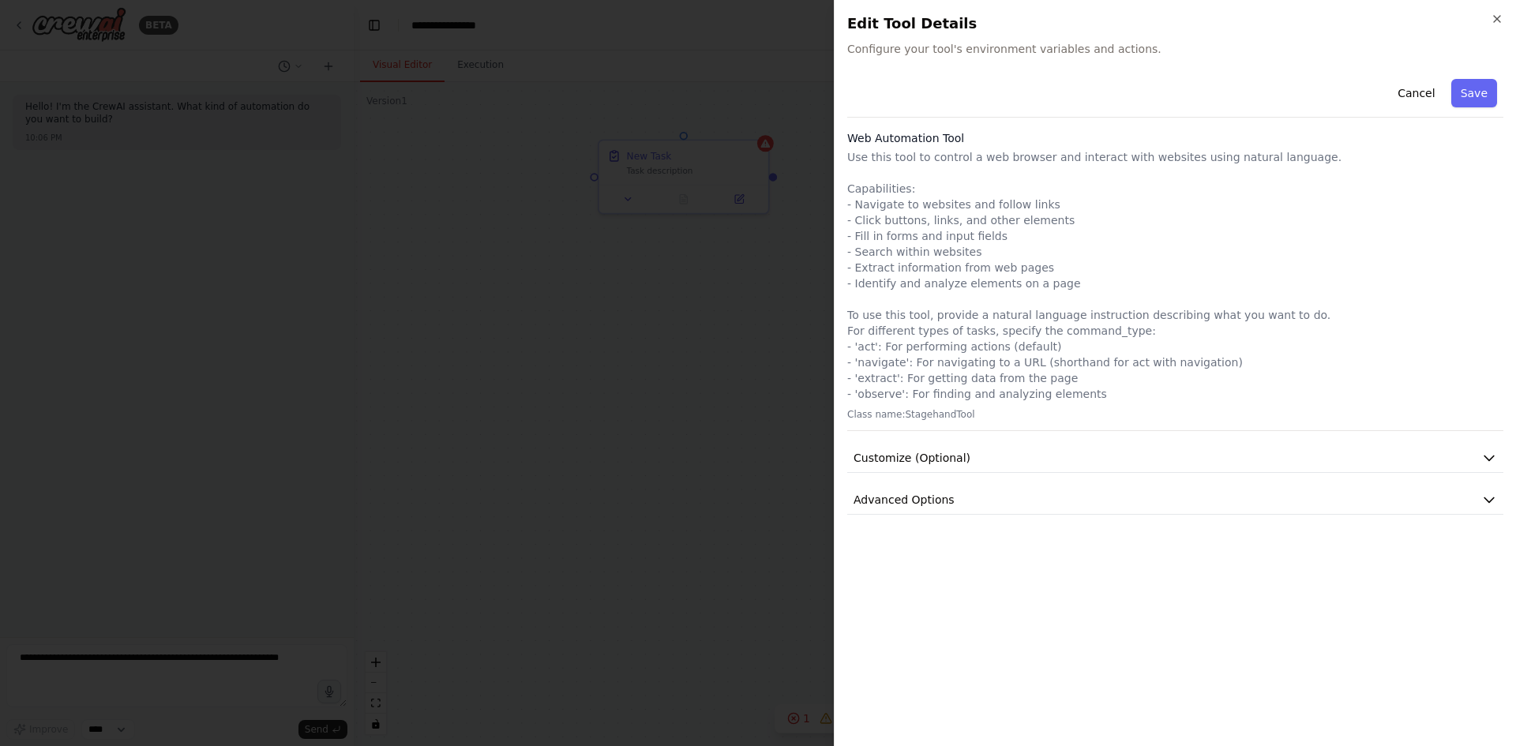
click at [1044, 360] on p "Use this tool to control a web browser and interact with websites using natural…" at bounding box center [1175, 275] width 656 height 253
drag, startPoint x: 1044, startPoint y: 360, endPoint x: 1172, endPoint y: 361, distance: 128.7
click at [1172, 361] on p "Use this tool to control a web browser and interact with websites using natural…" at bounding box center [1175, 275] width 656 height 253
click at [992, 465] on button "Customize (Optional)" at bounding box center [1175, 458] width 656 height 29
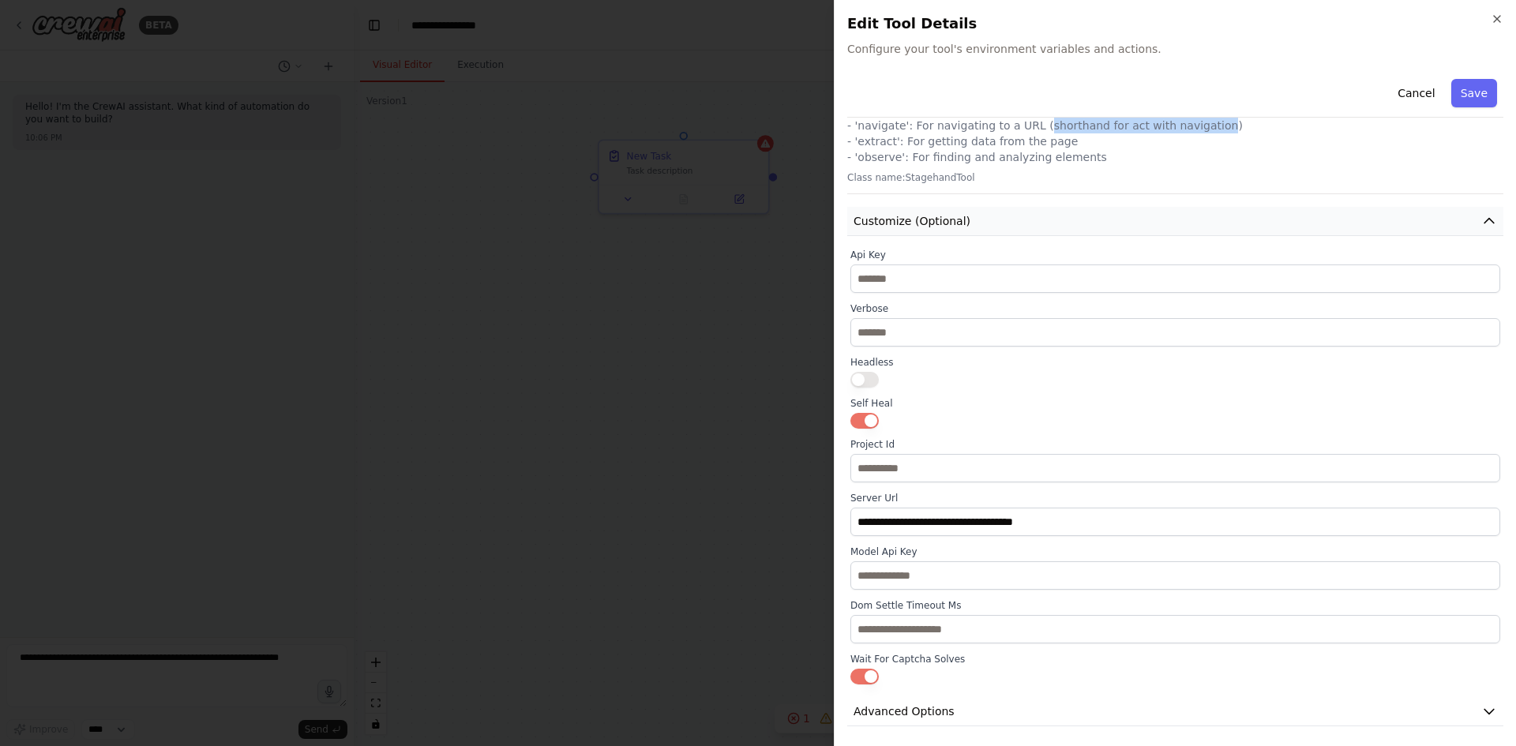
scroll to position [242, 0]
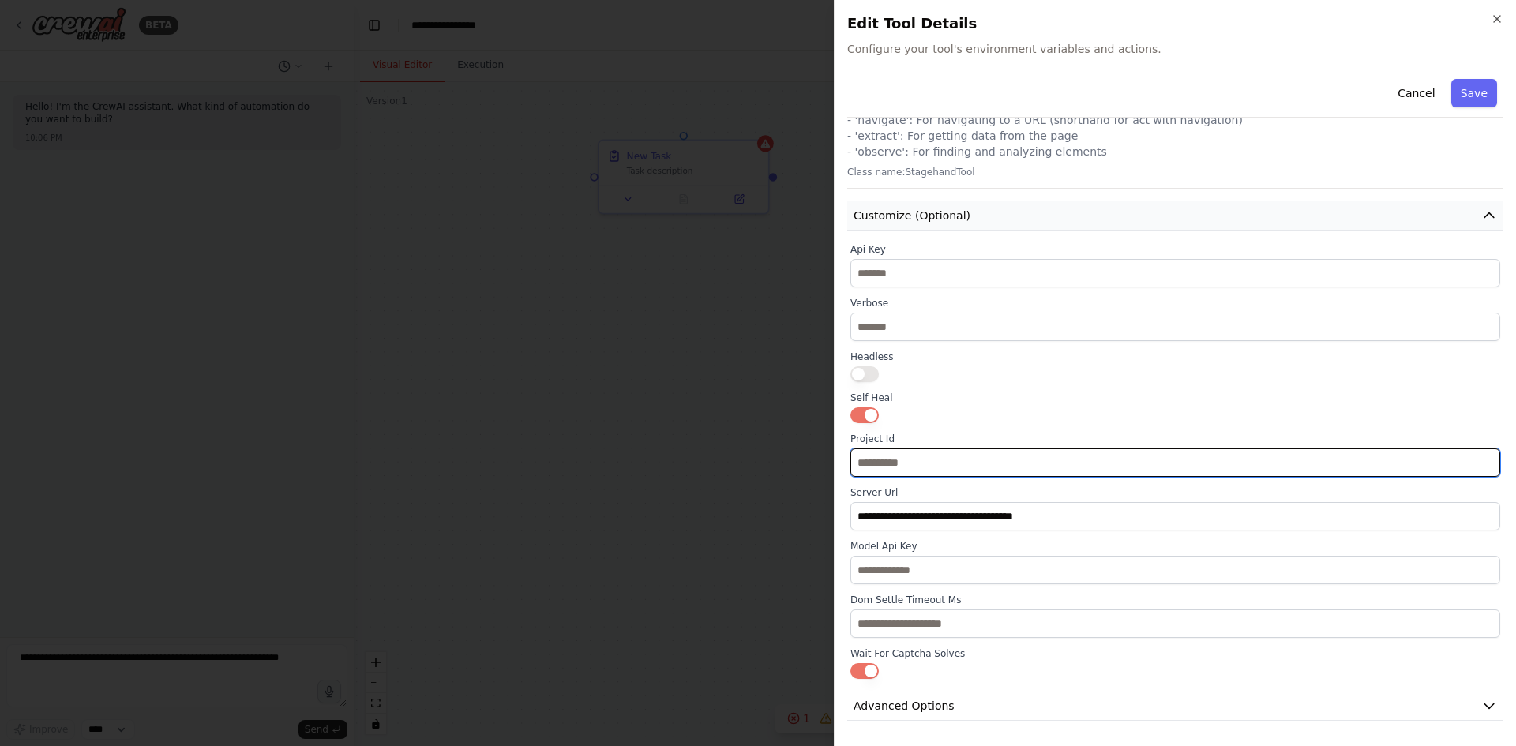
click at [992, 465] on input "text" at bounding box center [1175, 462] width 650 height 28
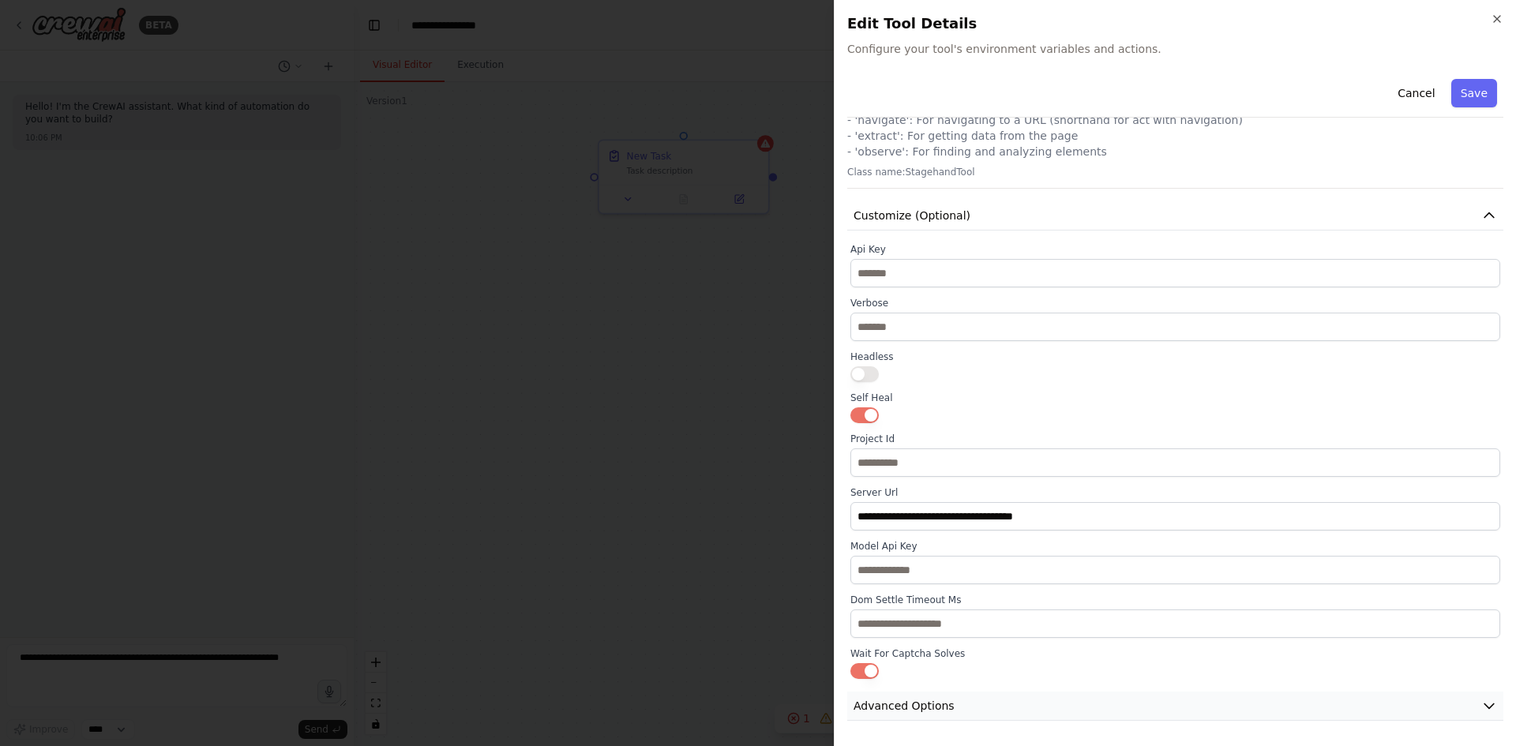
click at [984, 706] on button "Advanced Options" at bounding box center [1175, 706] width 656 height 29
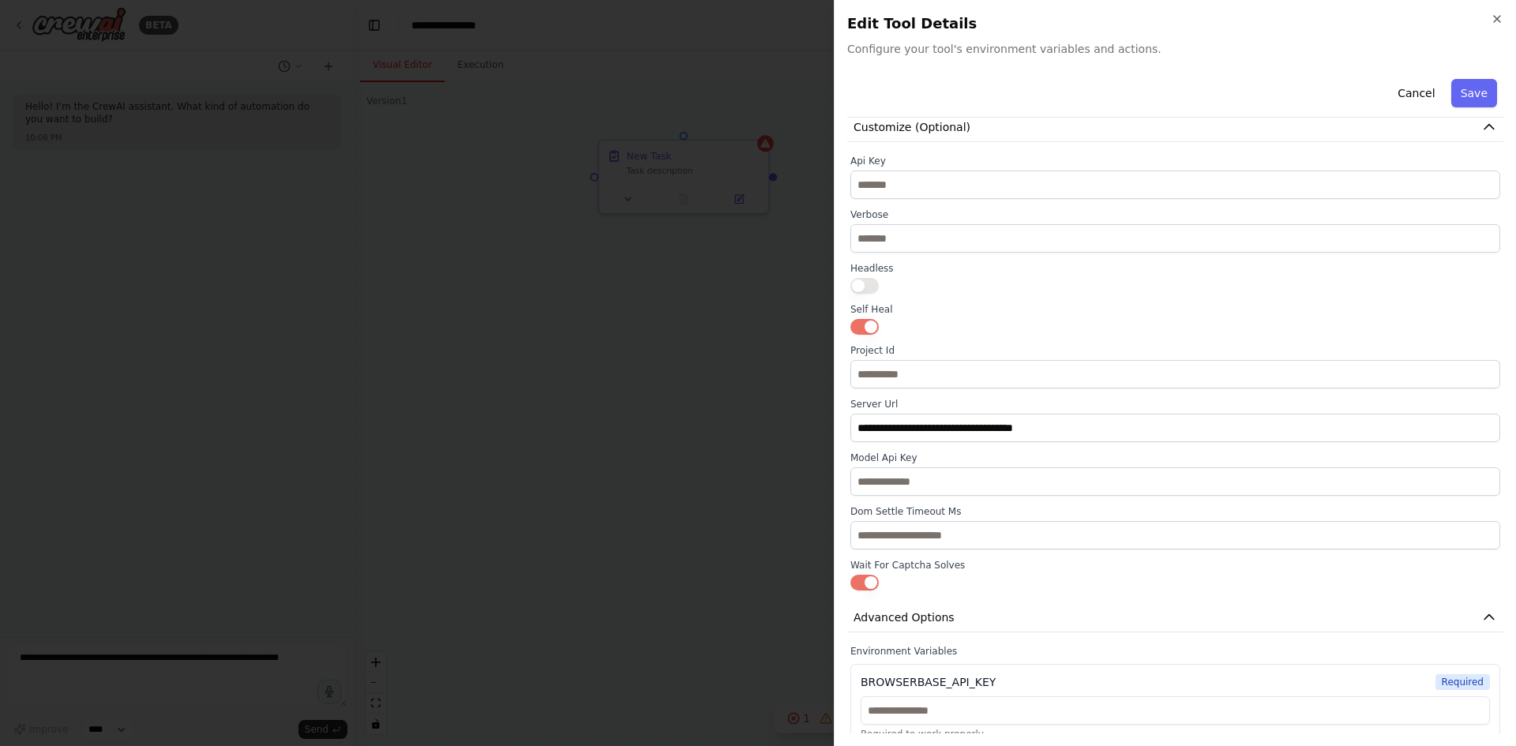
scroll to position [444, 0]
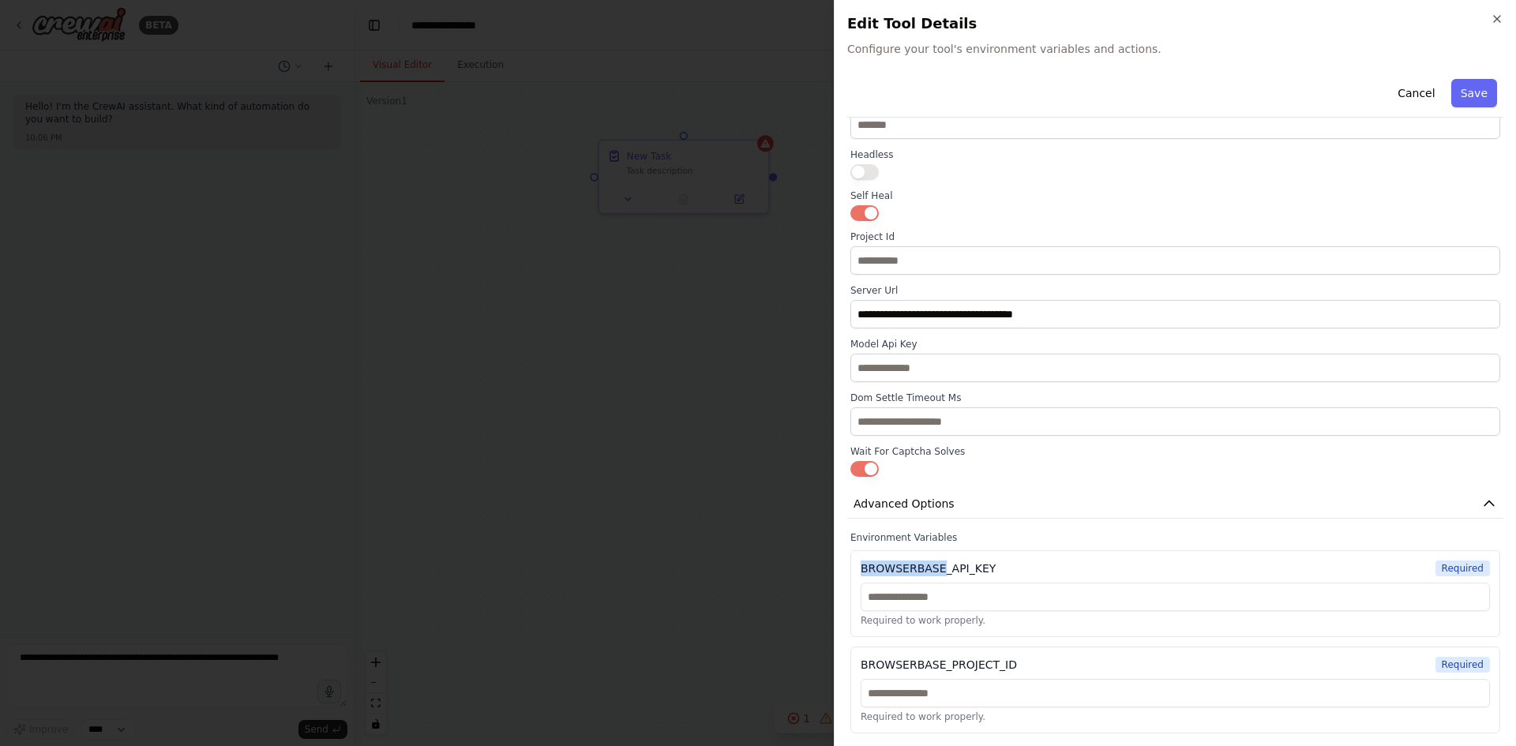
drag, startPoint x: 862, startPoint y: 568, endPoint x: 935, endPoint y: 568, distance: 72.6
click at [935, 568] on div "BROWSERBASE_API_KEY" at bounding box center [927, 568] width 135 height 16
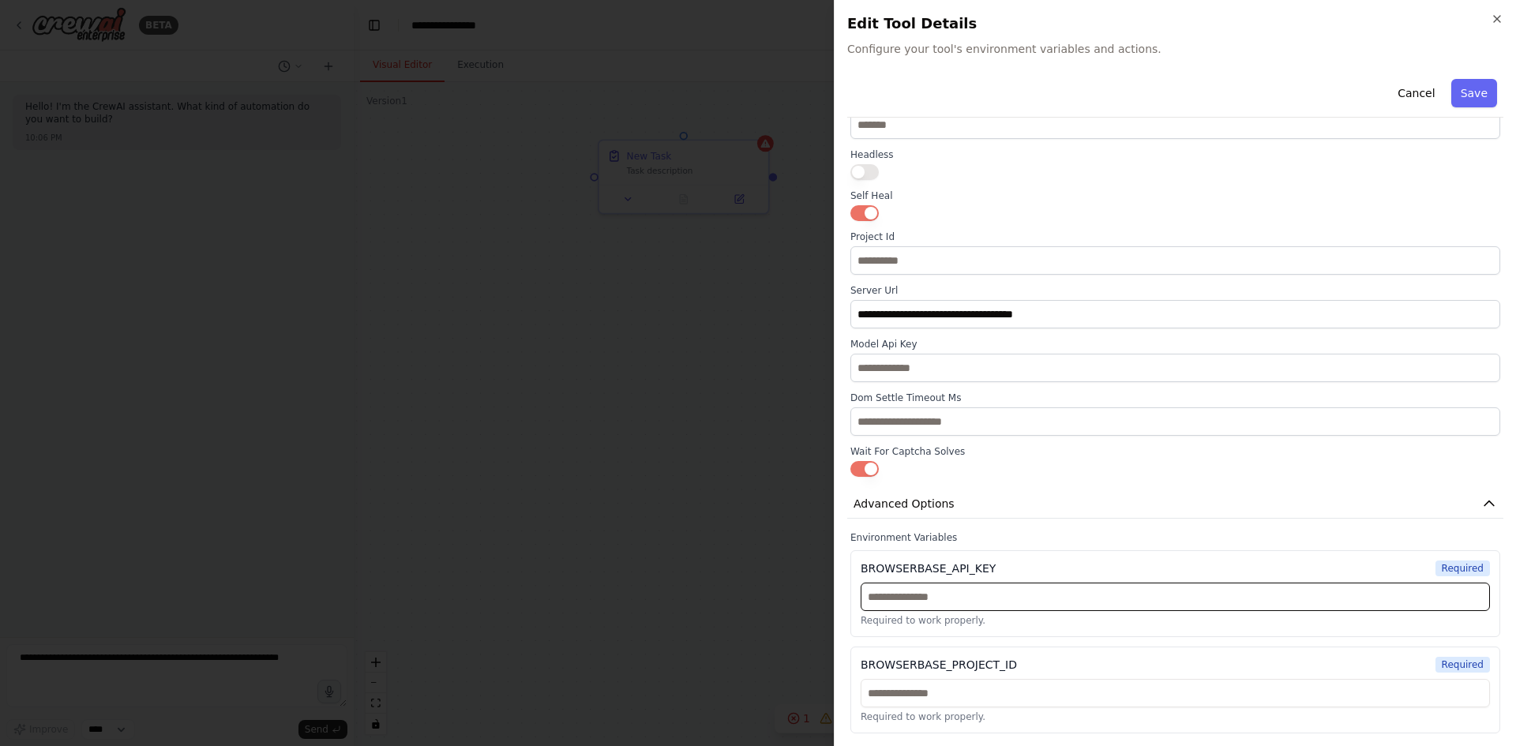
click at [998, 599] on input "text" at bounding box center [1174, 597] width 629 height 28
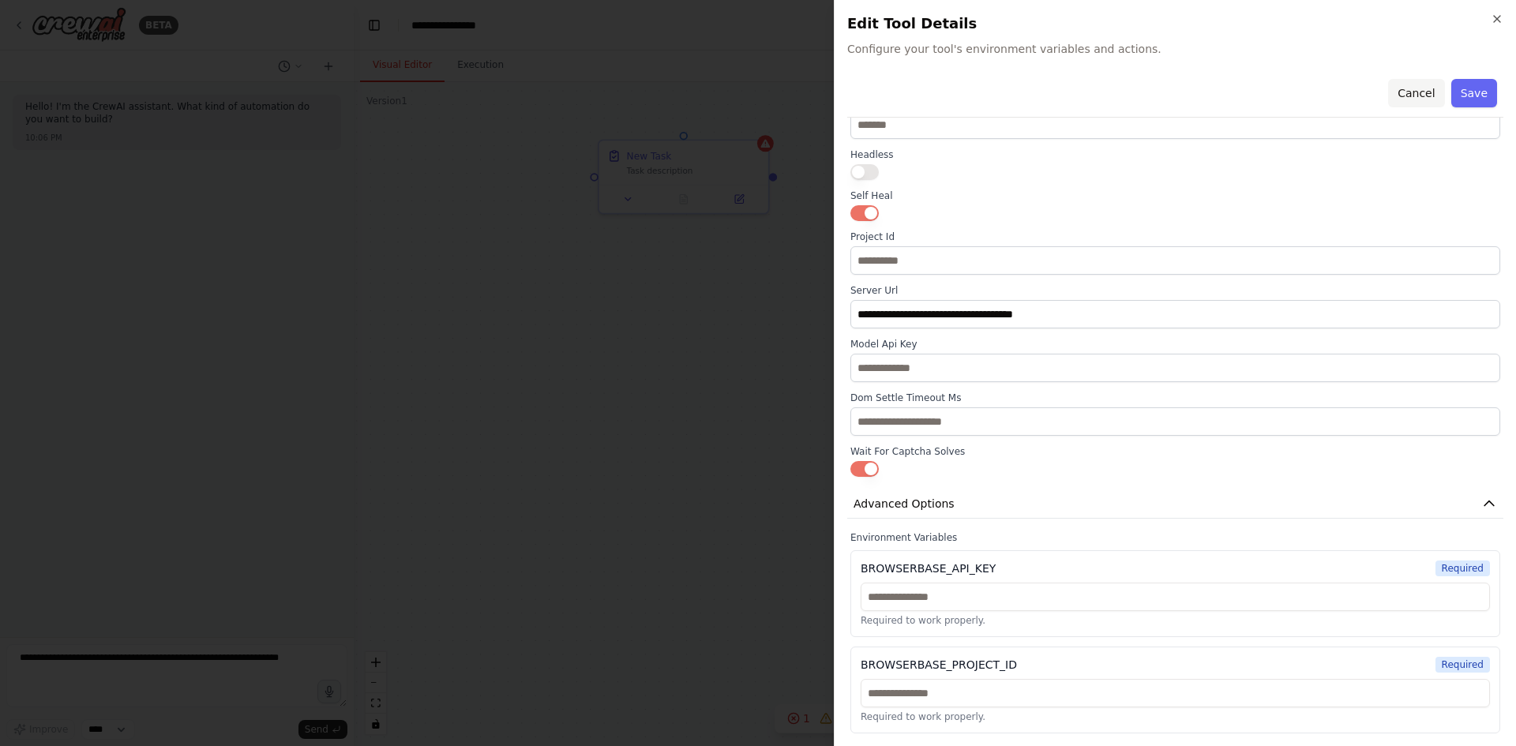
click at [1396, 89] on button "Cancel" at bounding box center [1416, 93] width 56 height 28
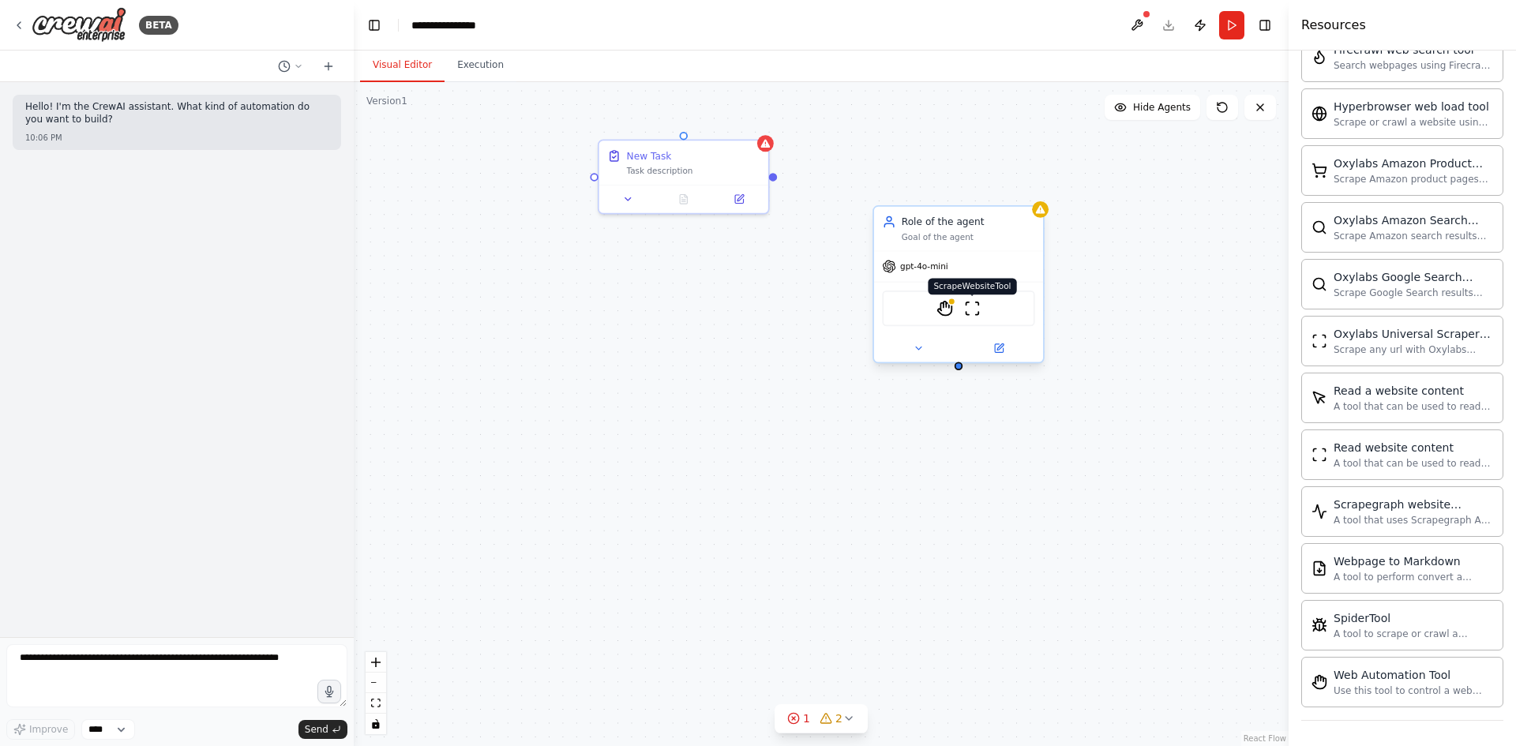
click at [968, 308] on img at bounding box center [972, 308] width 17 height 17
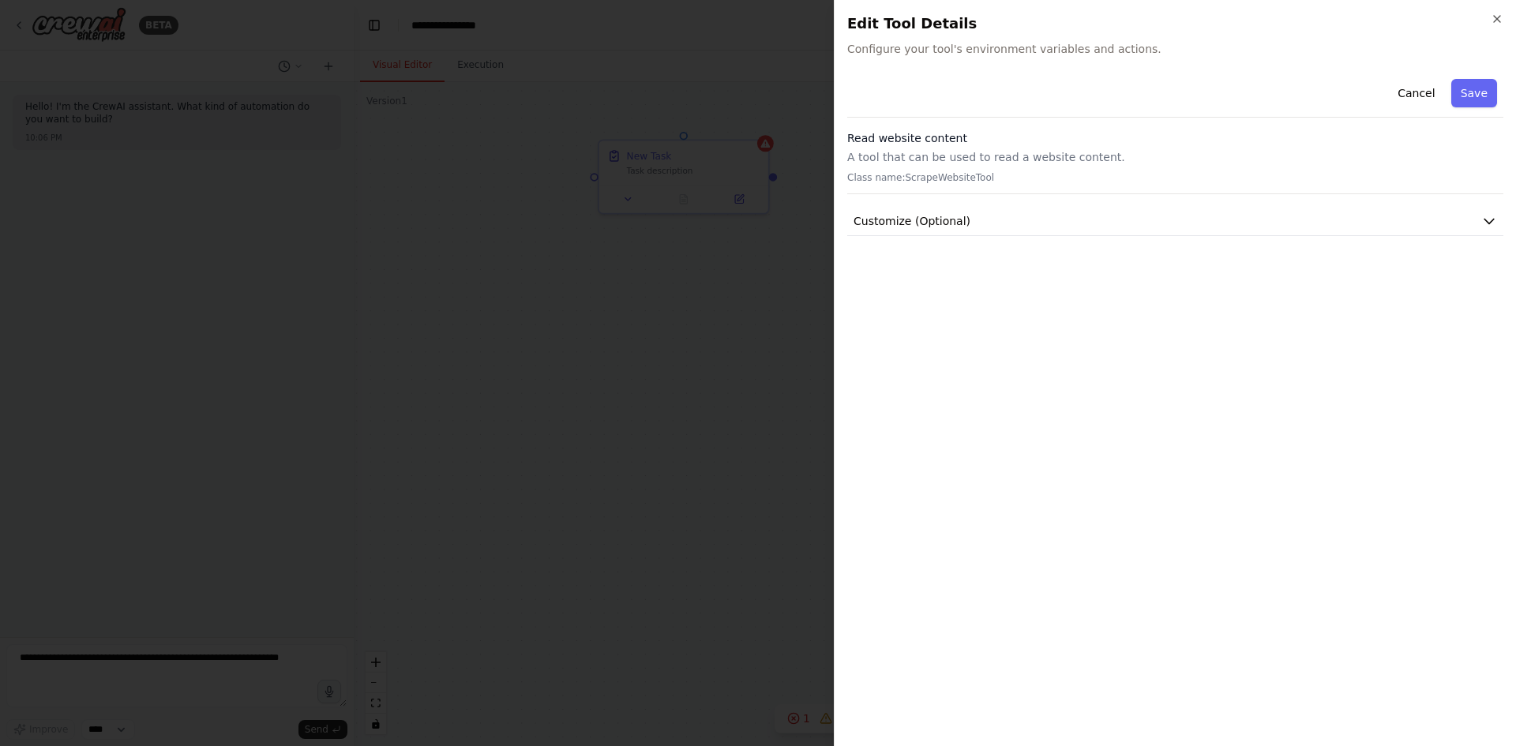
click at [912, 157] on p "A tool that can be used to read a website content." at bounding box center [1175, 157] width 656 height 16
drag, startPoint x: 912, startPoint y: 157, endPoint x: 1039, endPoint y: 156, distance: 127.1
click at [1039, 156] on p "A tool that can be used to read a website content." at bounding box center [1175, 157] width 656 height 16
click at [952, 217] on span "Customize (Optional)" at bounding box center [911, 221] width 117 height 16
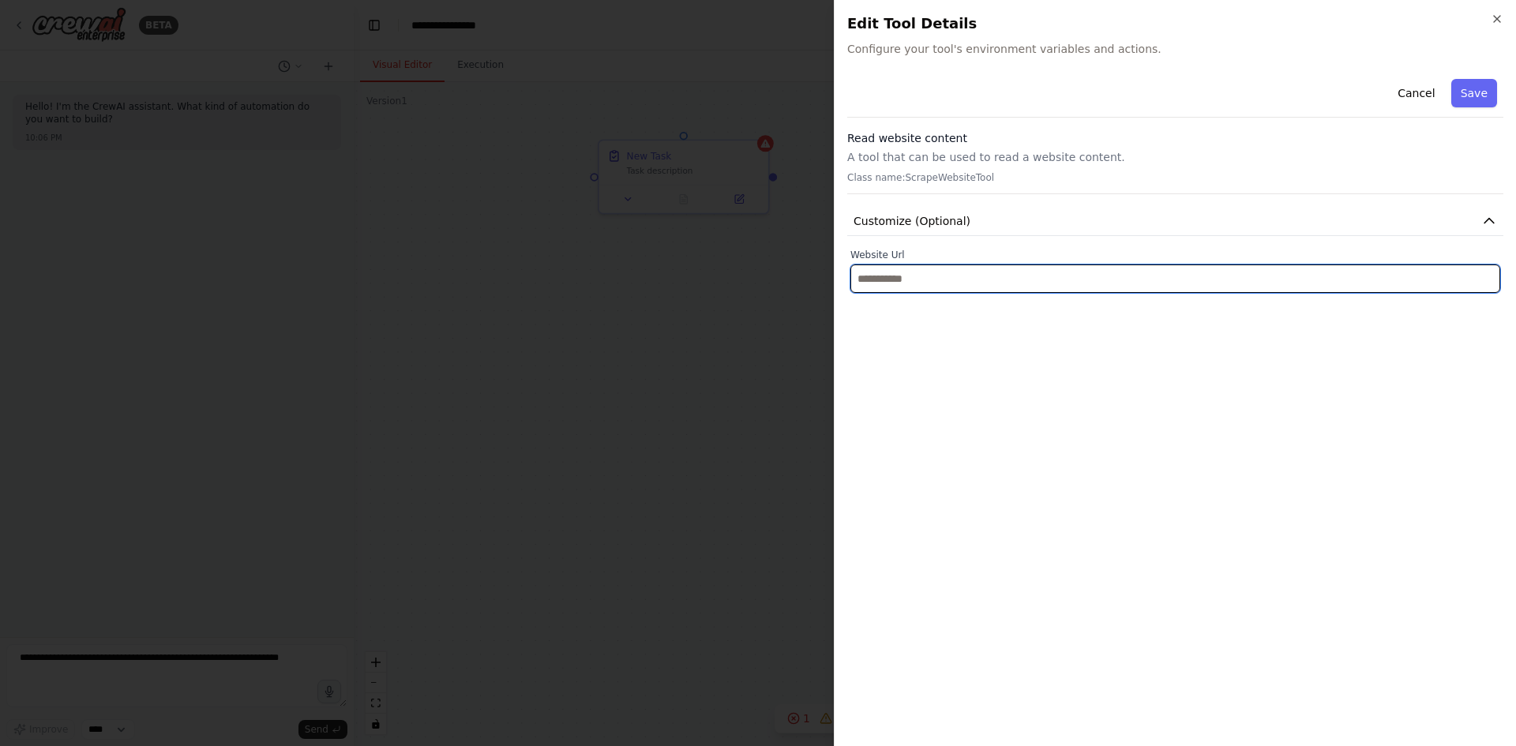
click at [928, 278] on input "text" at bounding box center [1175, 278] width 650 height 28
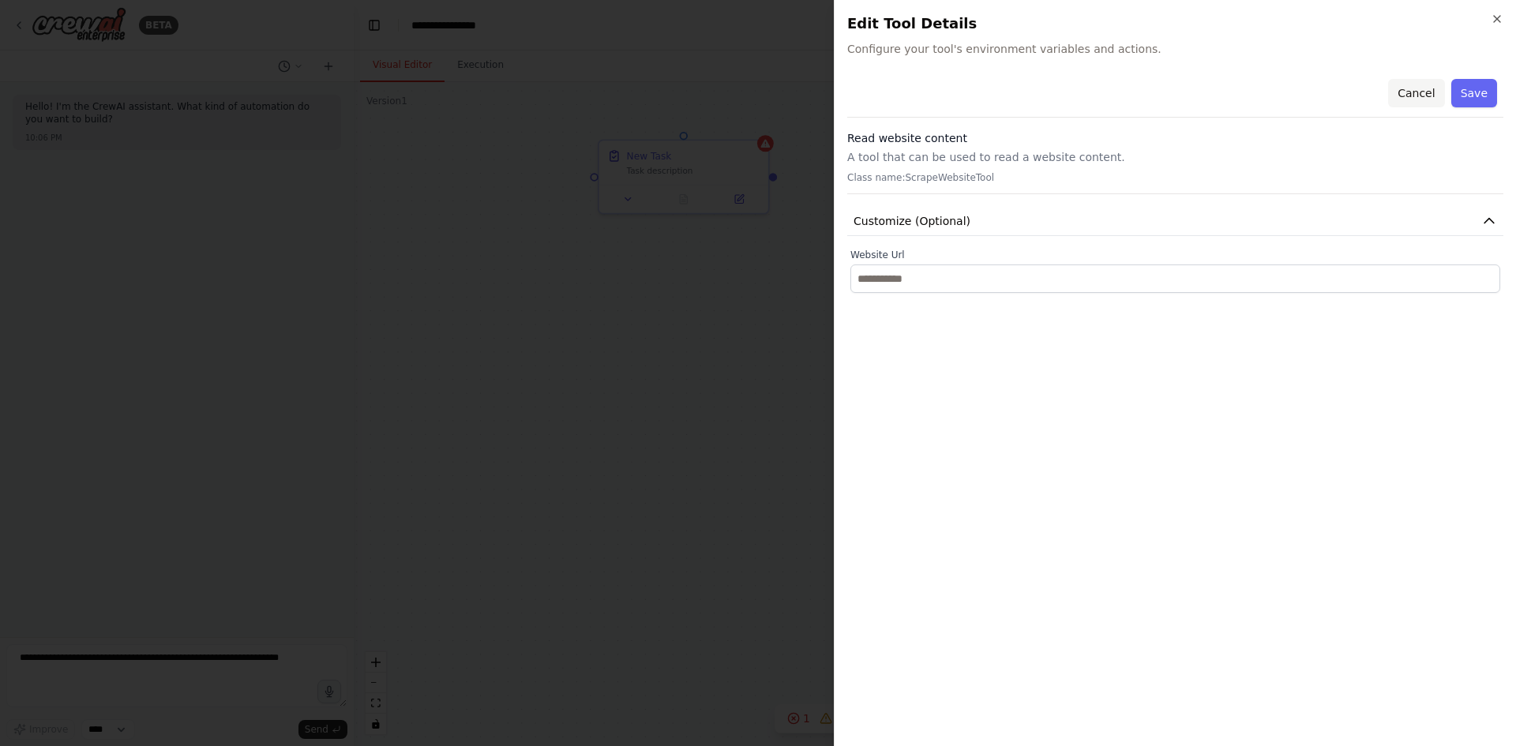
click at [1418, 98] on button "Cancel" at bounding box center [1416, 93] width 56 height 28
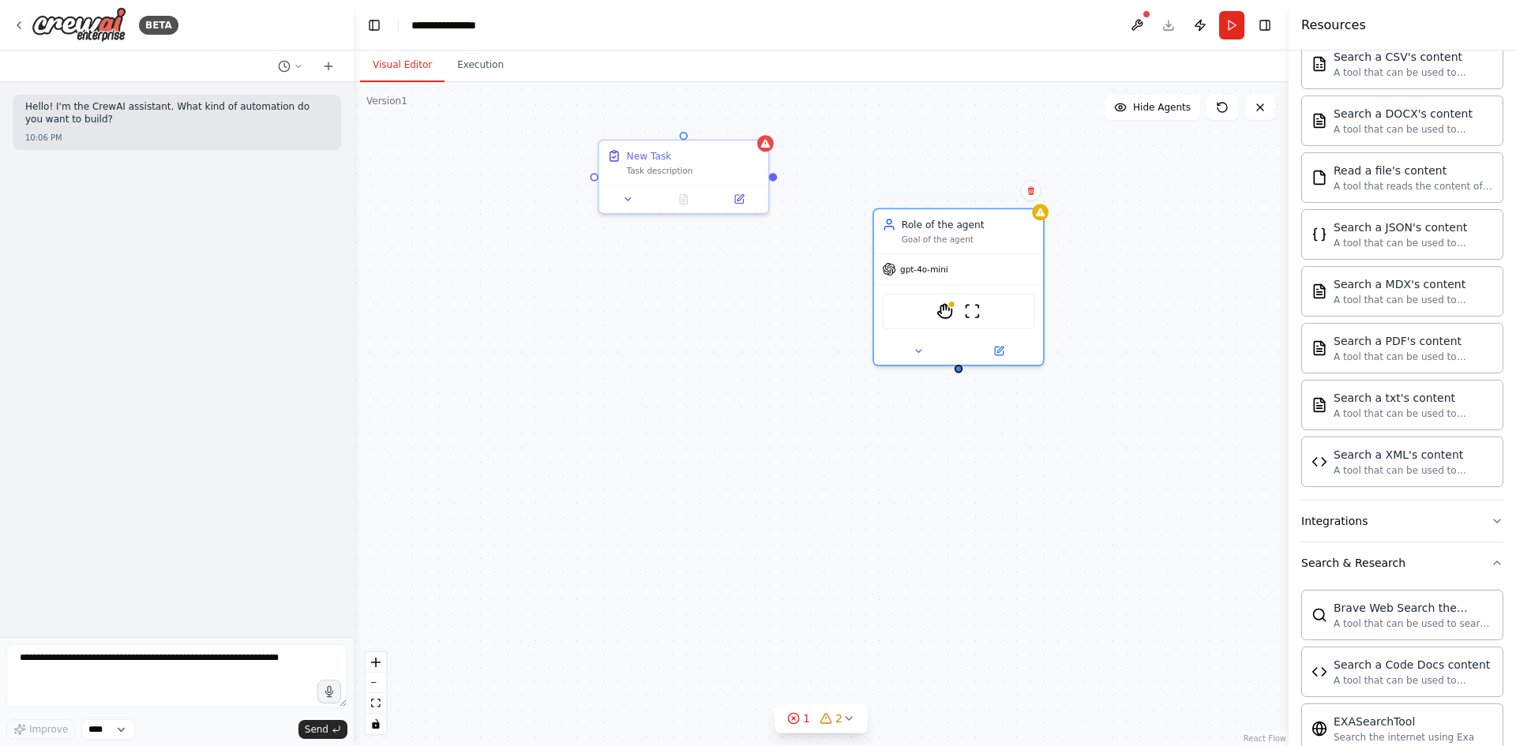
scroll to position [8, 0]
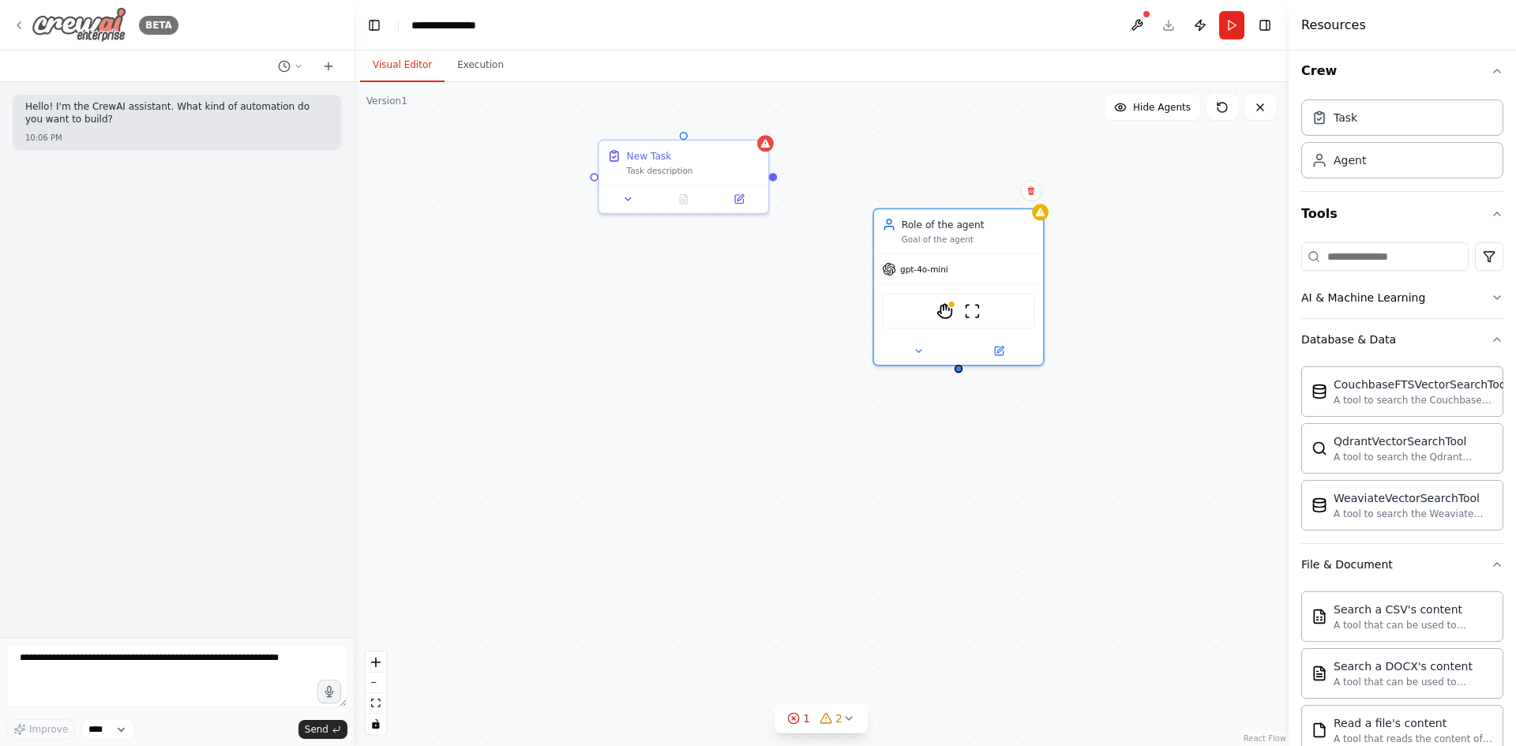
click at [17, 31] on icon at bounding box center [19, 25] width 13 height 13
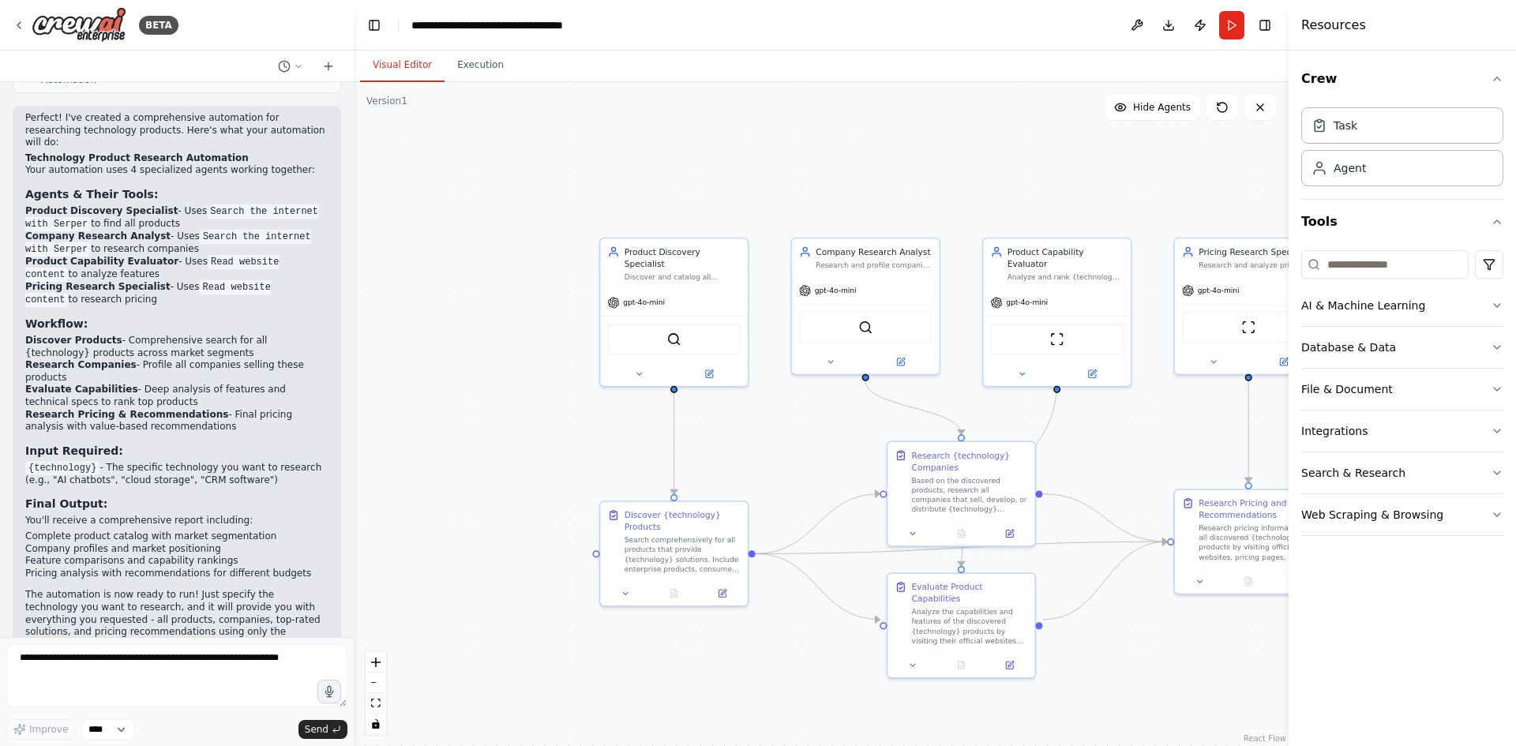
scroll to position [1293, 0]
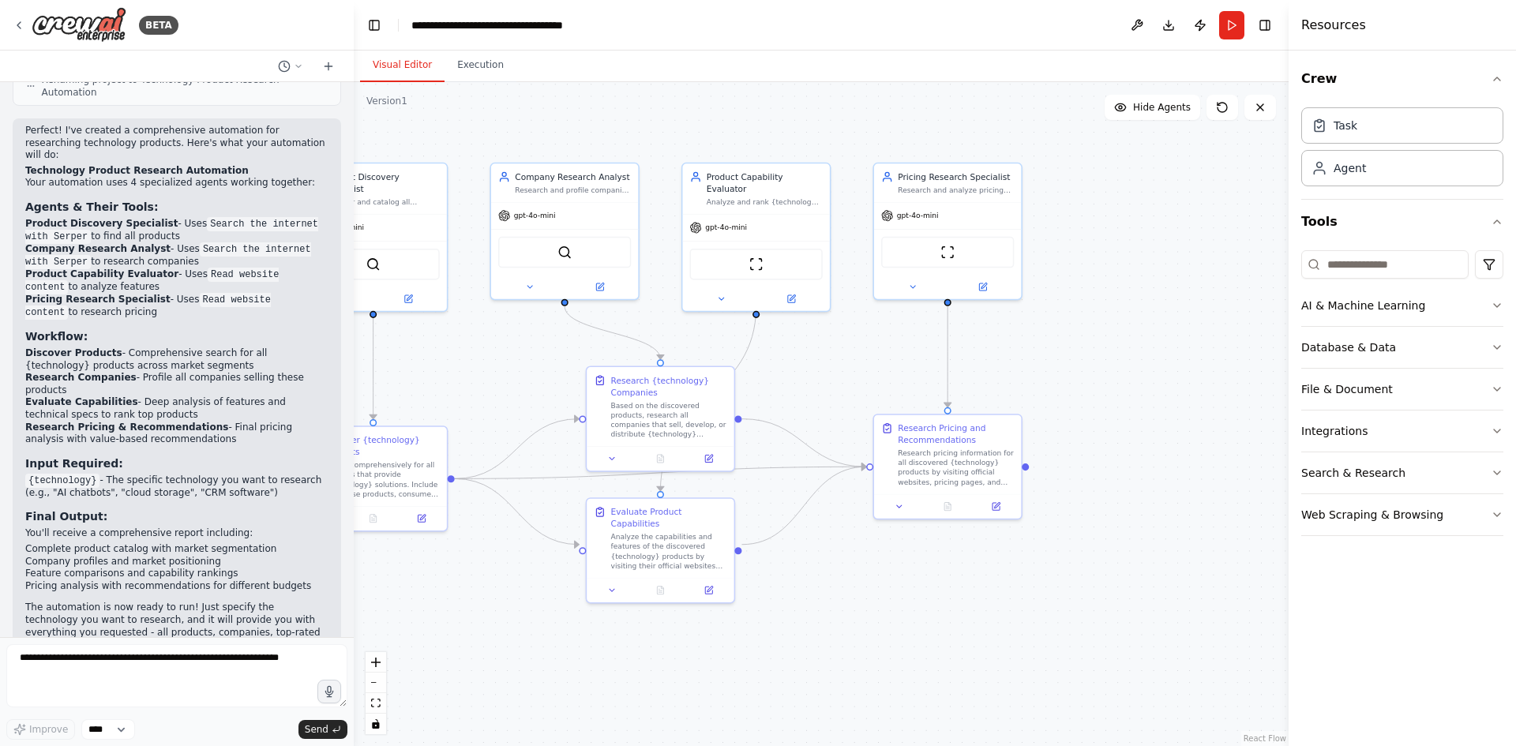
drag, startPoint x: 1085, startPoint y: 454, endPoint x: 830, endPoint y: 395, distance: 262.5
click at [830, 395] on div ".deletable-edge-delete-btn { width: 20px; height: 20px; border: 0px solid #ffff…" at bounding box center [821, 414] width 935 height 664
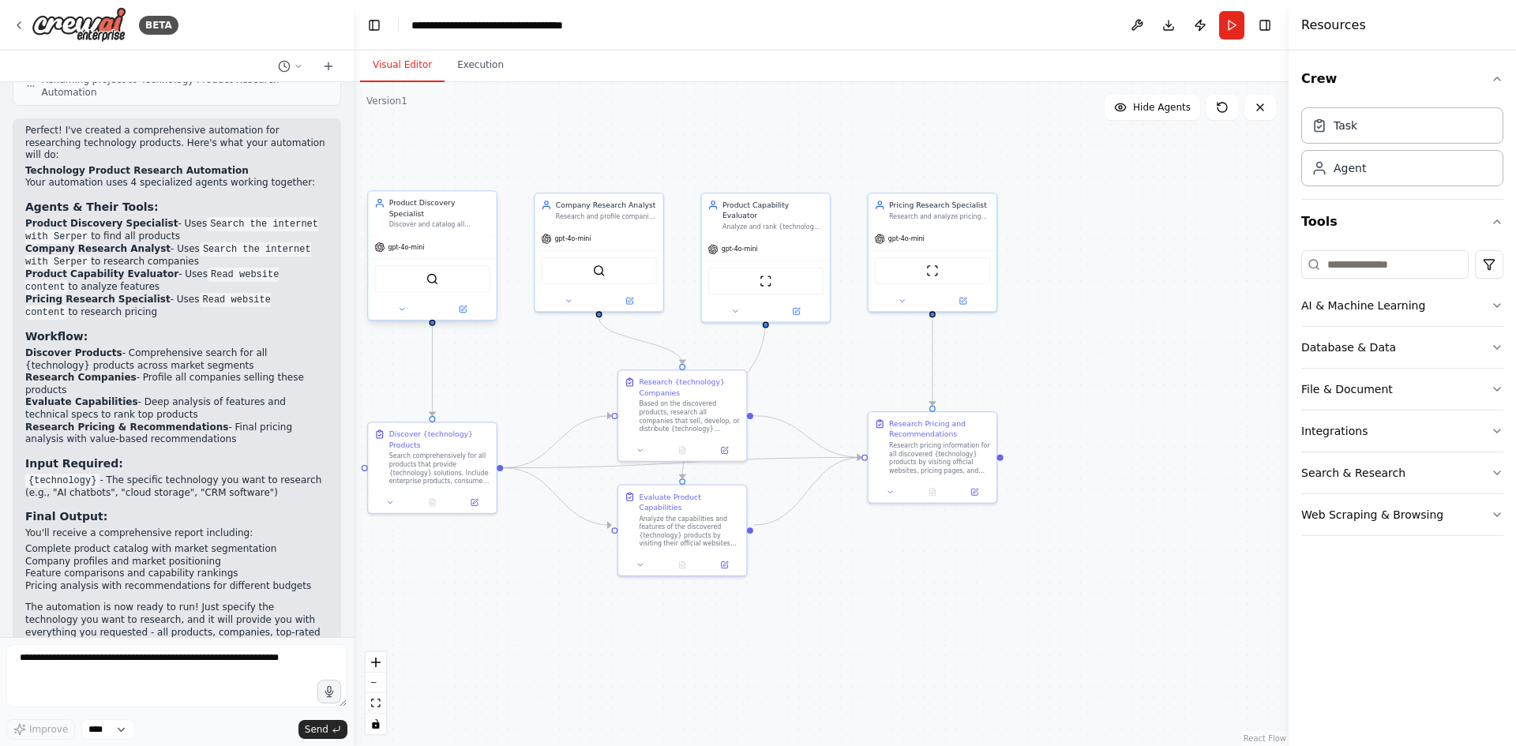
click at [433, 221] on div "Discover and catalog all available products that provide {technology} solutions…" at bounding box center [439, 225] width 101 height 9
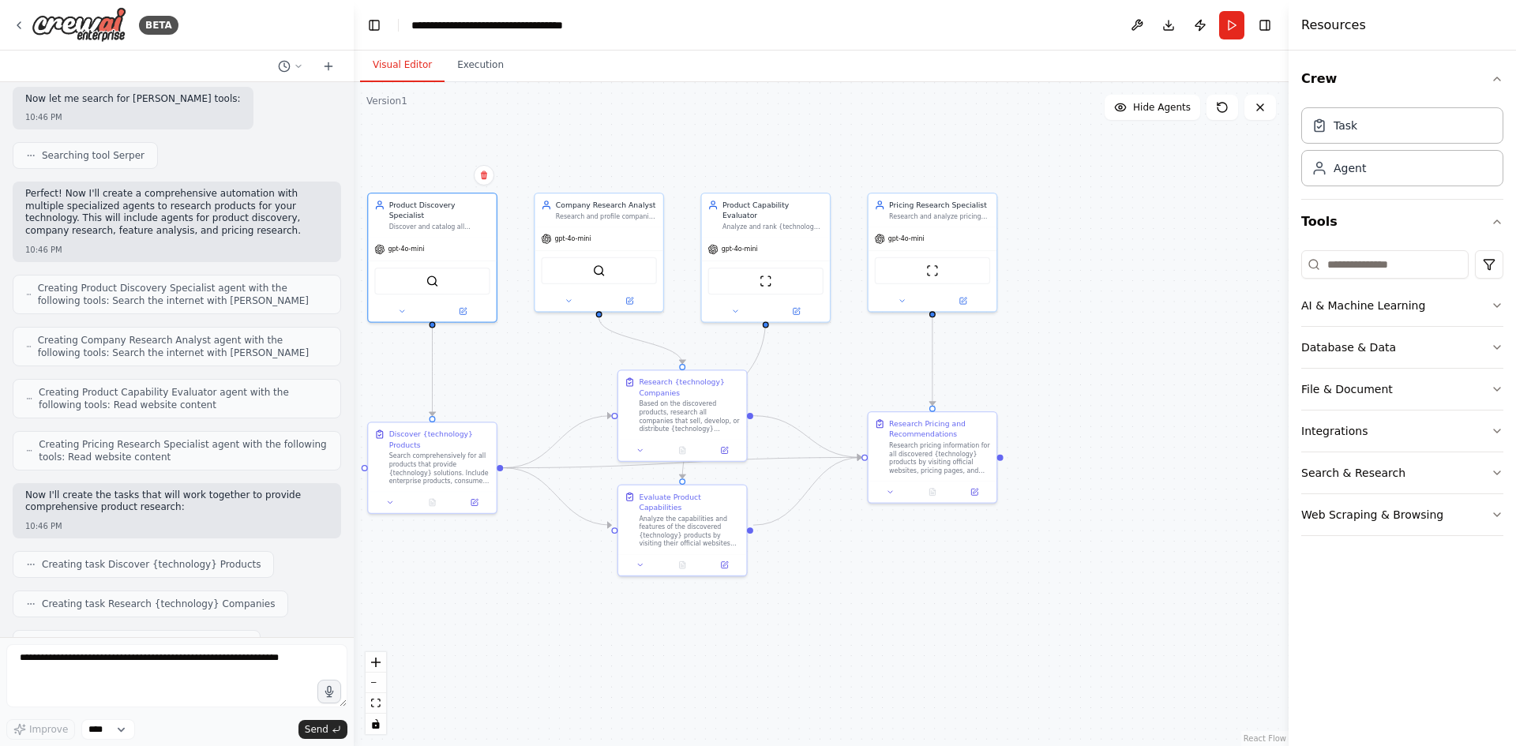
scroll to position [316, 0]
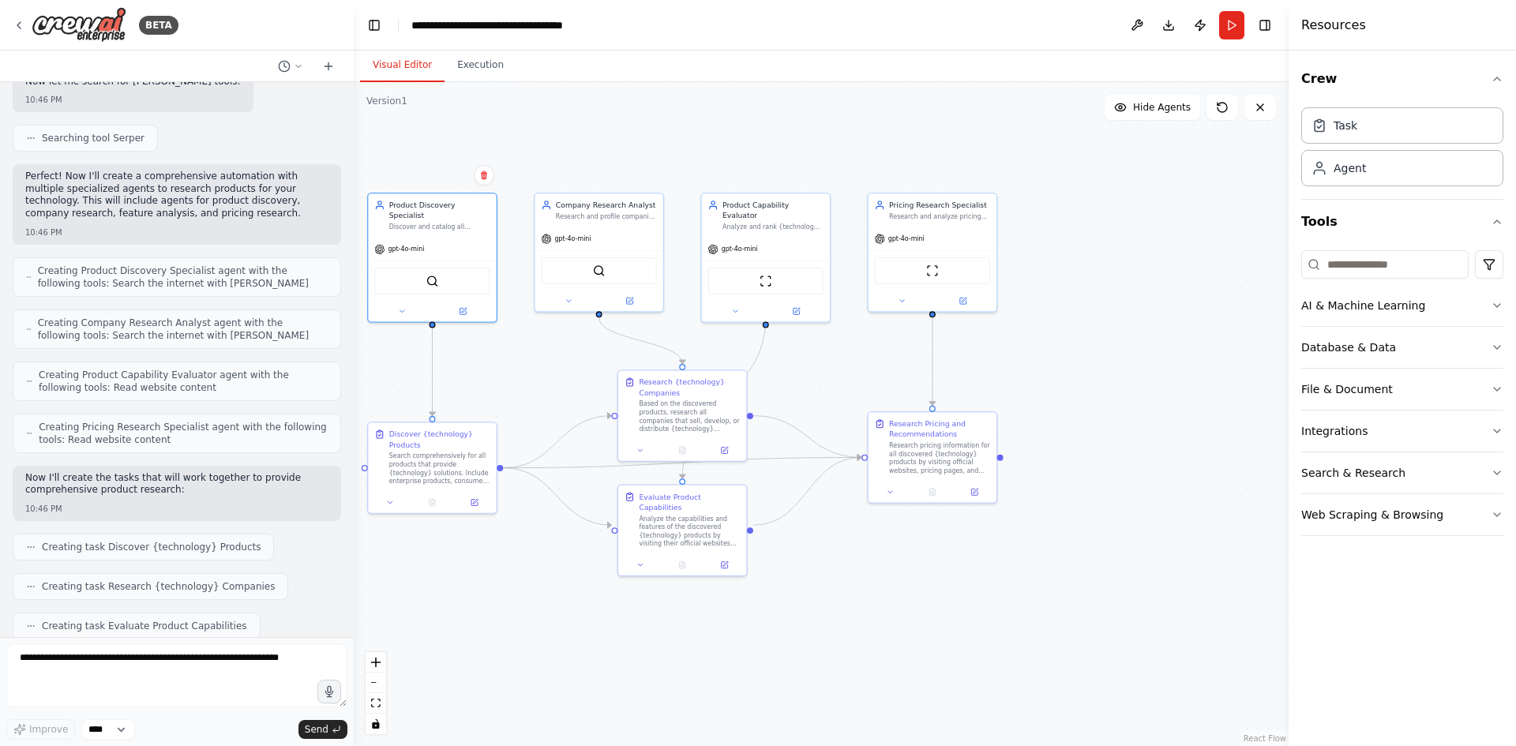
click at [27, 272] on icon at bounding box center [29, 276] width 6 height 9
click at [56, 265] on span "Creating Product Discovery Specialist agent with the following tools: Search th…" at bounding box center [183, 276] width 290 height 25
click at [105, 265] on span "Creating Product Discovery Specialist agent with the following tools: Search th…" at bounding box center [183, 276] width 290 height 25
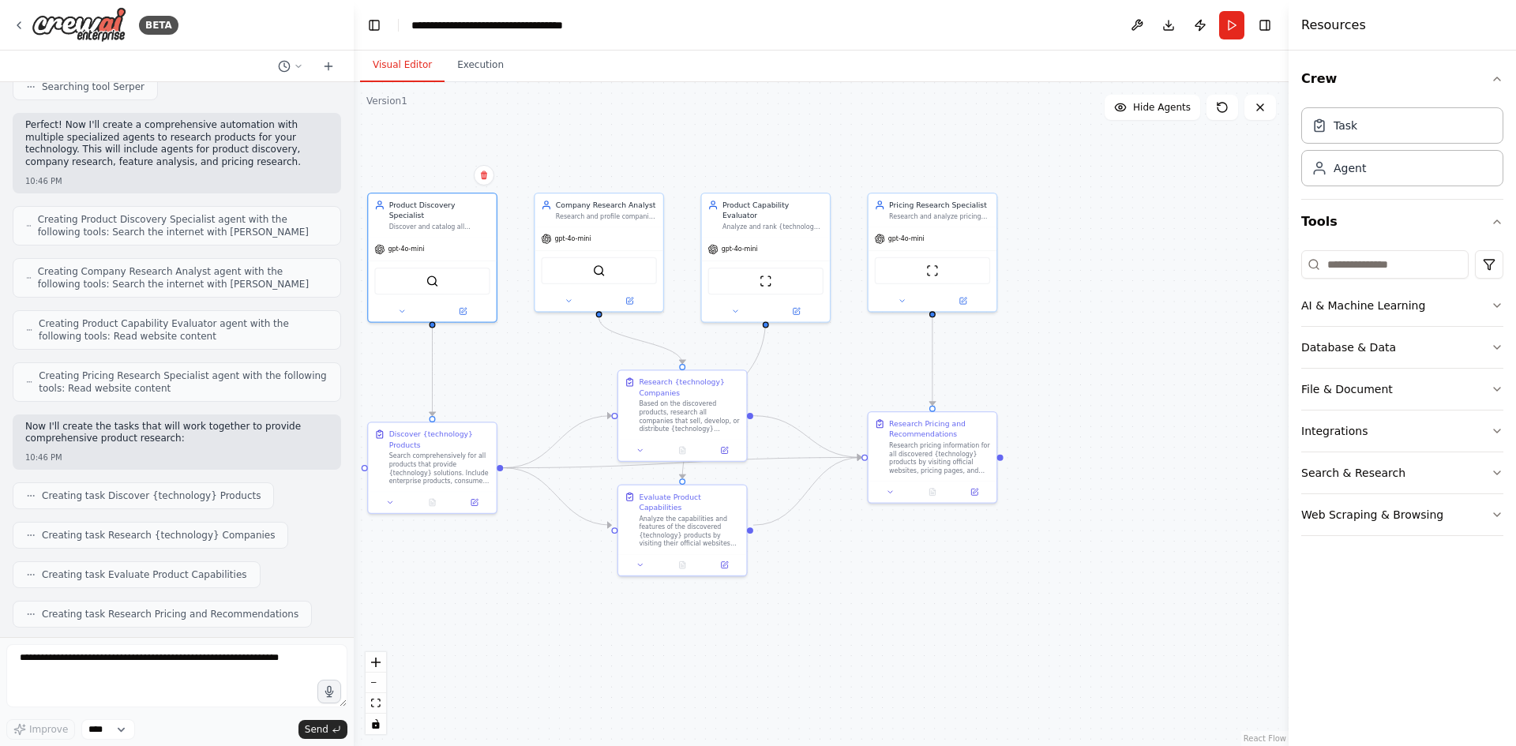
scroll to position [395, 0]
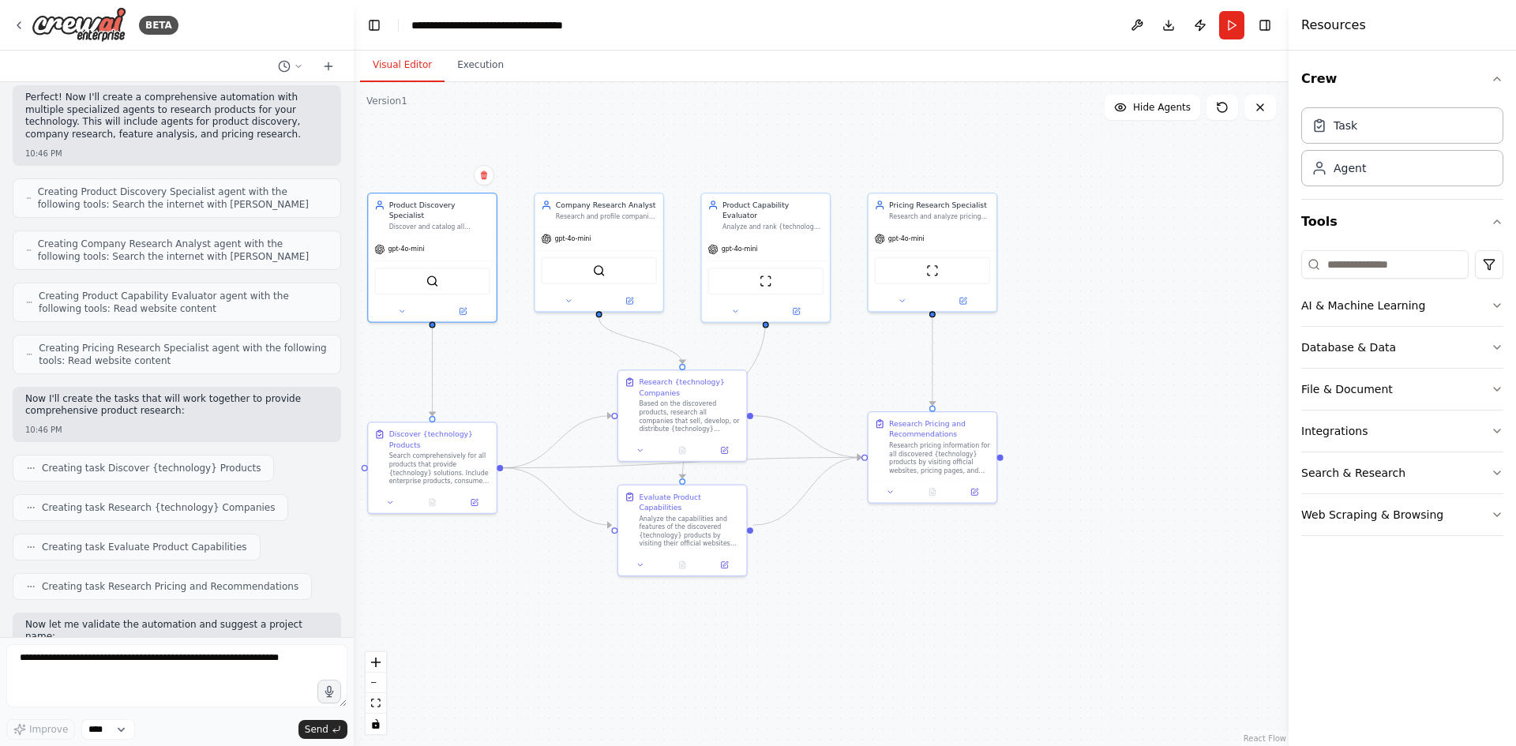
click at [99, 238] on span "Creating Company Research Analyst agent with the following tools: Search the in…" at bounding box center [183, 250] width 290 height 25
drag, startPoint x: 99, startPoint y: 232, endPoint x: 268, endPoint y: 231, distance: 168.1
click at [268, 238] on span "Creating Company Research Analyst agent with the following tools: Search the in…" at bounding box center [183, 250] width 290 height 25
click at [83, 242] on span "Creating Company Research Analyst agent with the following tools: Search the in…" at bounding box center [183, 250] width 290 height 25
drag, startPoint x: 83, startPoint y: 242, endPoint x: 177, endPoint y: 243, distance: 94.0
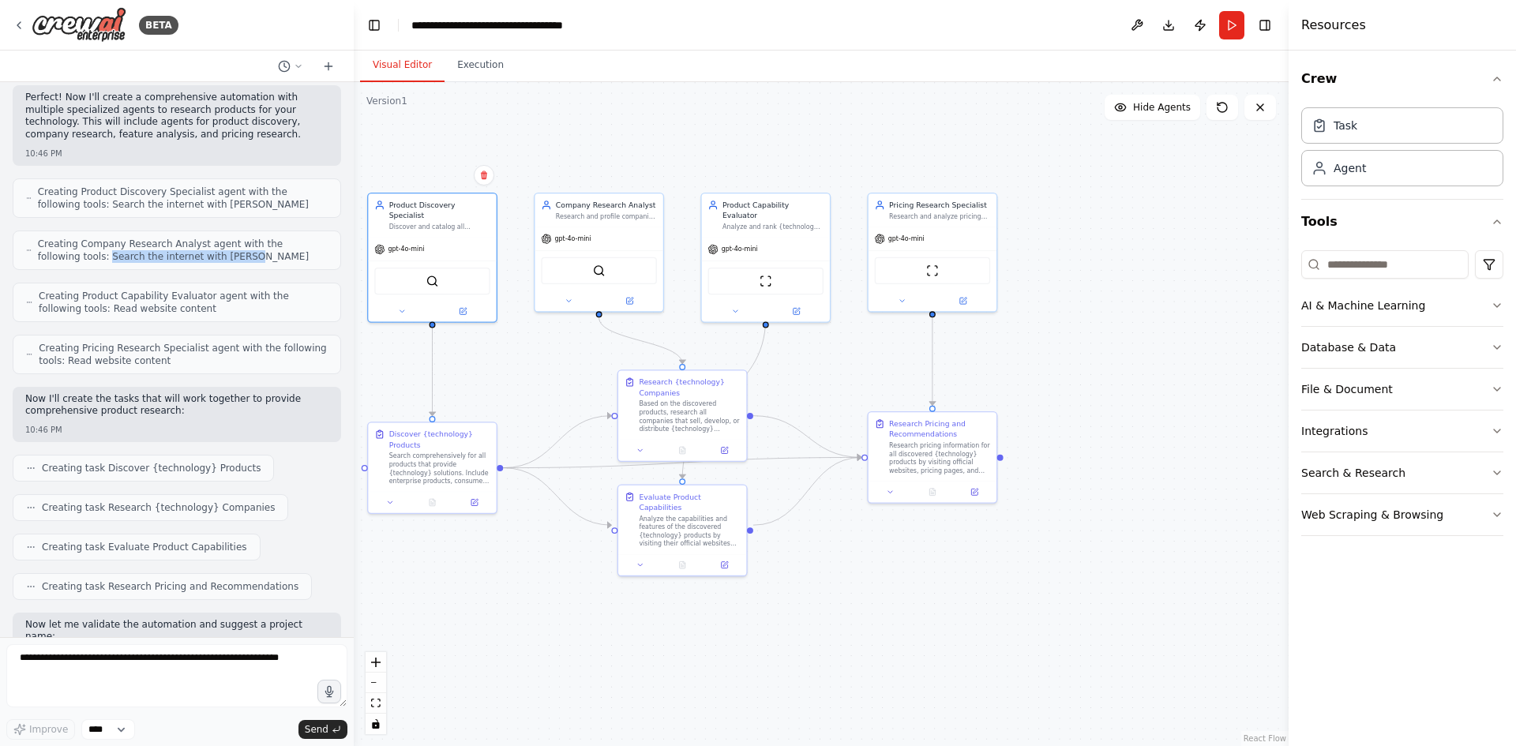
click at [177, 243] on span "Creating Company Research Analyst agent with the following tools: Search the in…" at bounding box center [183, 250] width 290 height 25
click at [92, 290] on span "Creating Product Capability Evaluator agent with the following tools: Read webs…" at bounding box center [183, 302] width 289 height 25
drag, startPoint x: 92, startPoint y: 281, endPoint x: 171, endPoint y: 282, distance: 78.9
click at [171, 290] on span "Creating Product Capability Evaluator agent with the following tools: Read webs…" at bounding box center [183, 302] width 289 height 25
click at [212, 290] on span "Creating Product Capability Evaluator agent with the following tools: Read webs…" at bounding box center [183, 302] width 289 height 25
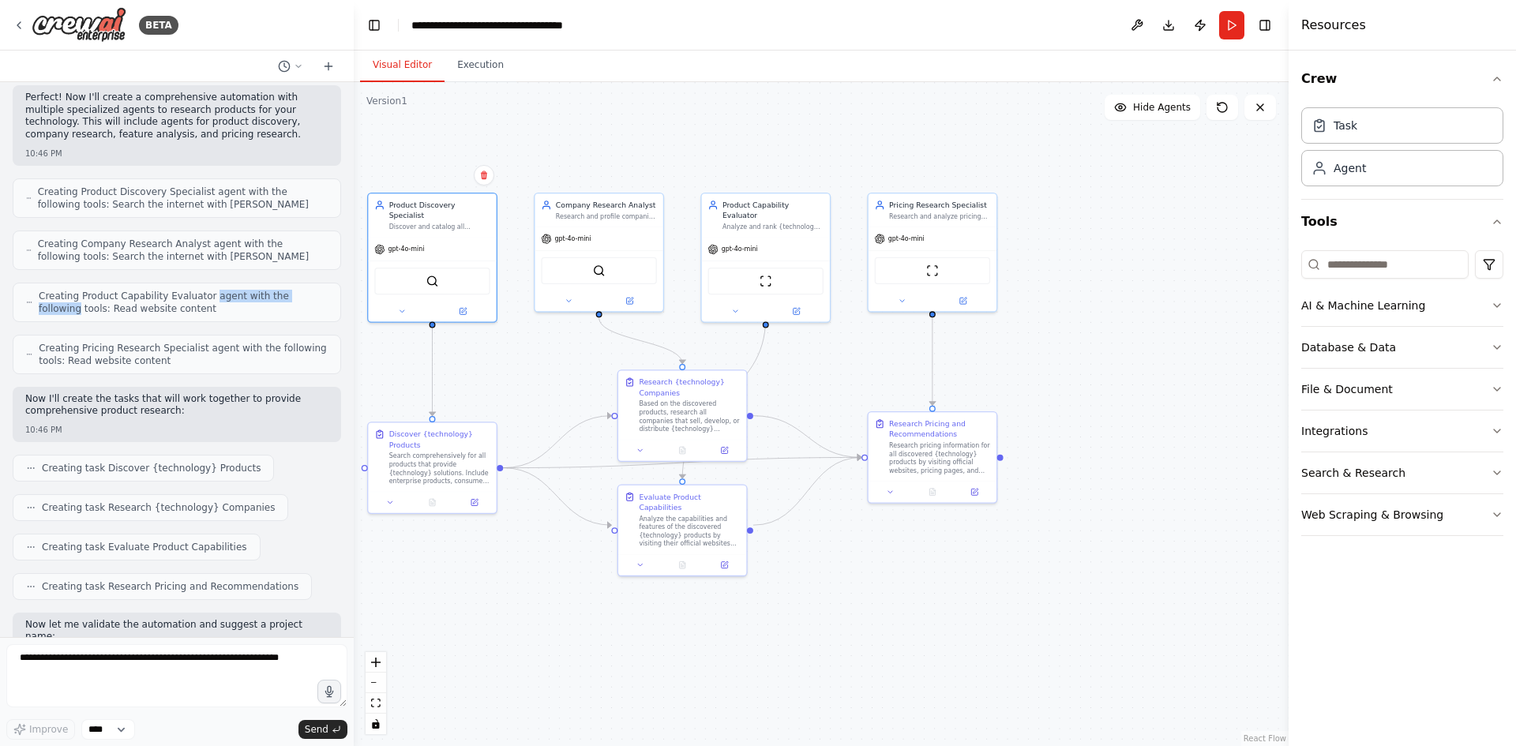
drag, startPoint x: 212, startPoint y: 282, endPoint x: 306, endPoint y: 284, distance: 94.0
click at [306, 290] on span "Creating Product Capability Evaluator agent with the following tools: Read webs…" at bounding box center [183, 302] width 289 height 25
click at [53, 298] on span "Creating Product Capability Evaluator agent with the following tools: Read webs…" at bounding box center [183, 302] width 289 height 25
drag, startPoint x: 53, startPoint y: 298, endPoint x: 127, endPoint y: 299, distance: 74.2
click at [127, 299] on span "Creating Product Capability Evaluator agent with the following tools: Read webs…" at bounding box center [183, 302] width 289 height 25
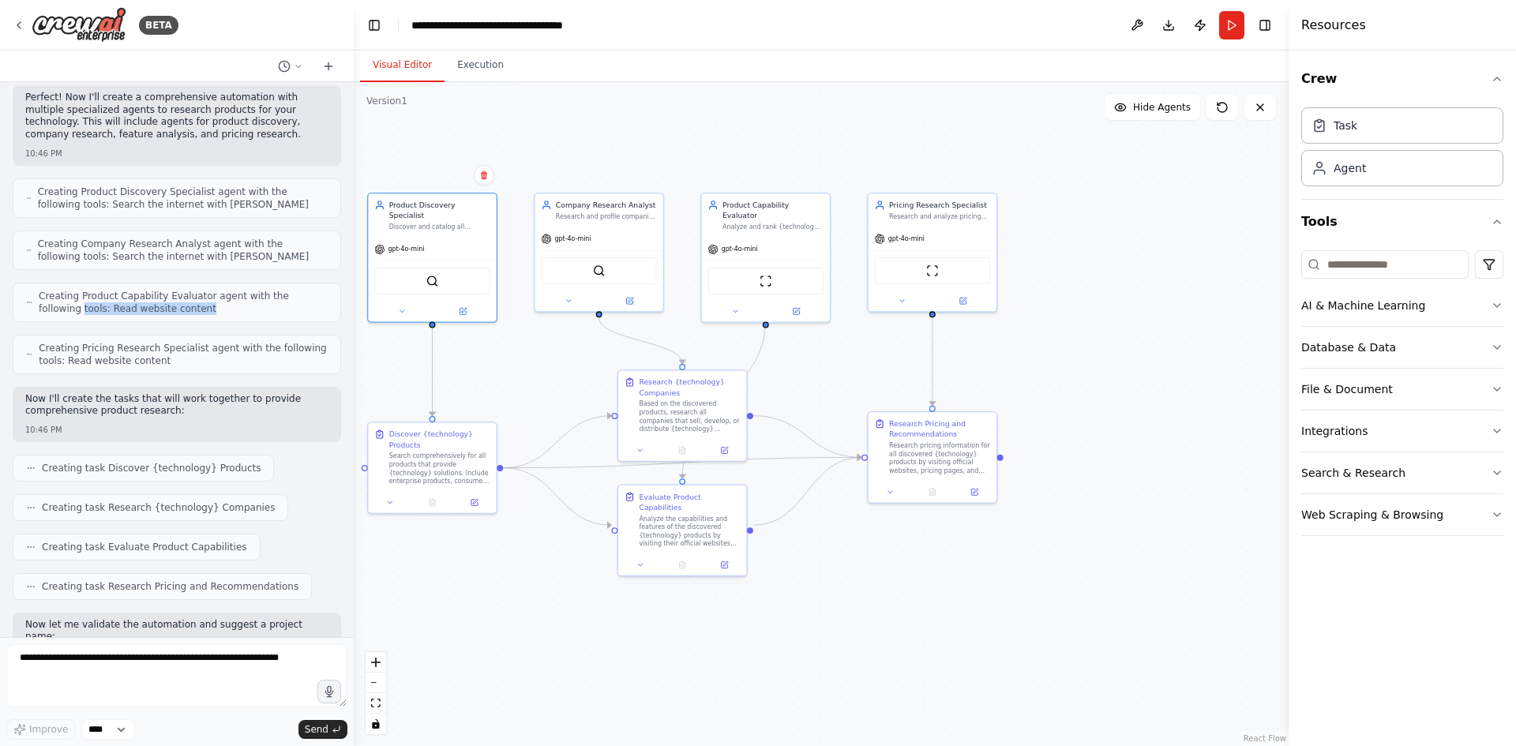
scroll to position [474, 0]
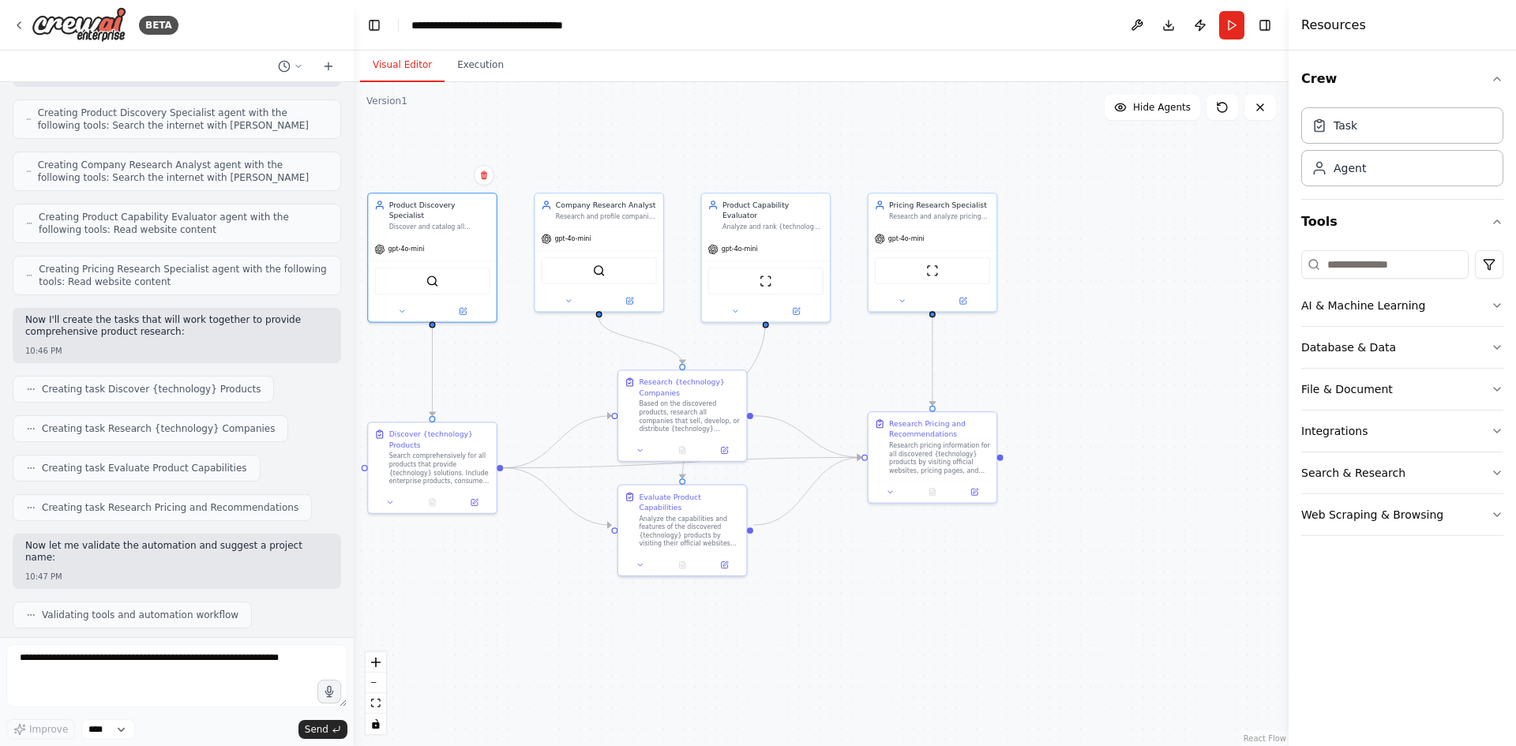
click at [49, 263] on span "Creating Pricing Research Specialist agent with the following tools: Read websi…" at bounding box center [183, 275] width 289 height 25
drag, startPoint x: 49, startPoint y: 258, endPoint x: 114, endPoint y: 258, distance: 64.7
click at [114, 263] on span "Creating Pricing Research Specialist agent with the following tools: Read websi…" at bounding box center [183, 275] width 289 height 25
click at [160, 263] on span "Creating Pricing Research Specialist agent with the following tools: Read websi…" at bounding box center [183, 275] width 289 height 25
drag, startPoint x: 160, startPoint y: 258, endPoint x: 258, endPoint y: 258, distance: 97.9
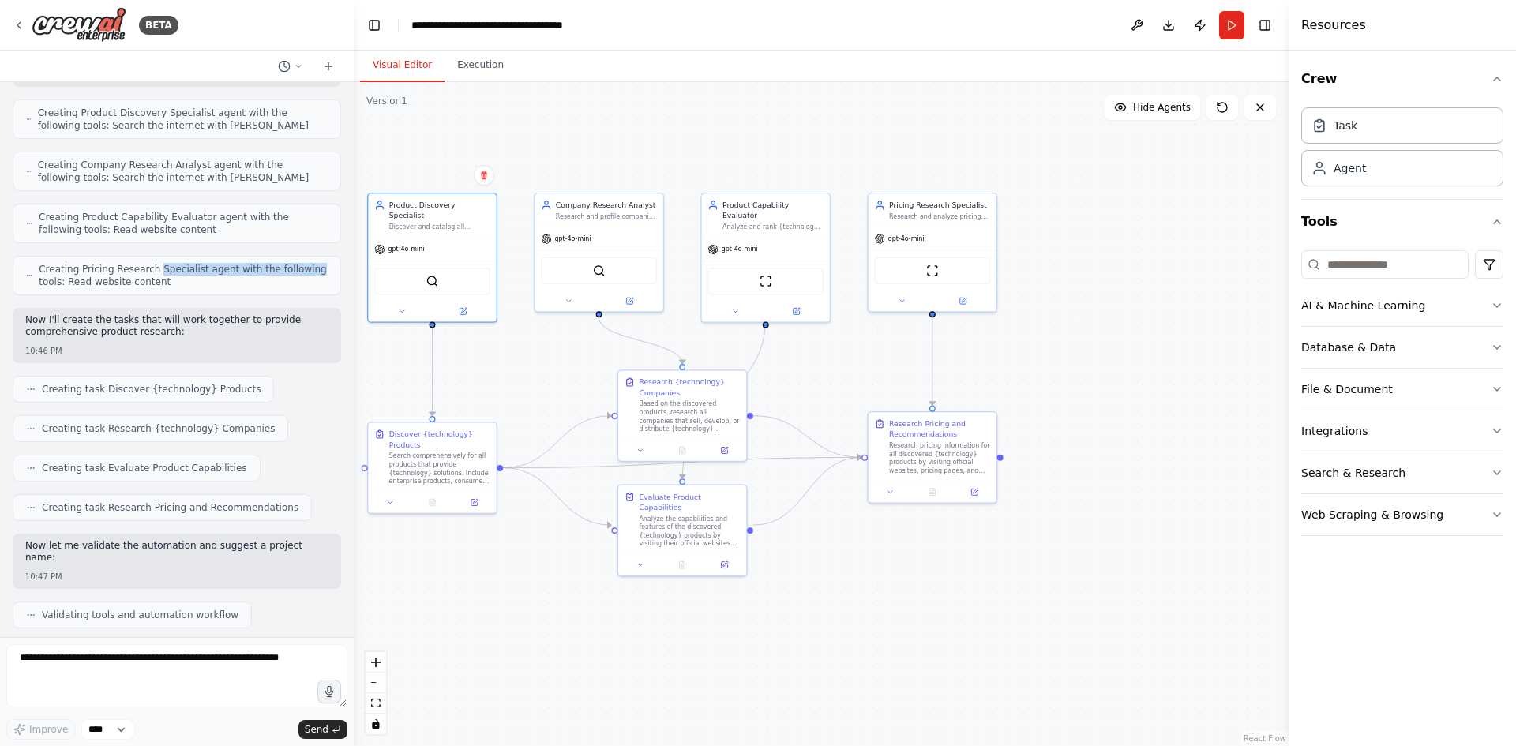
click at [258, 263] on span "Creating Pricing Research Specialist agent with the following tools: Read websi…" at bounding box center [183, 275] width 289 height 25
click at [51, 275] on span "Creating Pricing Research Specialist agent with the following tools: Read websi…" at bounding box center [183, 275] width 289 height 25
drag, startPoint x: 51, startPoint y: 275, endPoint x: 135, endPoint y: 265, distance: 84.2
click at [135, 265] on span "Creating Pricing Research Specialist agent with the following tools: Read websi…" at bounding box center [183, 275] width 289 height 25
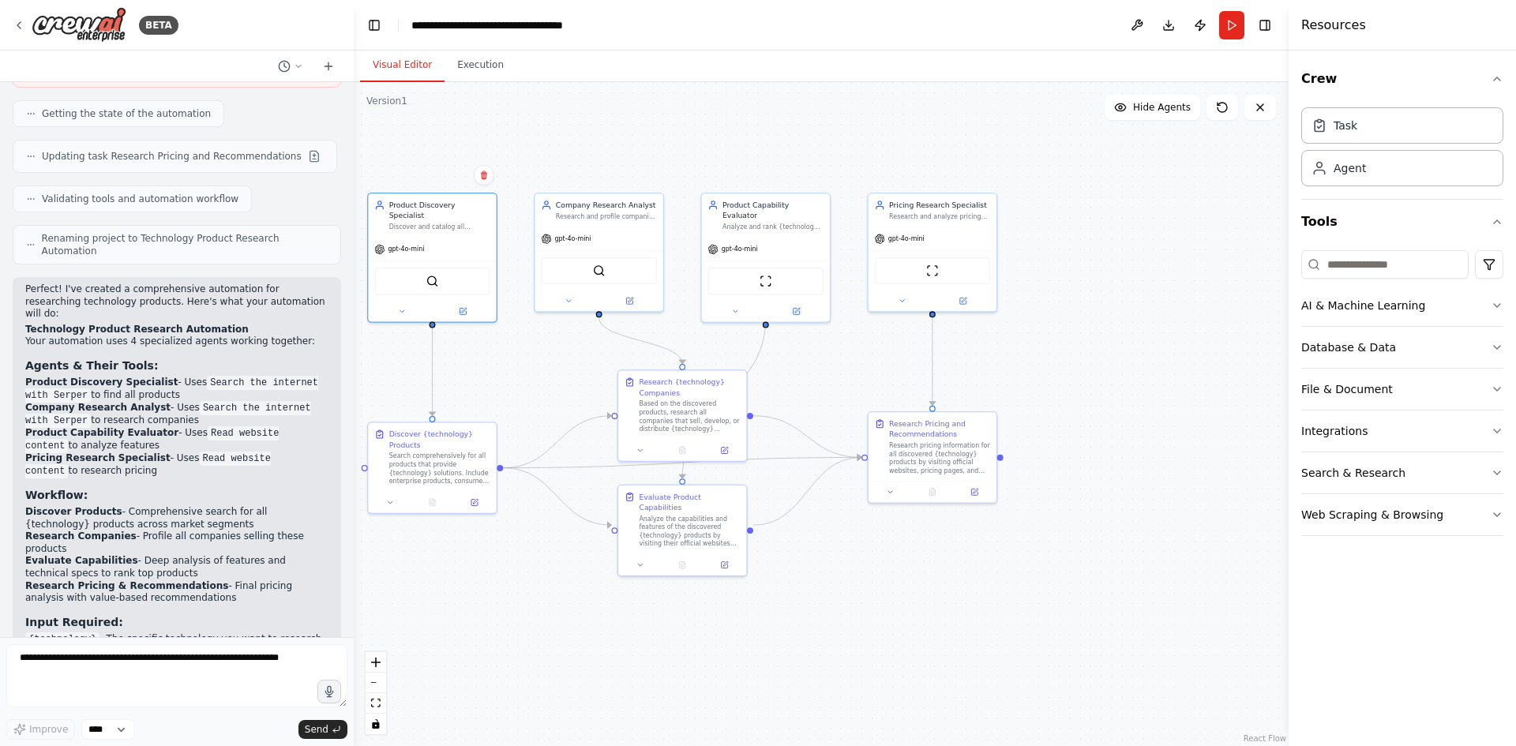
scroll to position [1184, 0]
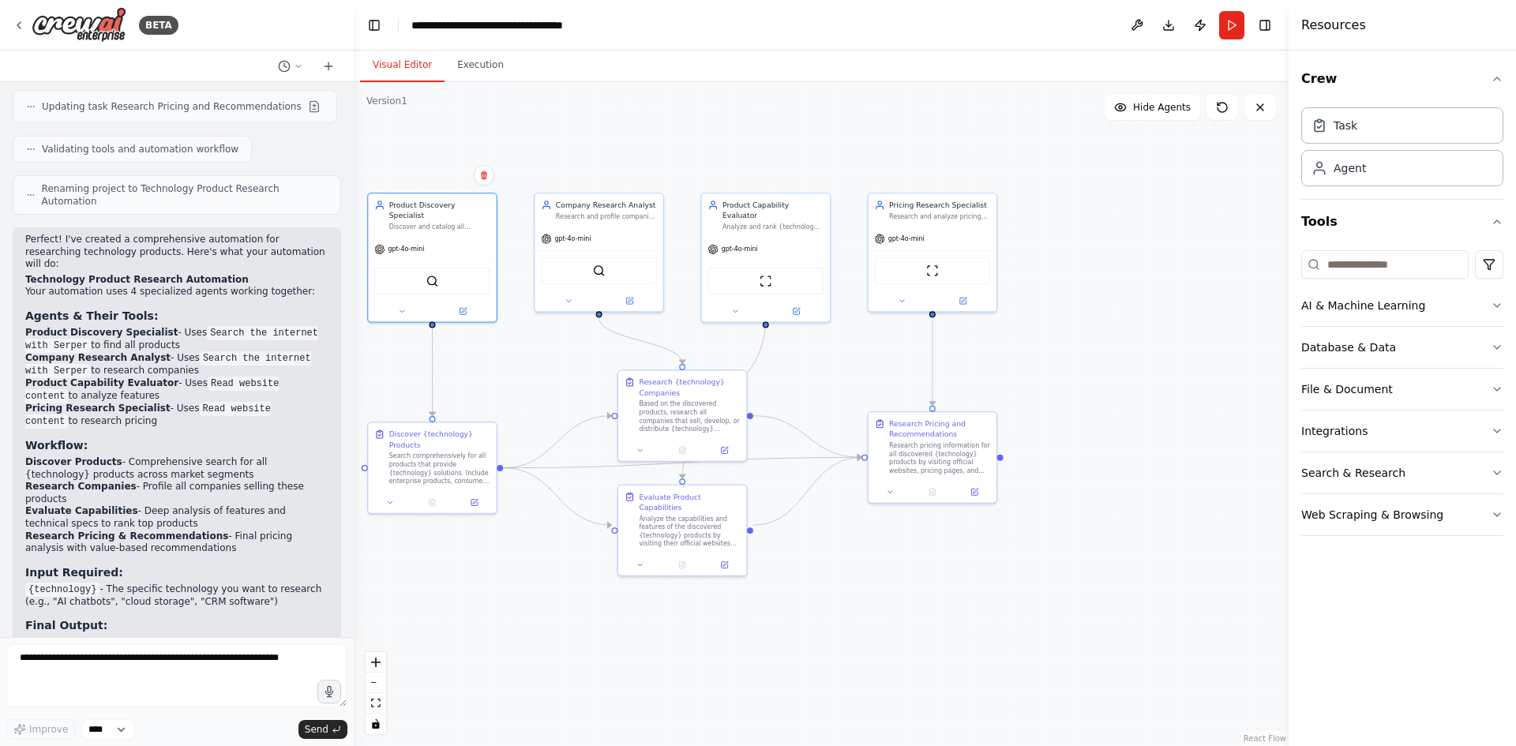
click at [51, 456] on strong "Discover Products" at bounding box center [73, 461] width 97 height 11
drag, startPoint x: 51, startPoint y: 408, endPoint x: 81, endPoint y: 411, distance: 29.3
click at [81, 456] on strong "Discover Products" at bounding box center [73, 461] width 97 height 11
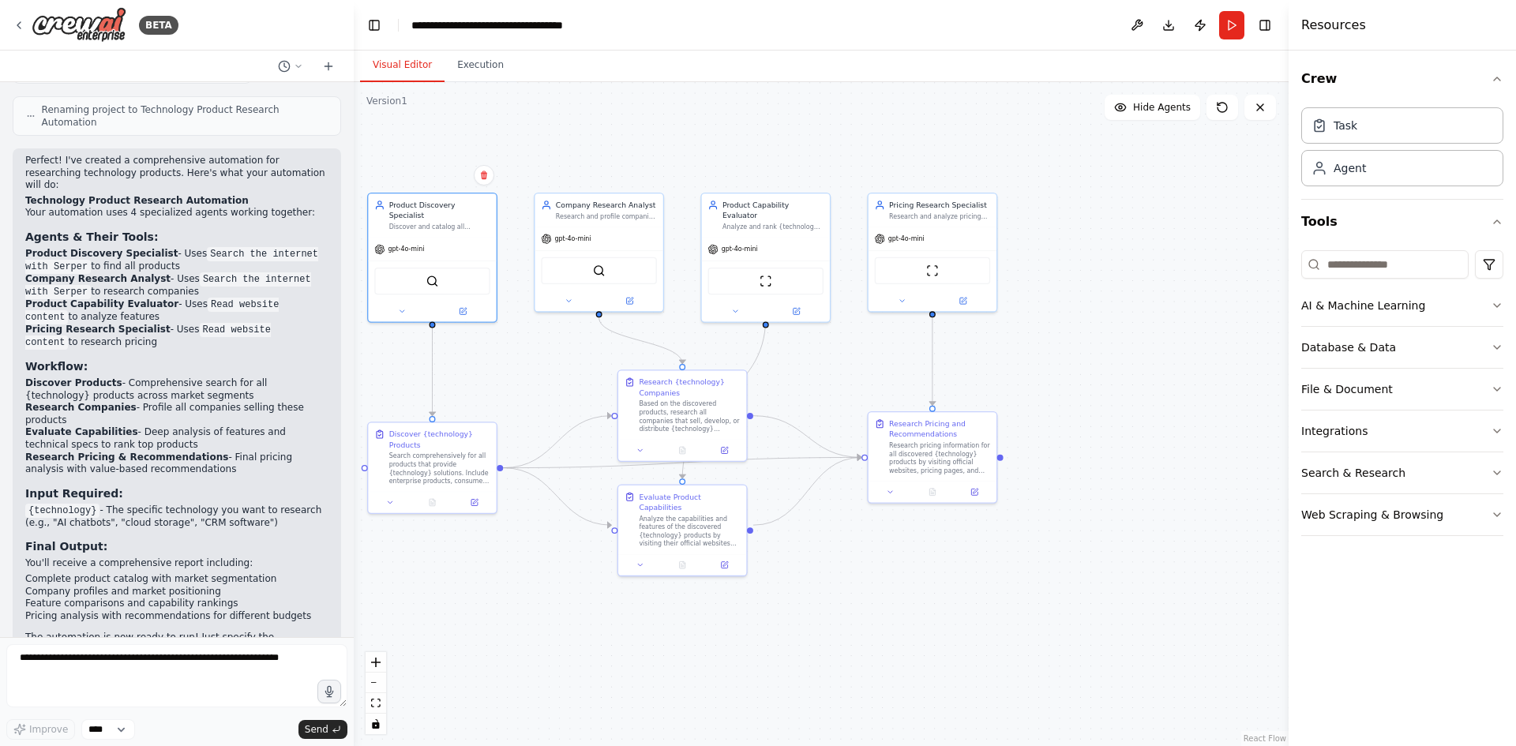
click at [136, 377] on li "Discover Products - Comprehensive search for all {technology} products across m…" at bounding box center [176, 389] width 303 height 24
drag, startPoint x: 136, startPoint y: 330, endPoint x: 246, endPoint y: 329, distance: 110.5
click at [246, 377] on li "Discover Products - Comprehensive search for all {technology} products across m…" at bounding box center [176, 389] width 303 height 24
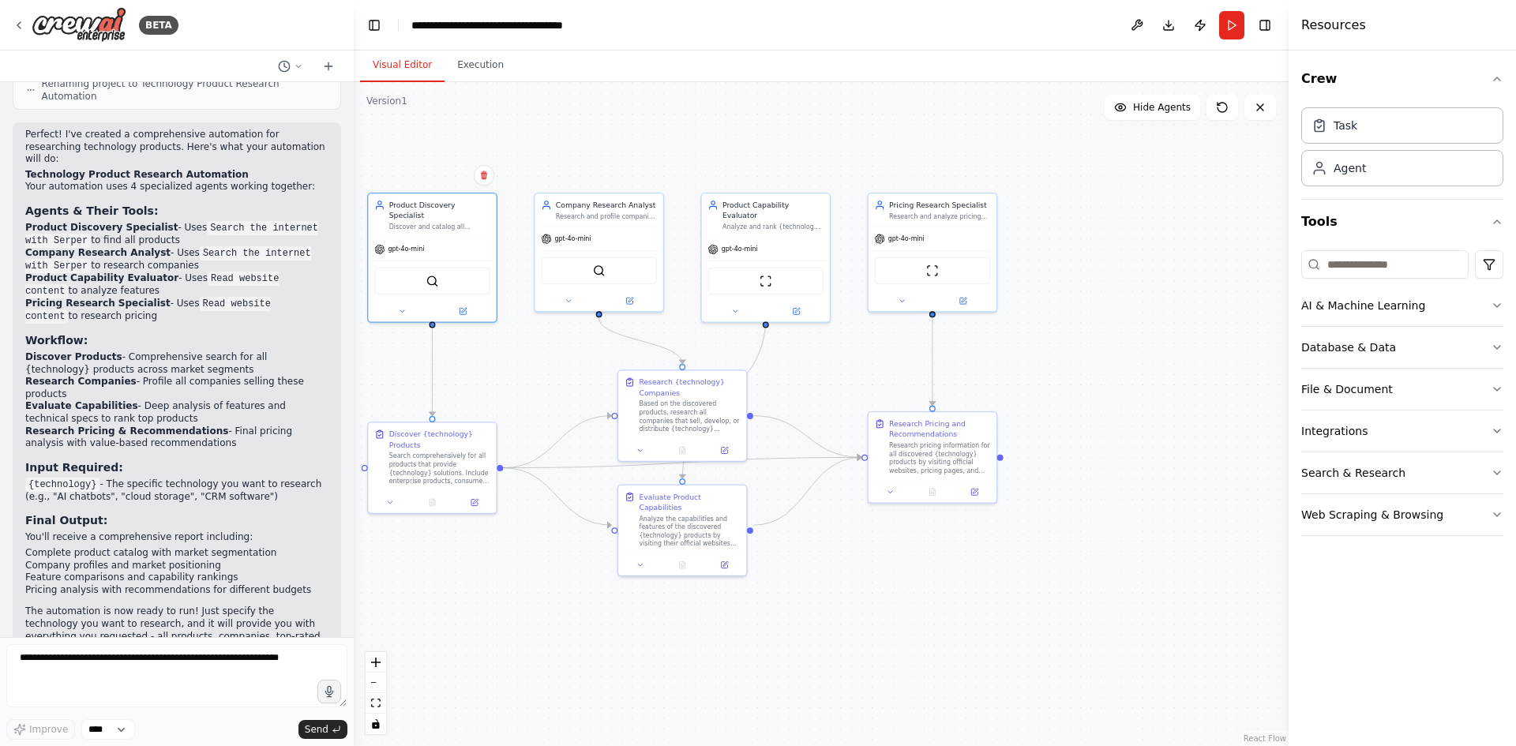
scroll to position [1293, 0]
